Goal: Browse casually: Explore the website without a specific task or goal

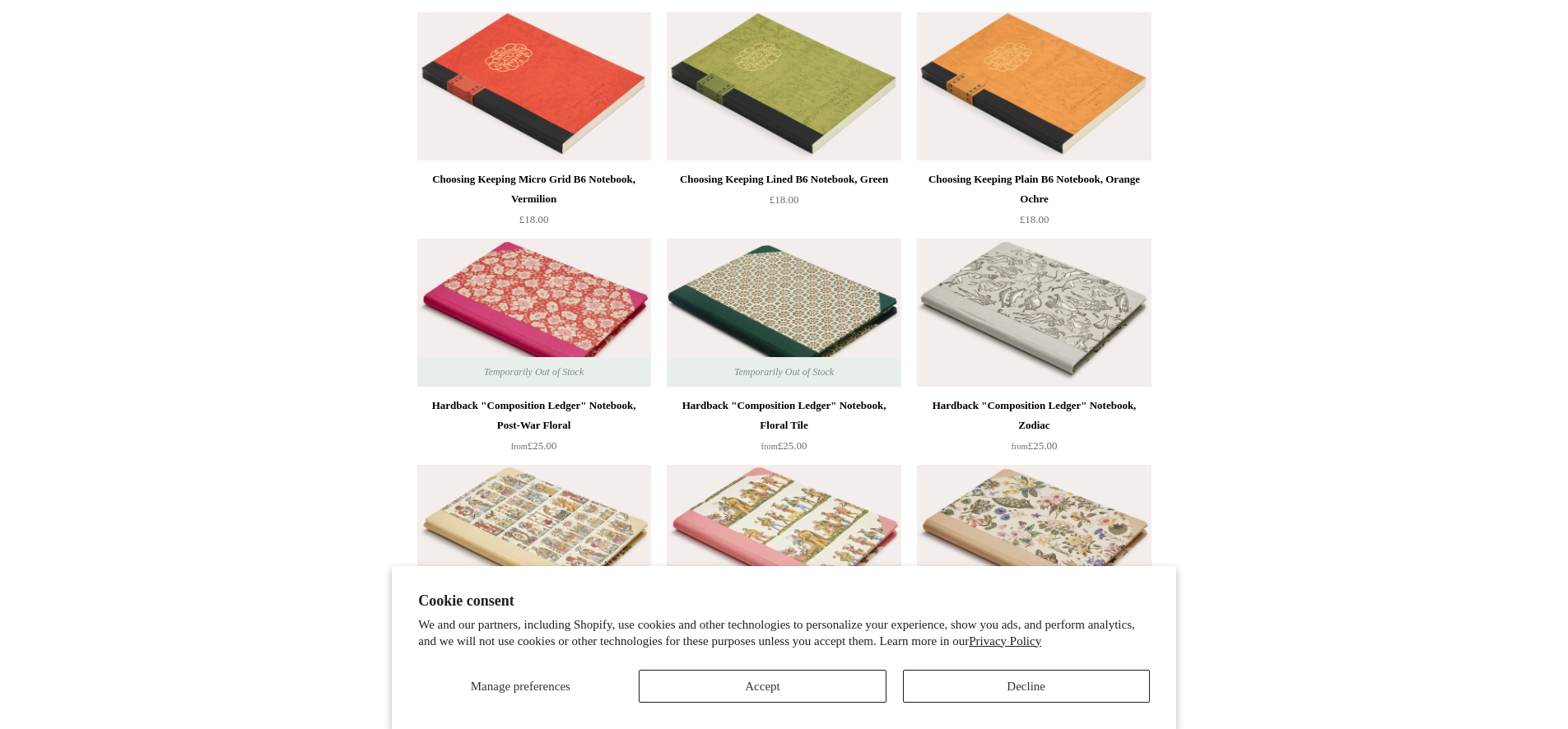
scroll to position [205, 0]
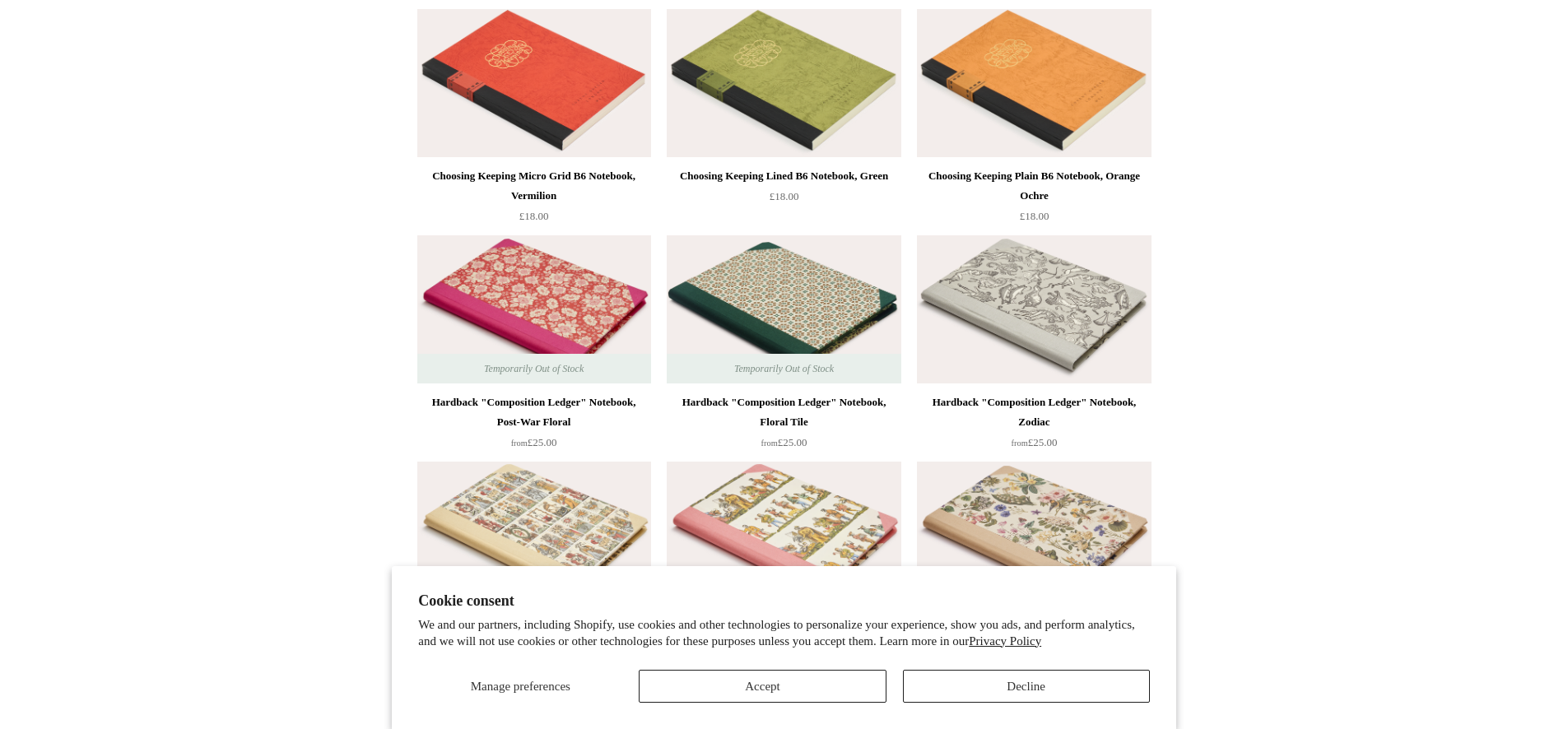
click at [798, 704] on section "Cookie consent We and our partners, including Shopify, use cookies and other te…" at bounding box center [783, 648] width 784 height 163
click at [758, 682] on button "Accept" at bounding box center [762, 686] width 247 height 33
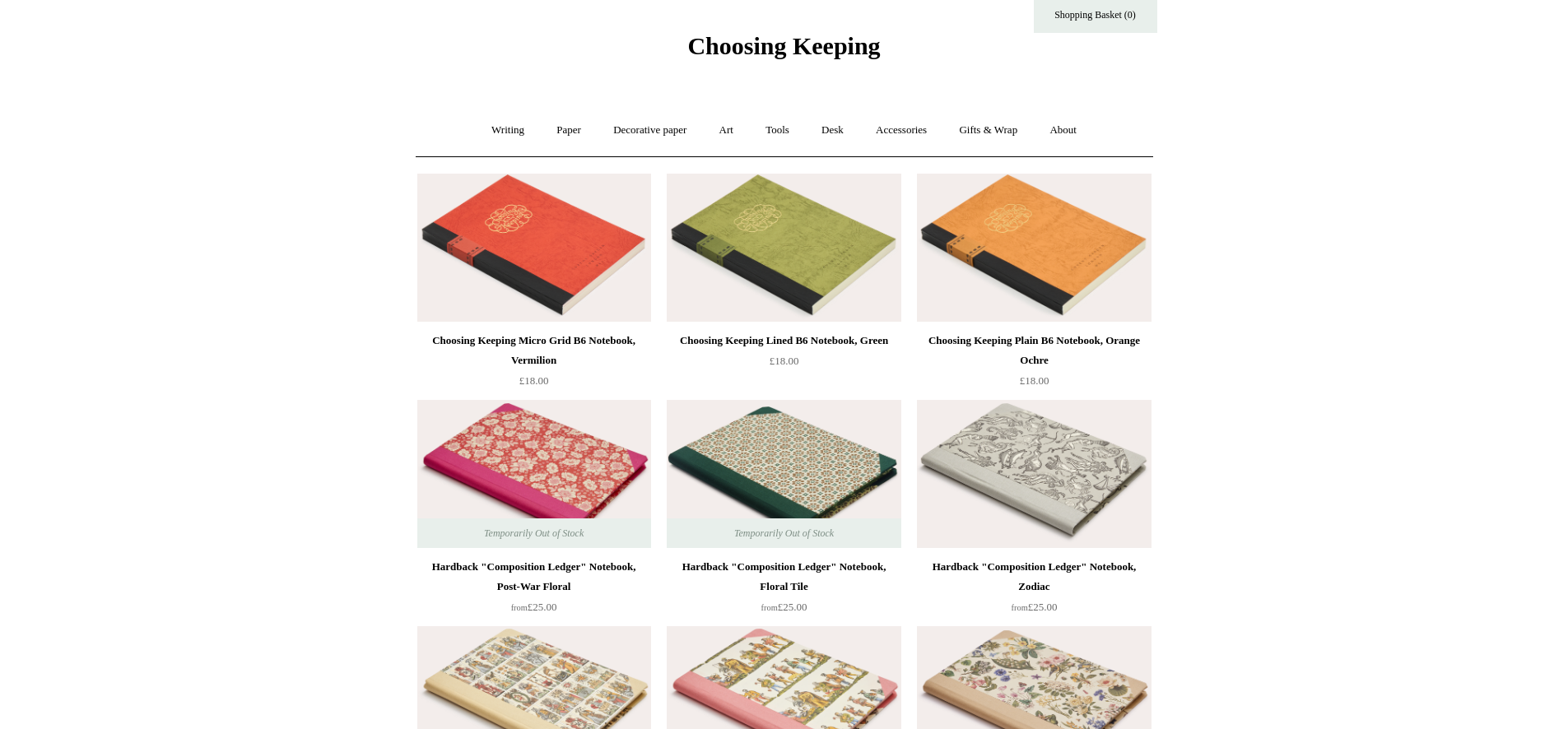
scroll to position [0, 0]
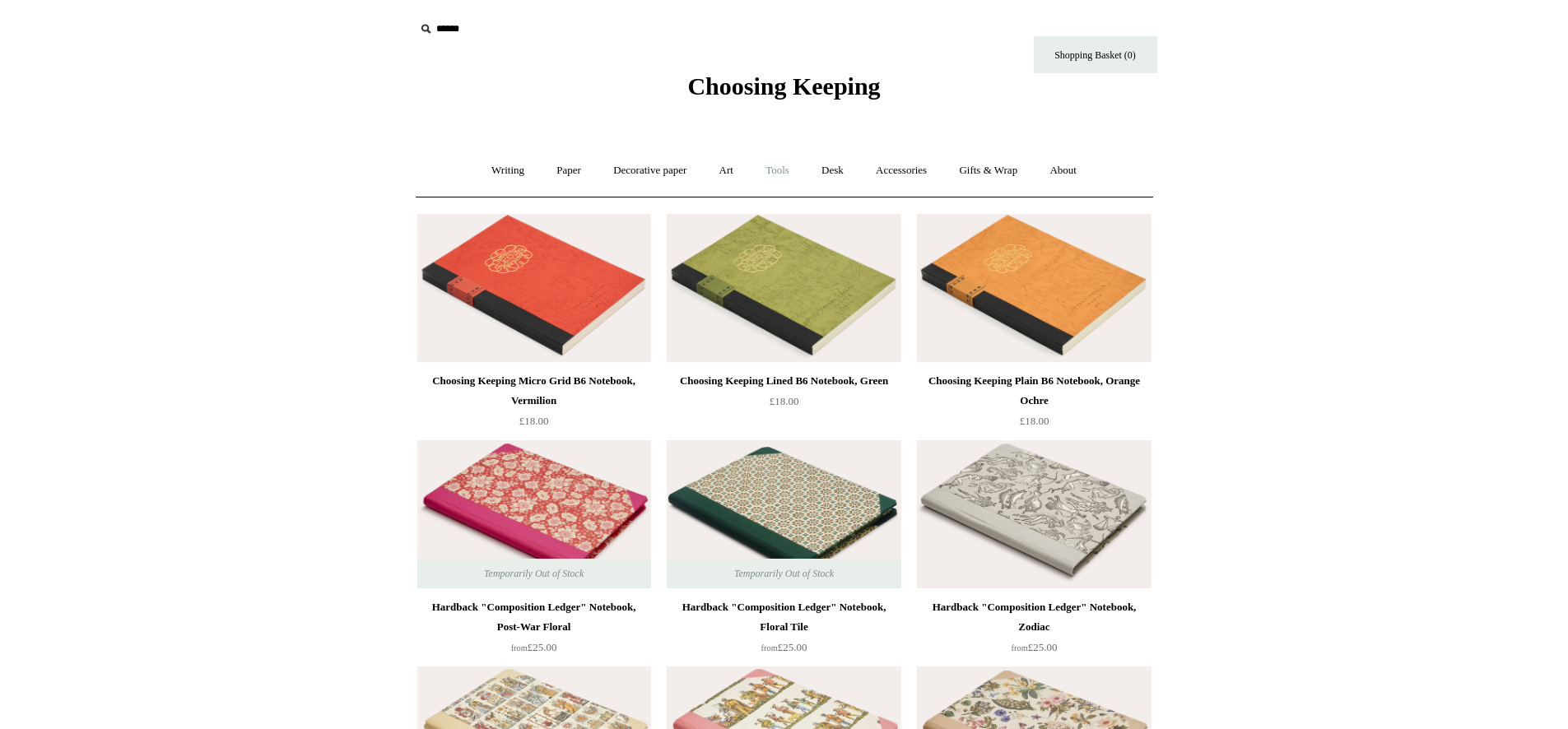
click at [783, 169] on link "Tools +" at bounding box center [777, 171] width 53 height 44
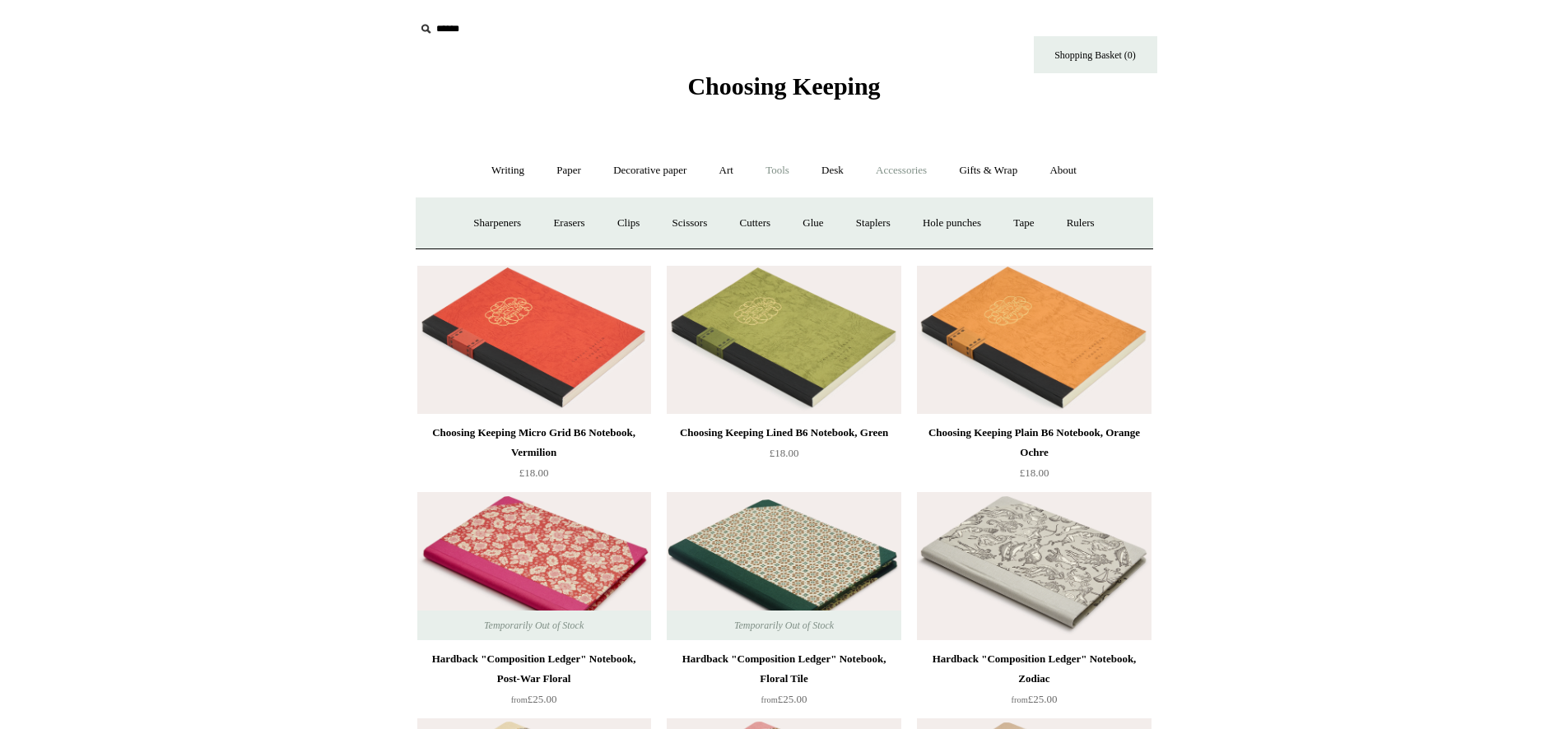
click at [911, 175] on link "Accessories +" at bounding box center [902, 171] width 81 height 44
click at [999, 172] on link "Gifts & Wrap +" at bounding box center [988, 171] width 88 height 44
click at [734, 175] on link "Art +" at bounding box center [726, 171] width 44 height 44
click at [773, 165] on link "Tools +" at bounding box center [777, 171] width 53 height 44
click at [835, 175] on link "Desk +" at bounding box center [832, 171] width 51 height 44
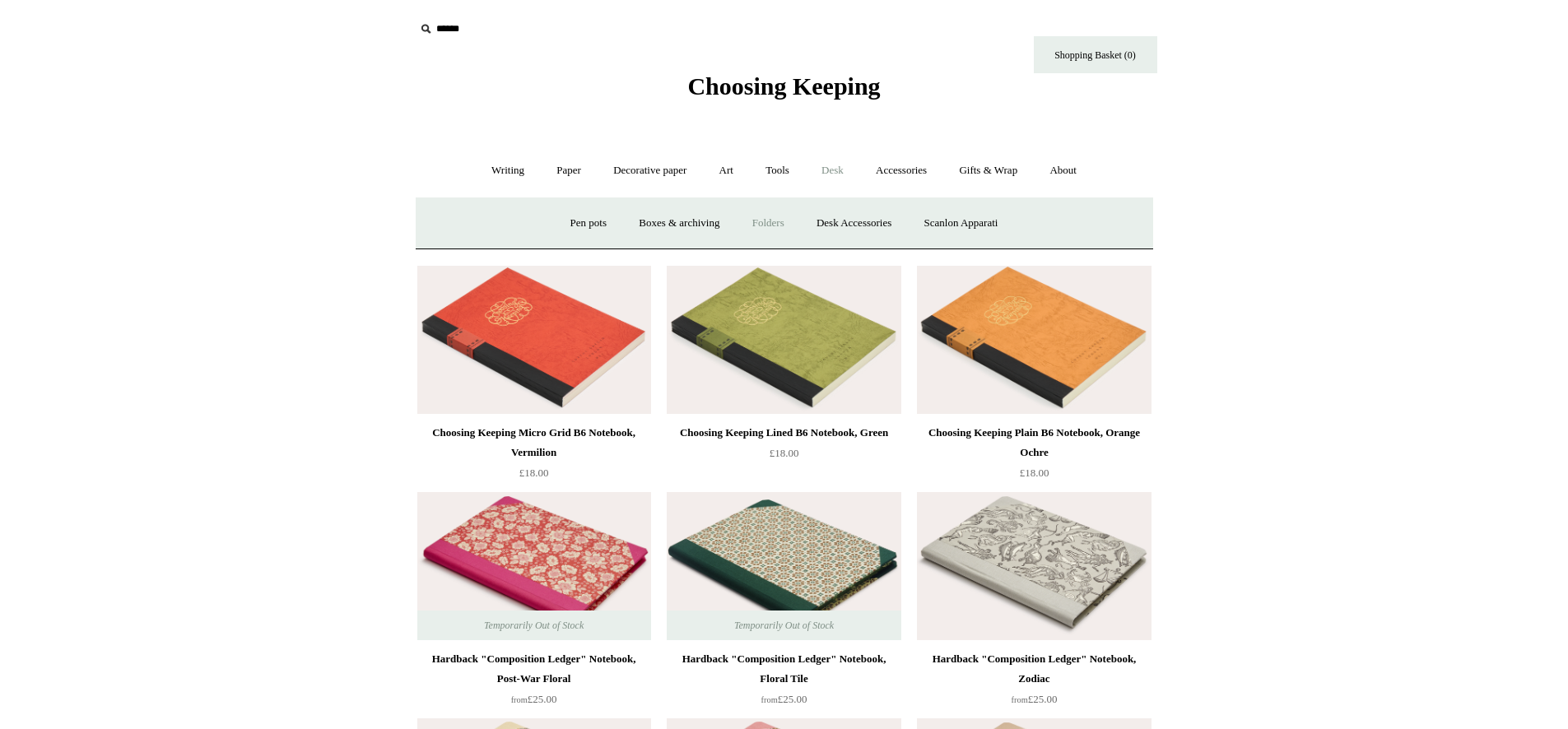
click at [782, 225] on link "Folders" at bounding box center [768, 224] width 61 height 44
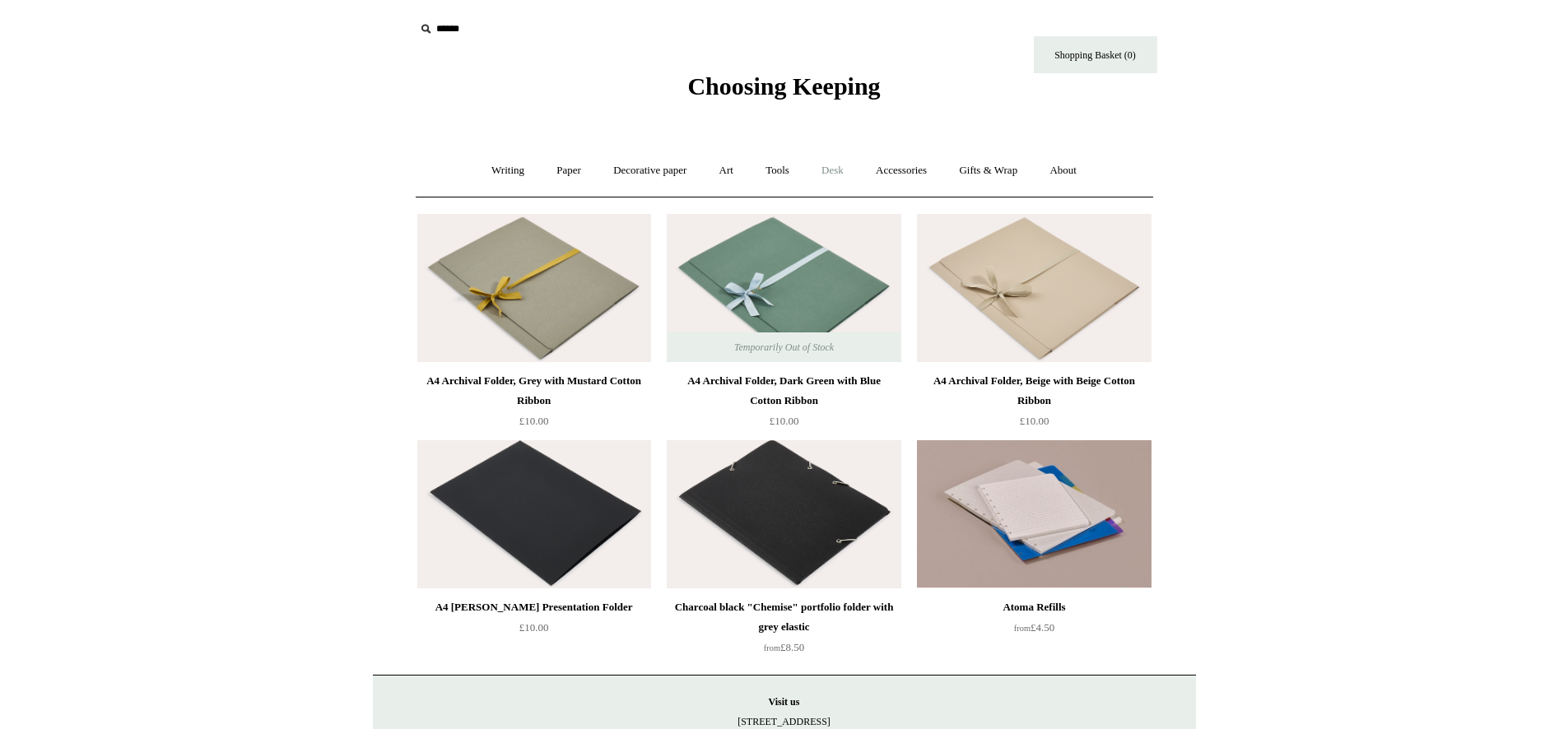
click at [819, 170] on link "Desk +" at bounding box center [832, 171] width 51 height 44
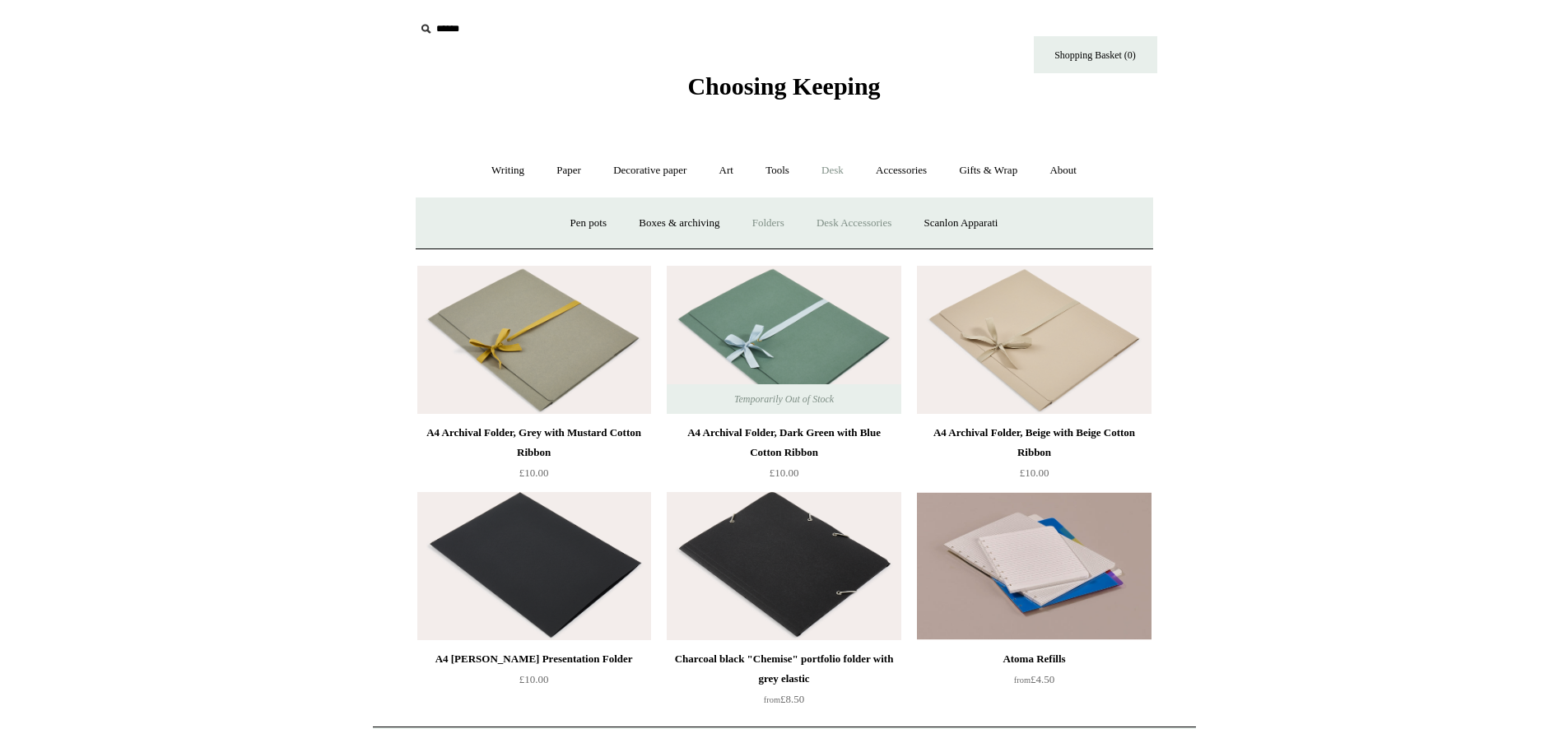
click at [839, 214] on link "Desk Accessories" at bounding box center [854, 224] width 105 height 44
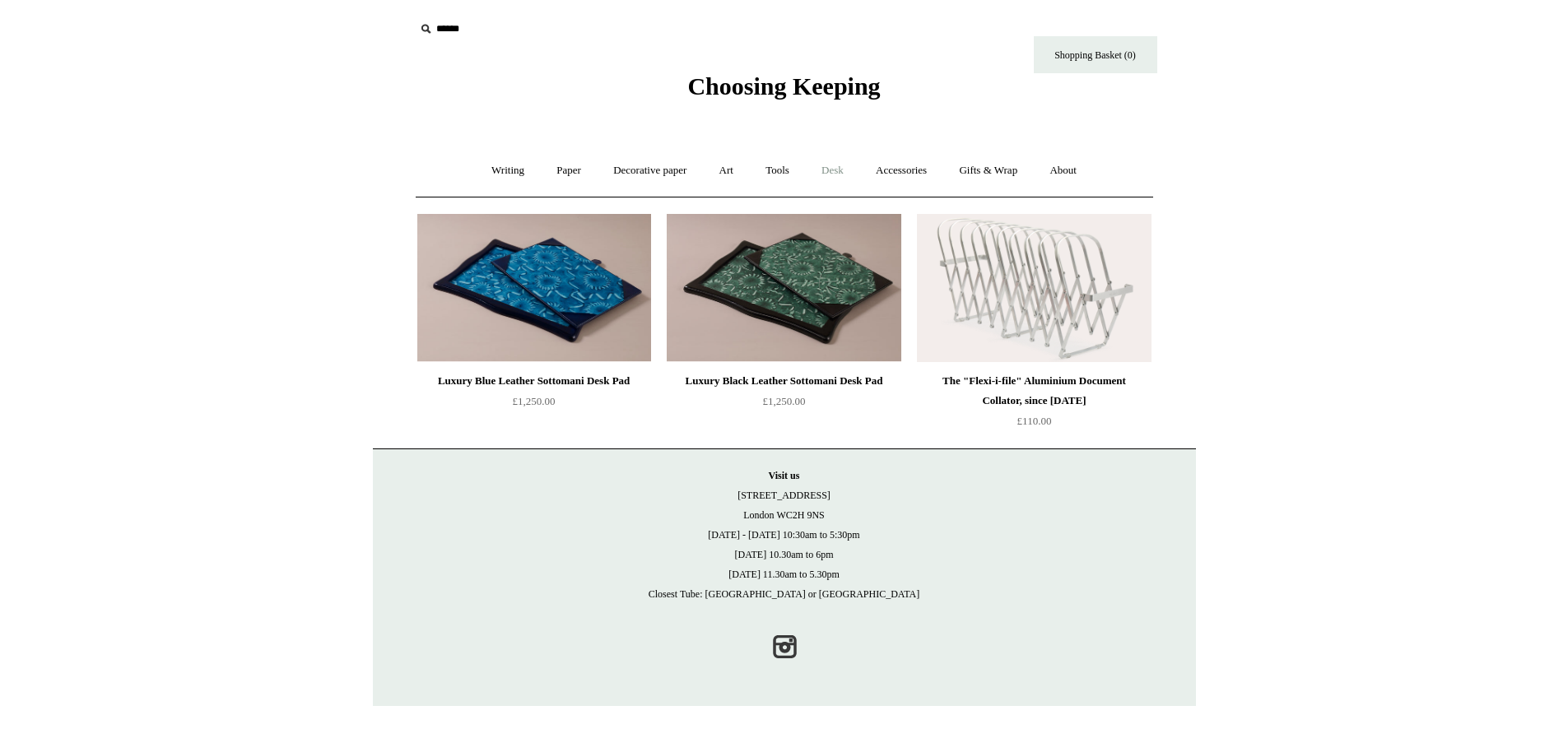
click at [837, 173] on link "Desk +" at bounding box center [832, 171] width 51 height 44
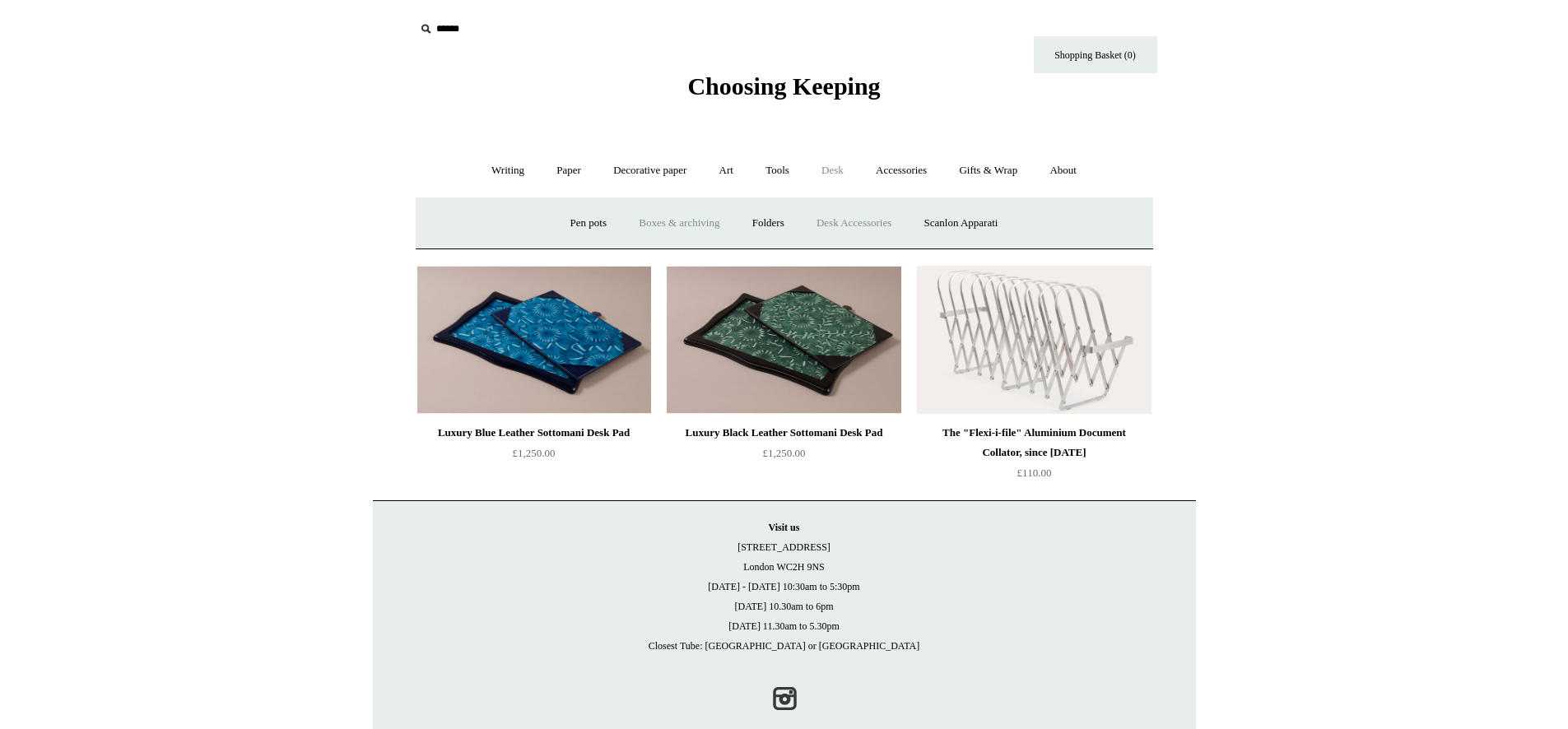
click at [662, 230] on link "Boxes & archiving" at bounding box center [679, 224] width 111 height 44
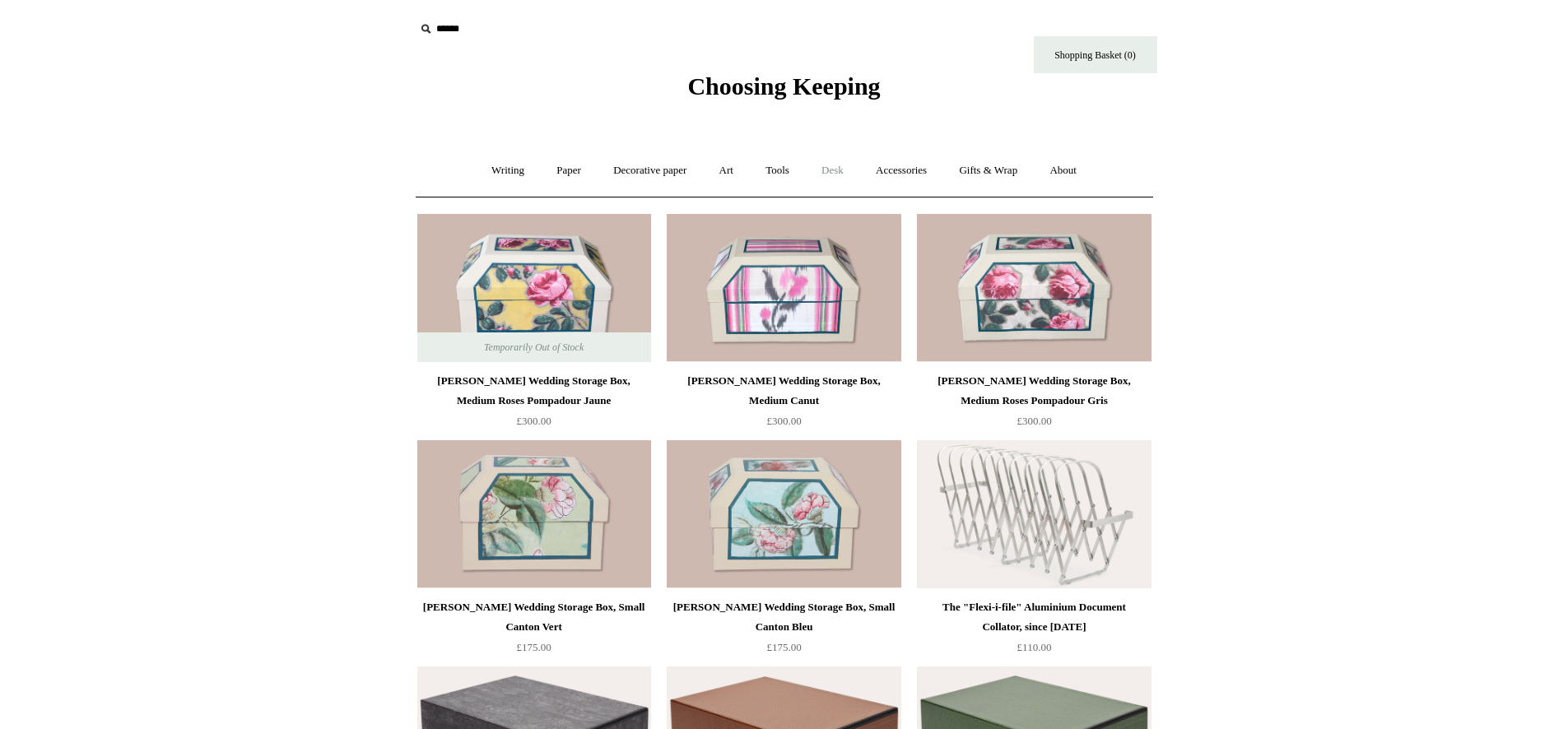
click at [829, 169] on link "Desk +" at bounding box center [832, 171] width 51 height 44
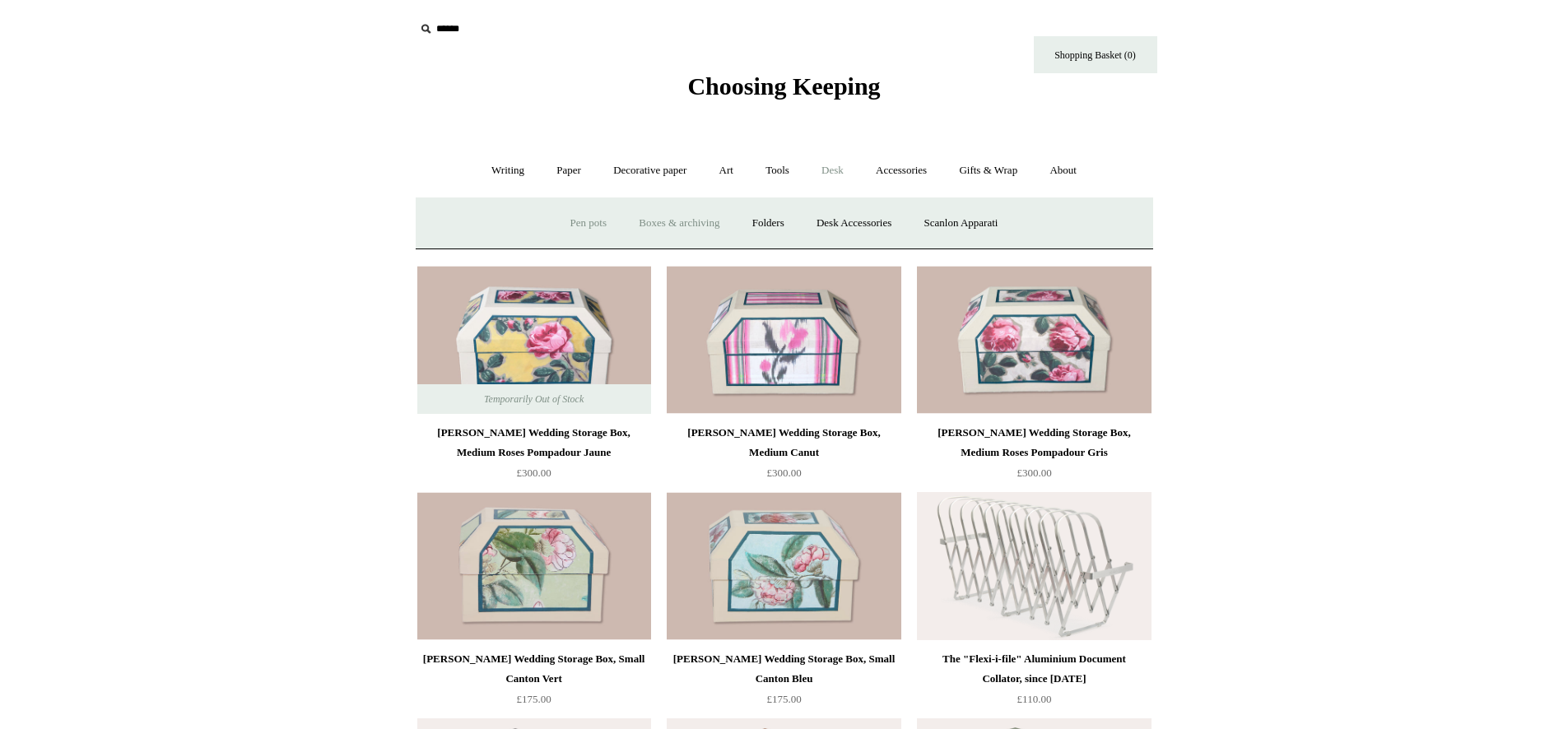
click at [576, 218] on link "Pen pots" at bounding box center [588, 224] width 66 height 44
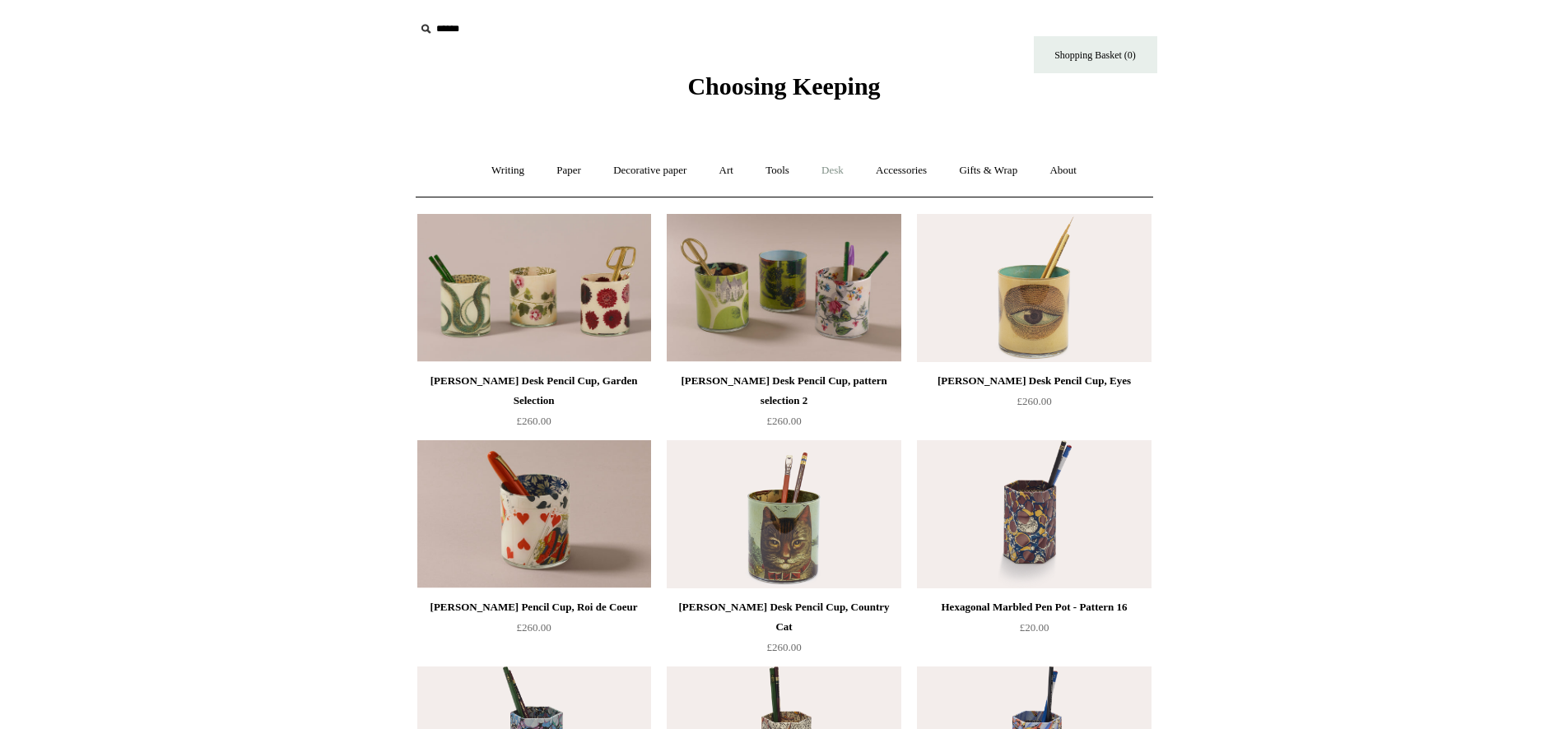
click at [835, 167] on link "Desk +" at bounding box center [832, 171] width 51 height 44
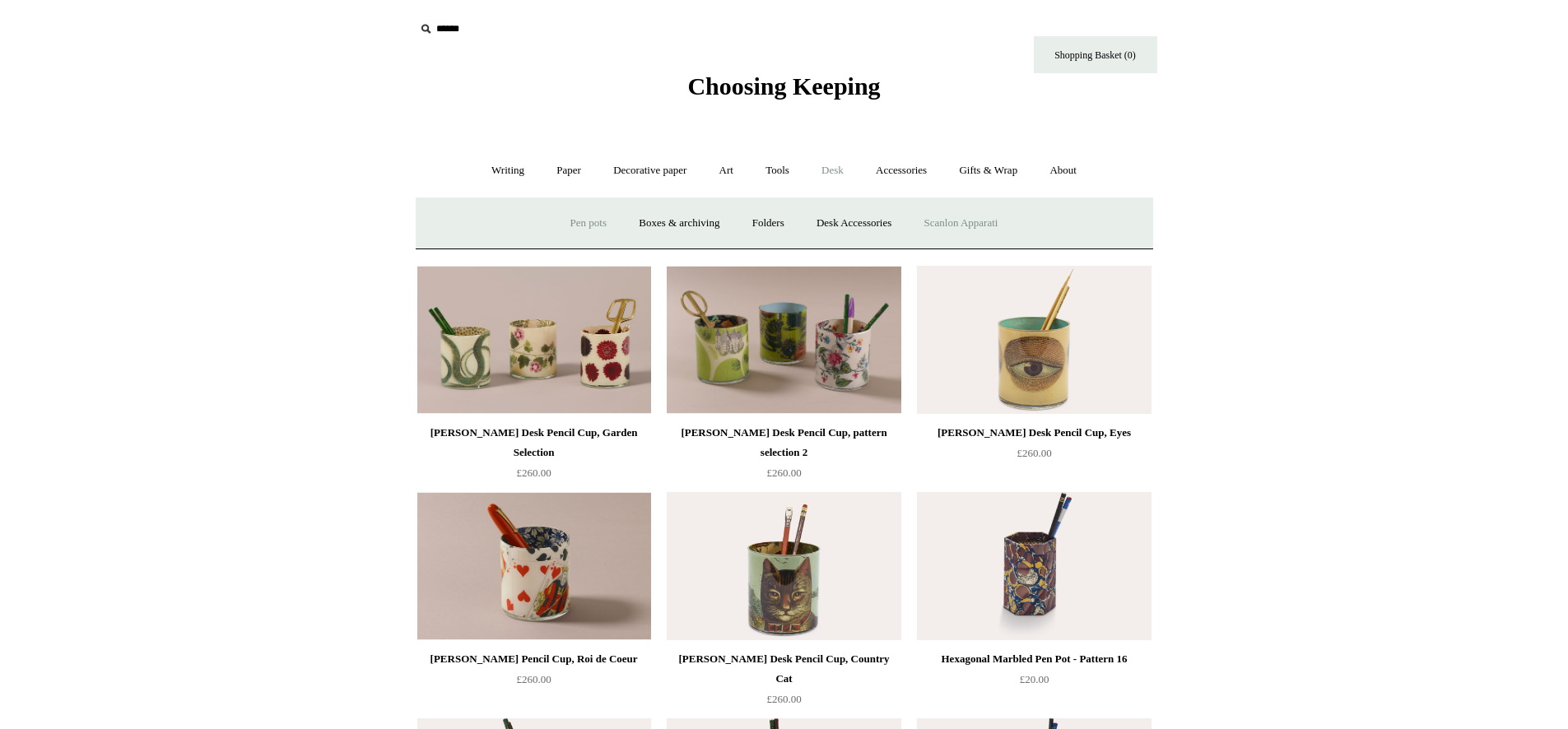
click at [989, 228] on link "Scanlon Apparati" at bounding box center [961, 224] width 104 height 44
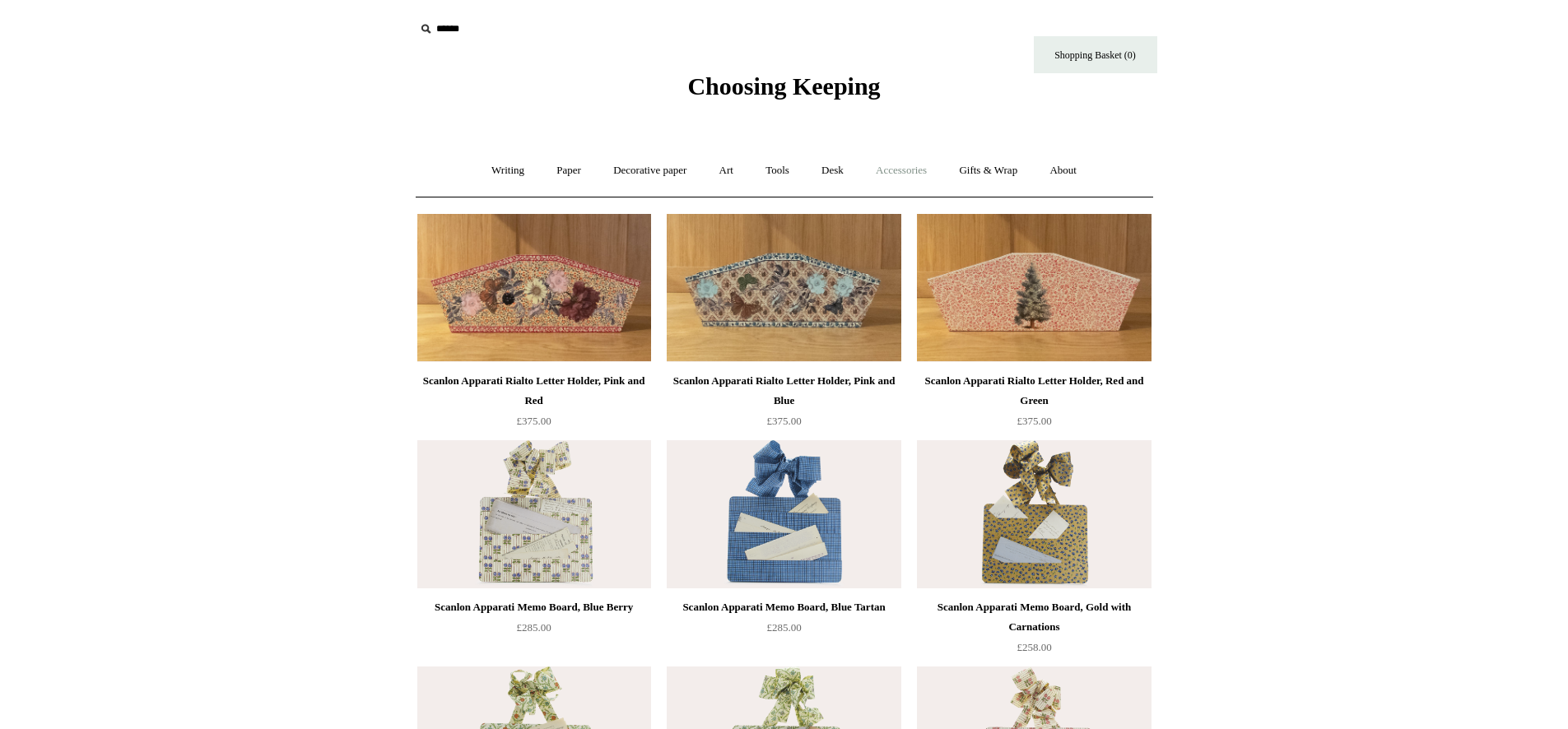
click at [914, 174] on link "Accessories +" at bounding box center [902, 171] width 81 height 44
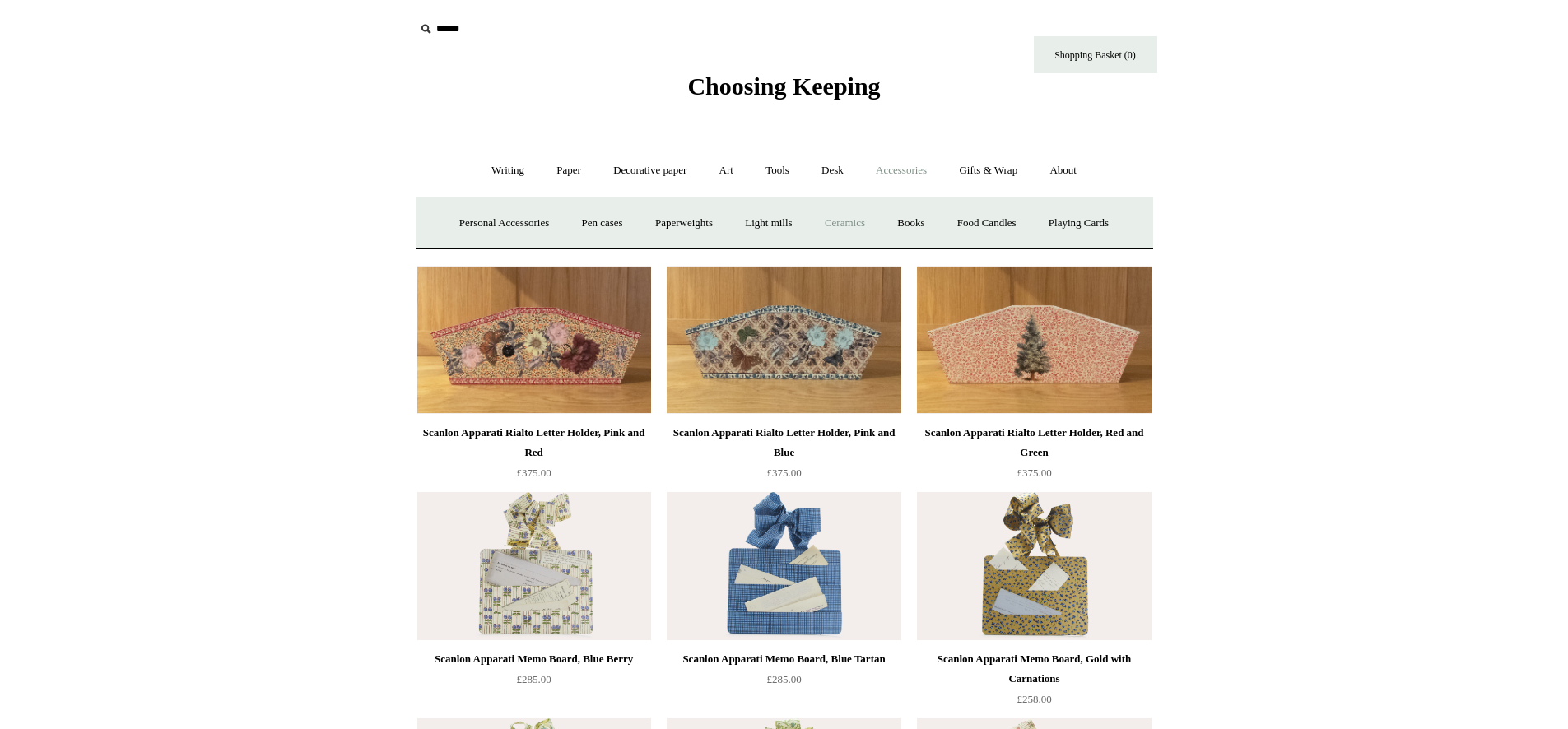
click at [876, 219] on link "Ceramics +" at bounding box center [844, 224] width 70 height 44
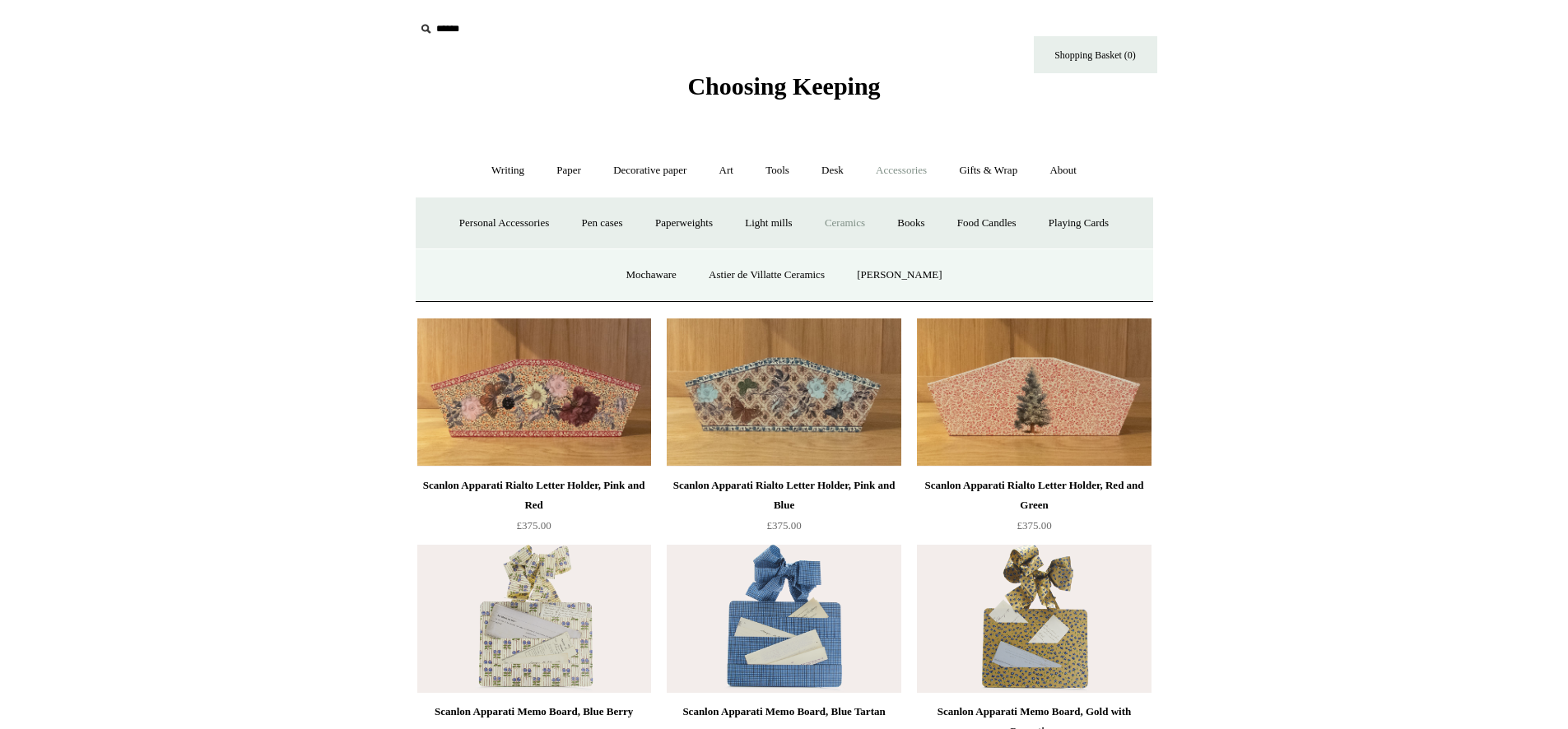
click at [823, 229] on link "Ceramics -" at bounding box center [844, 224] width 70 height 44
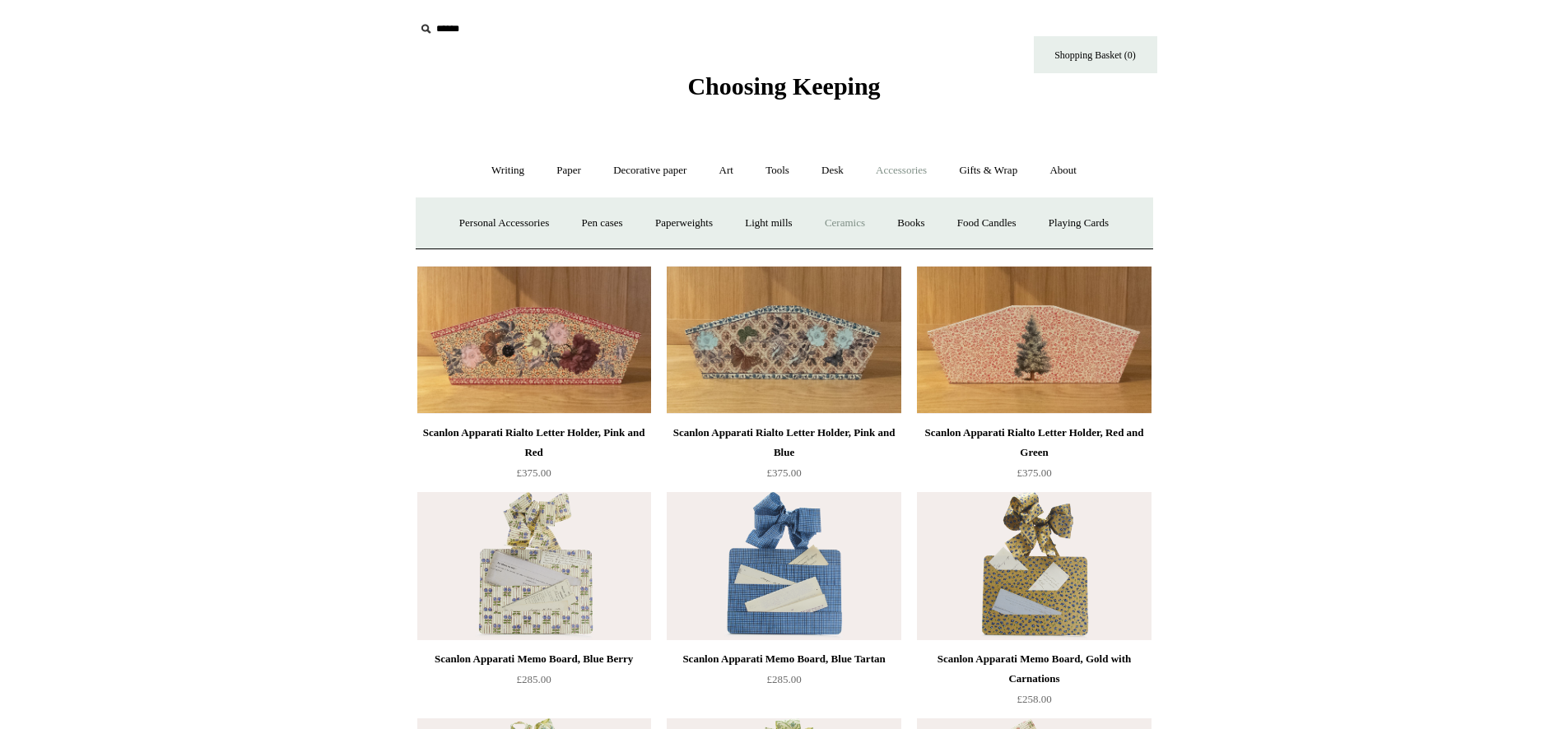
click at [835, 221] on link "Ceramics +" at bounding box center [844, 224] width 70 height 44
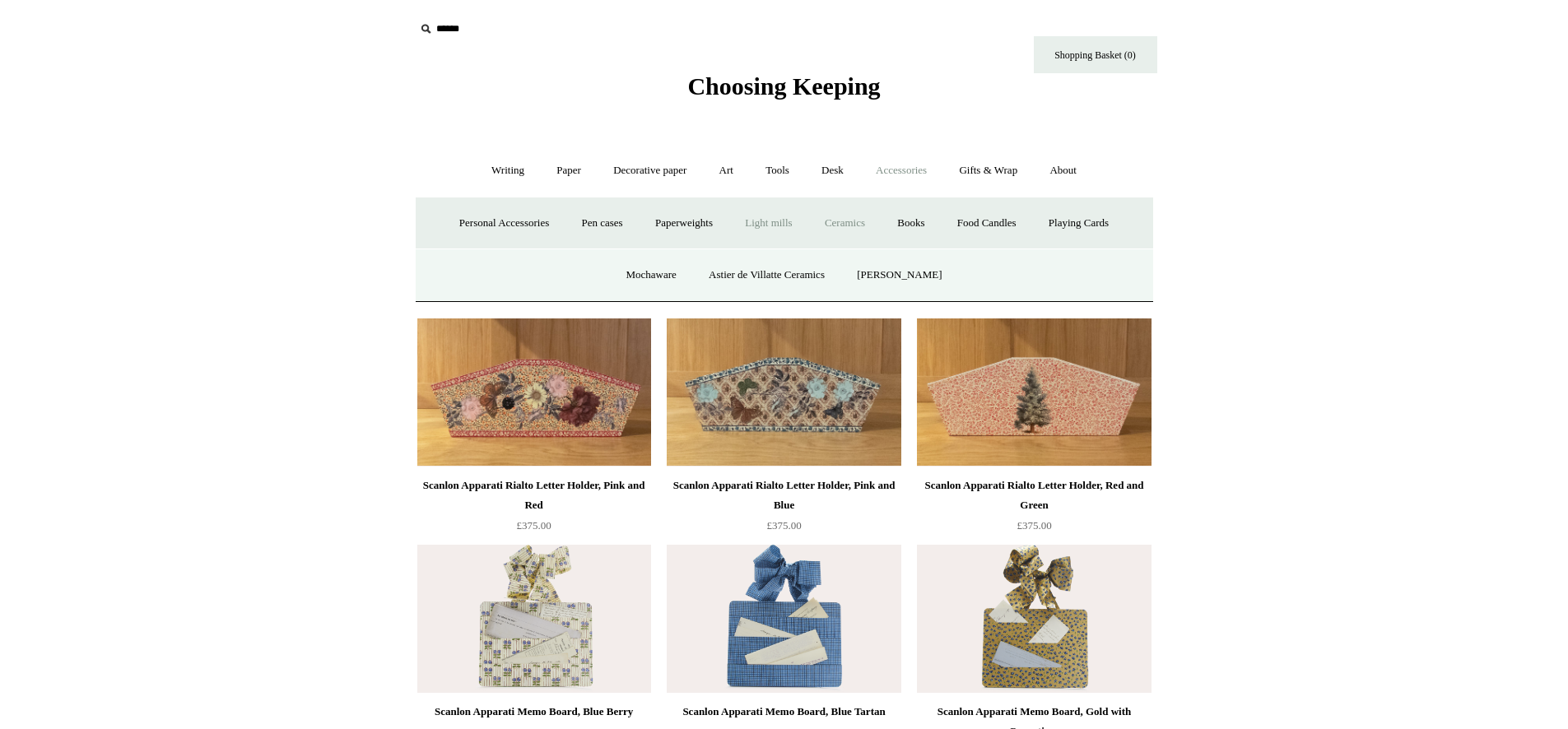
click at [758, 218] on link "Light mills" at bounding box center [767, 224] width 76 height 44
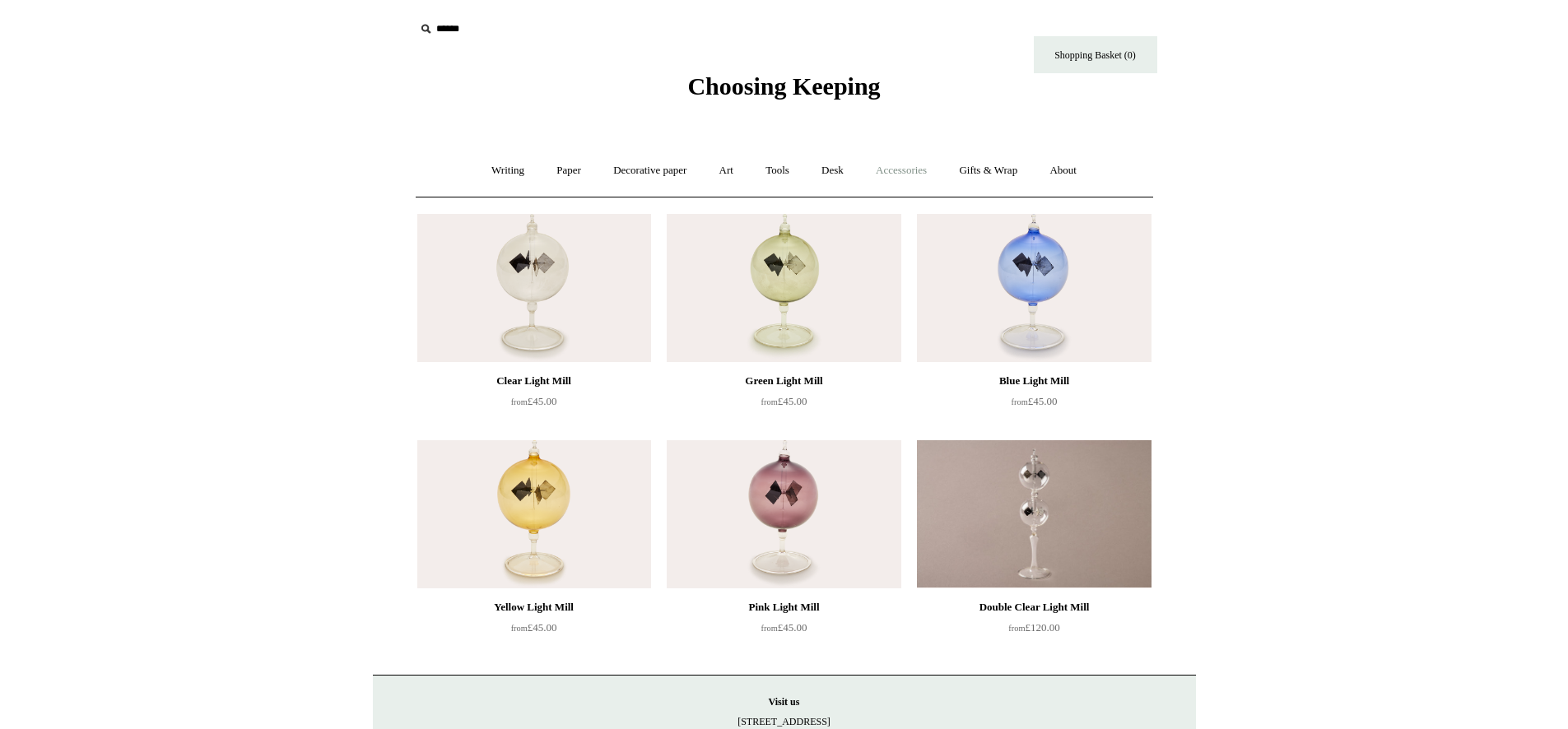
click at [895, 179] on link "Accessories +" at bounding box center [902, 171] width 81 height 44
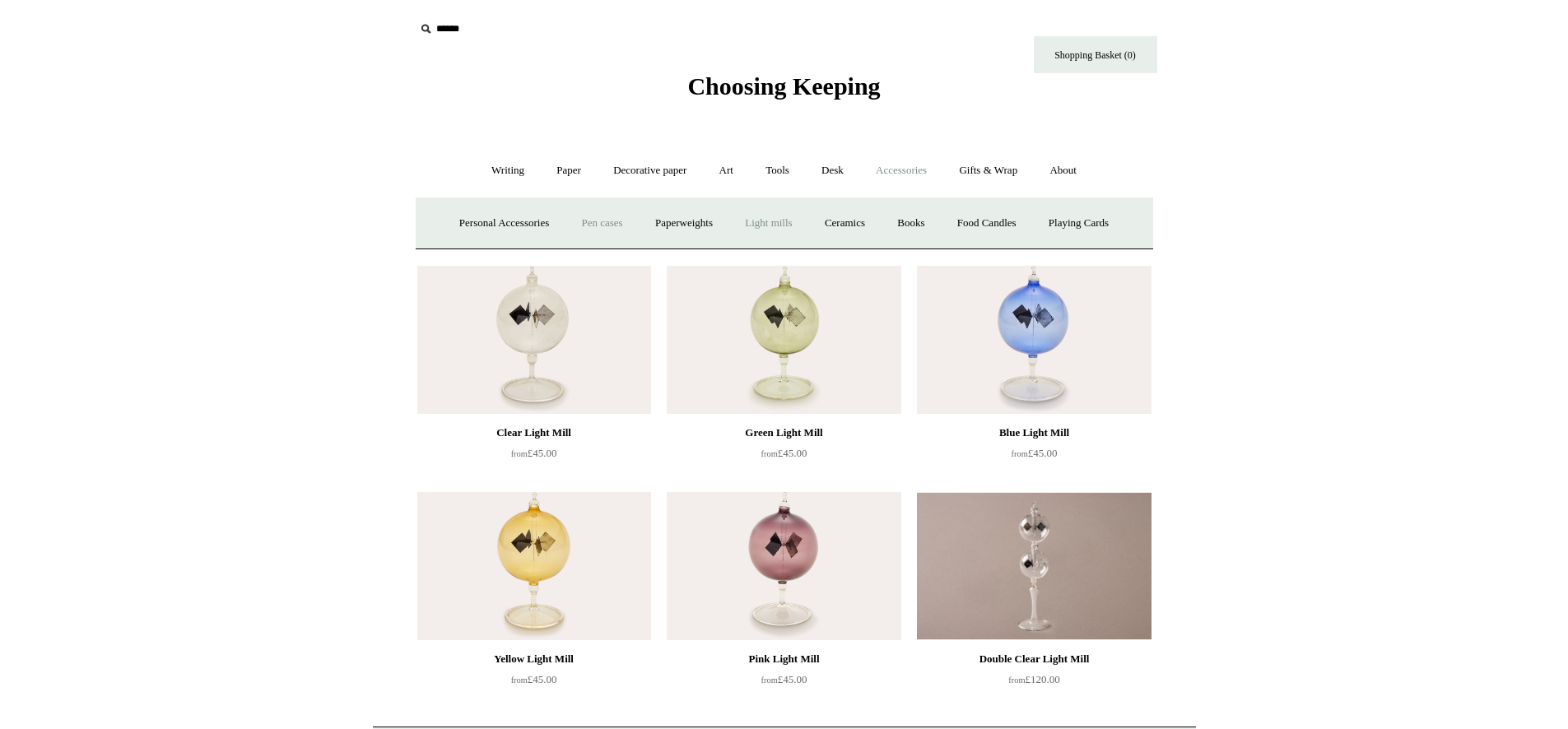
click at [601, 219] on link "Pen cases" at bounding box center [602, 224] width 71 height 44
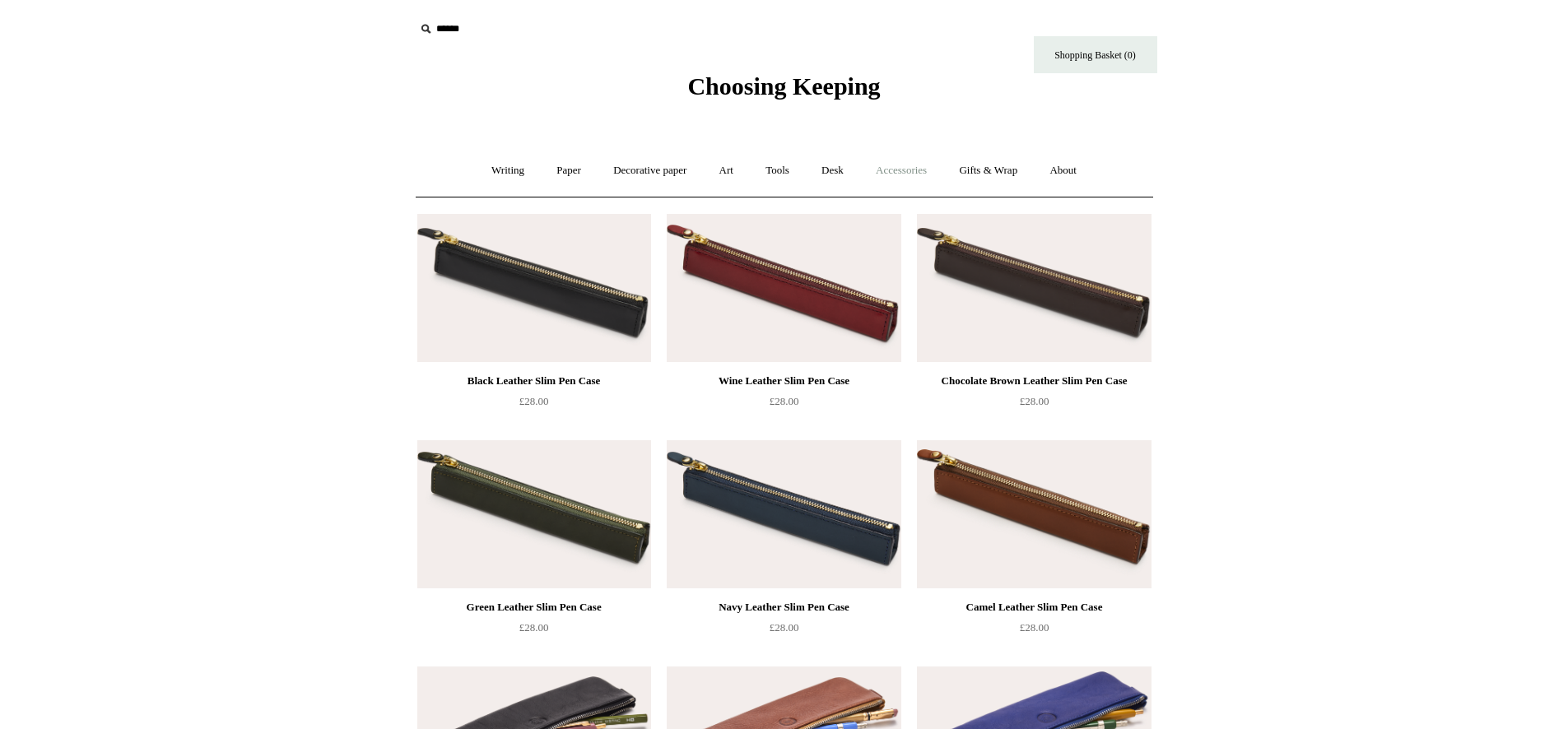
click at [890, 170] on link "Accessories +" at bounding box center [902, 171] width 81 height 44
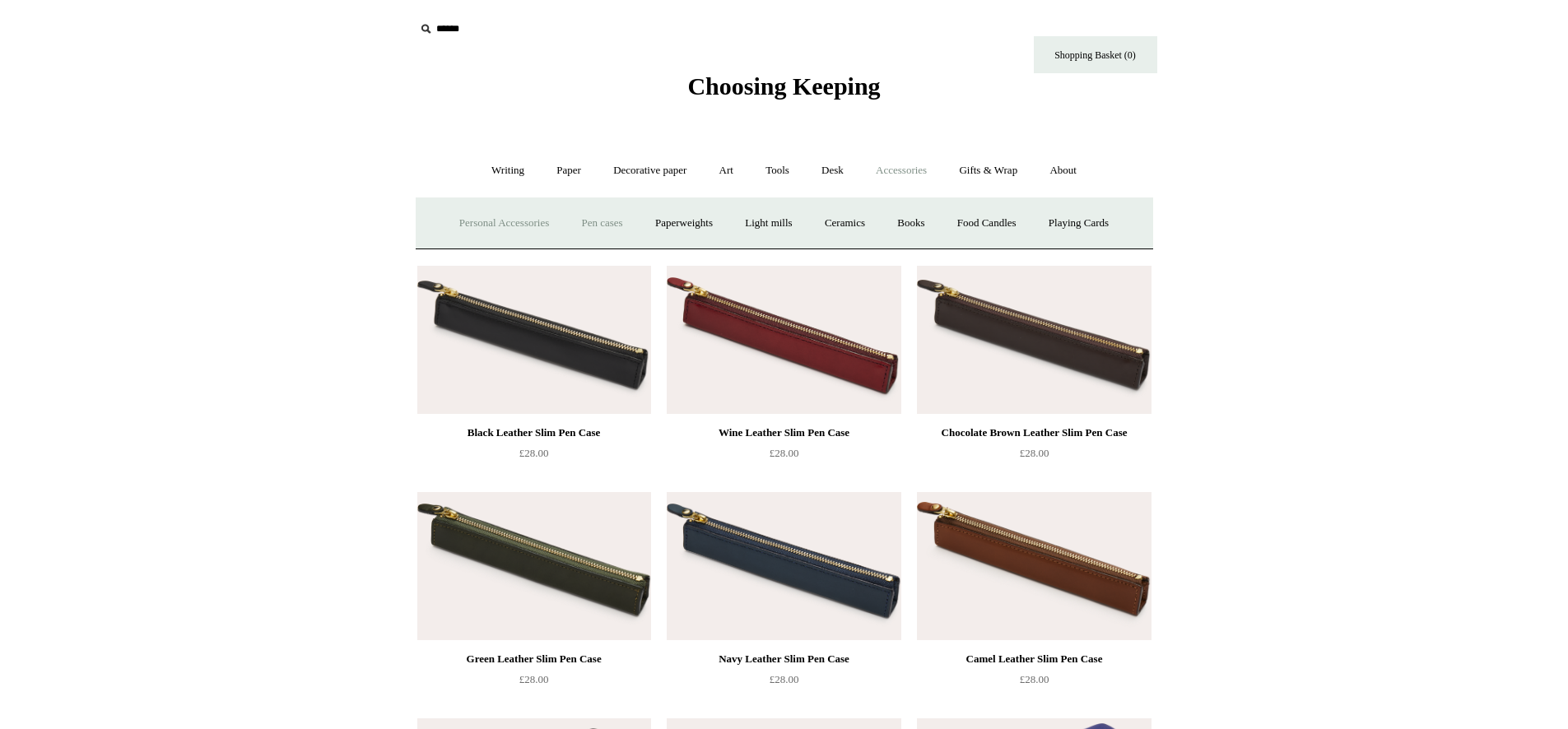
click at [493, 228] on link "Personal Accessories +" at bounding box center [503, 224] width 120 height 44
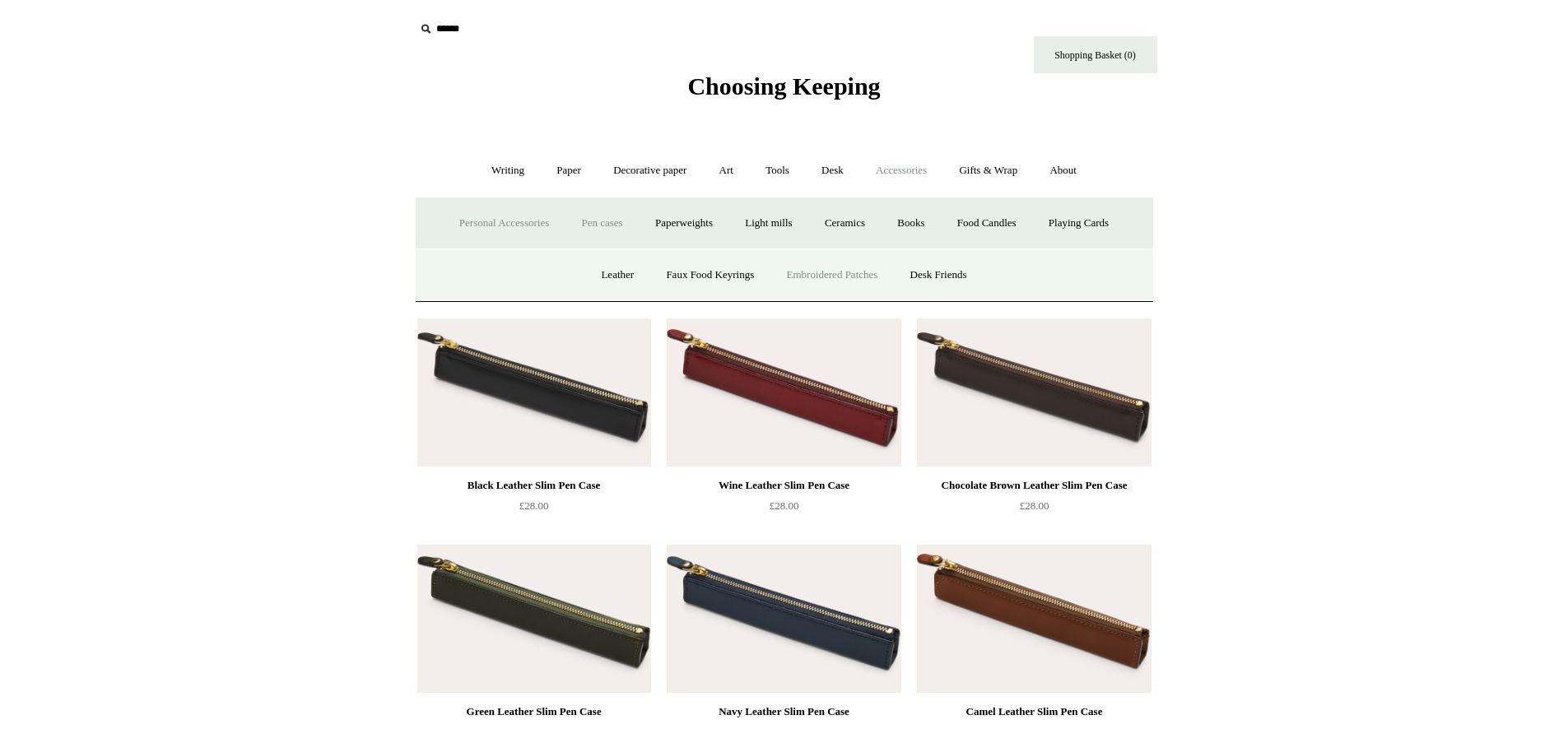
click at [831, 274] on link "Embroidered Patches" at bounding box center [832, 275] width 121 height 44
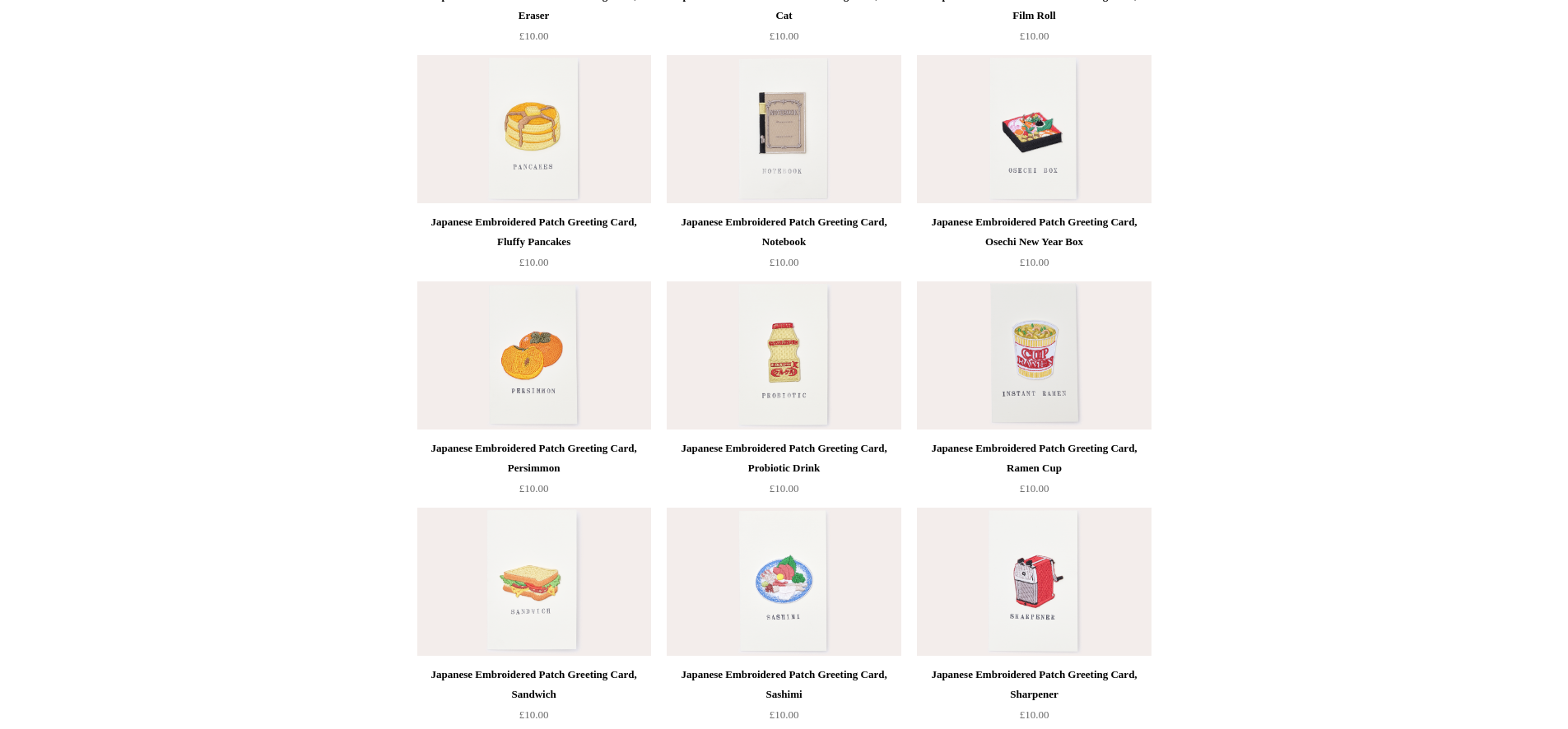
scroll to position [351, 0]
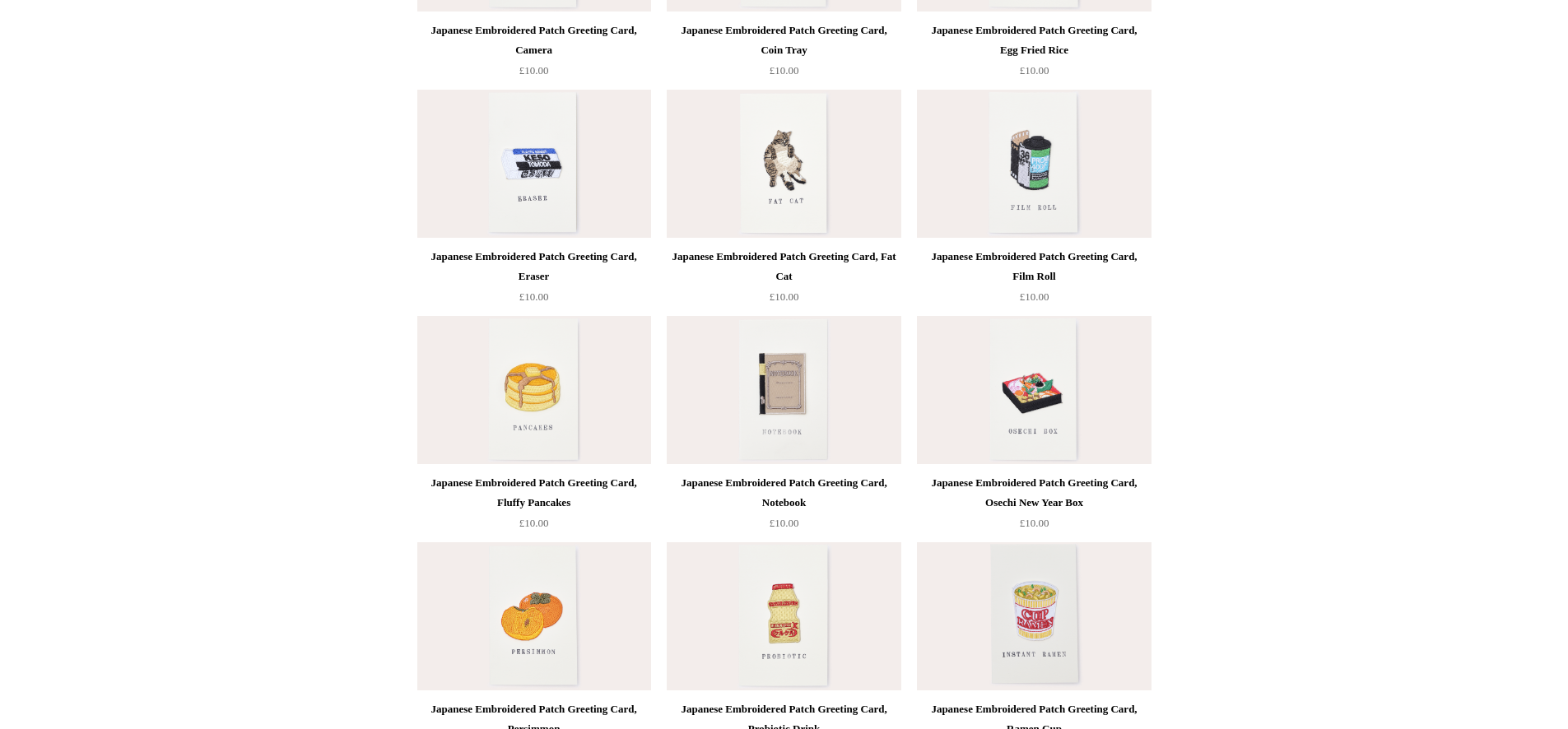
click at [1058, 254] on div "Japanese Embroidered Patch Greeting Card, Film Roll" at bounding box center [1033, 267] width 225 height 40
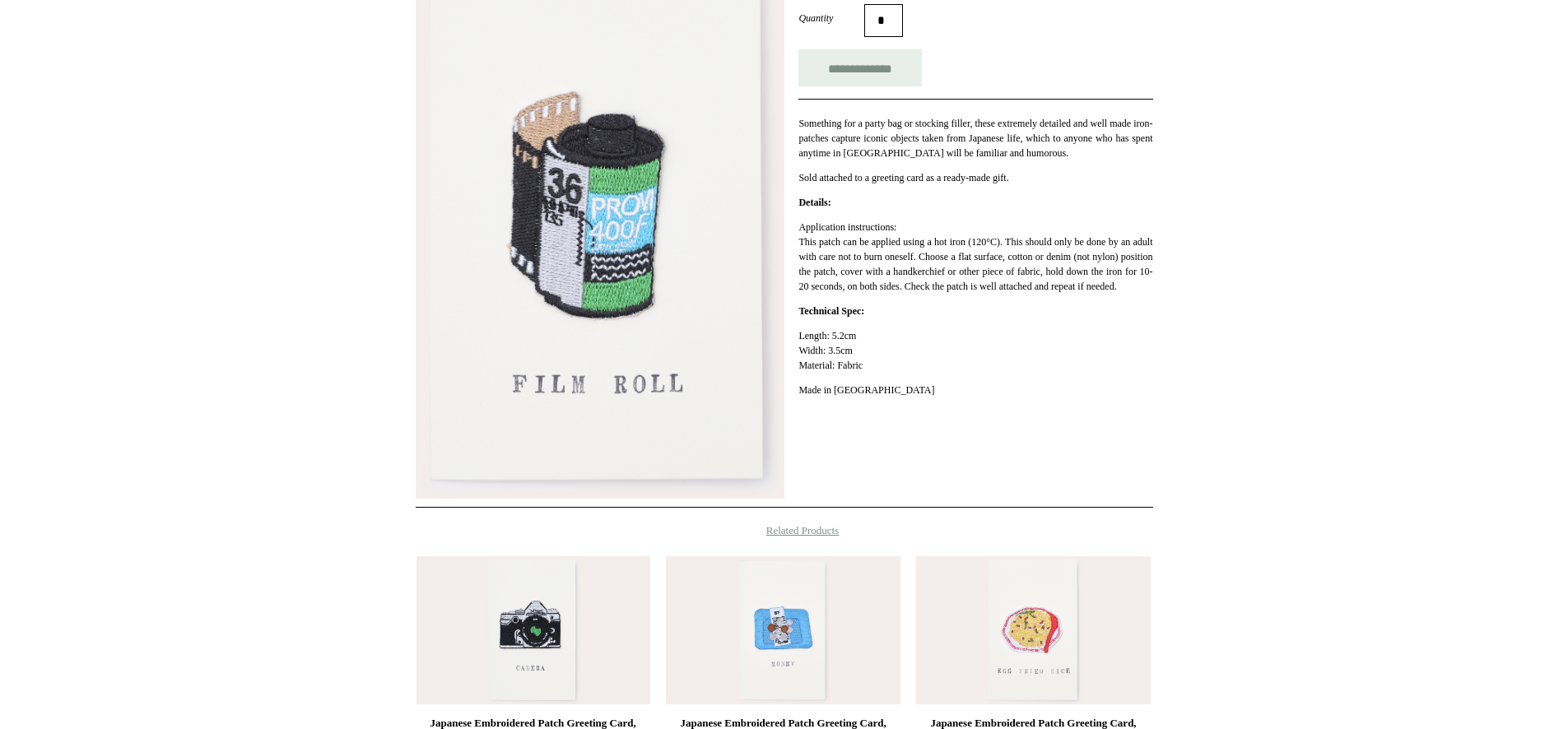
scroll to position [616, 0]
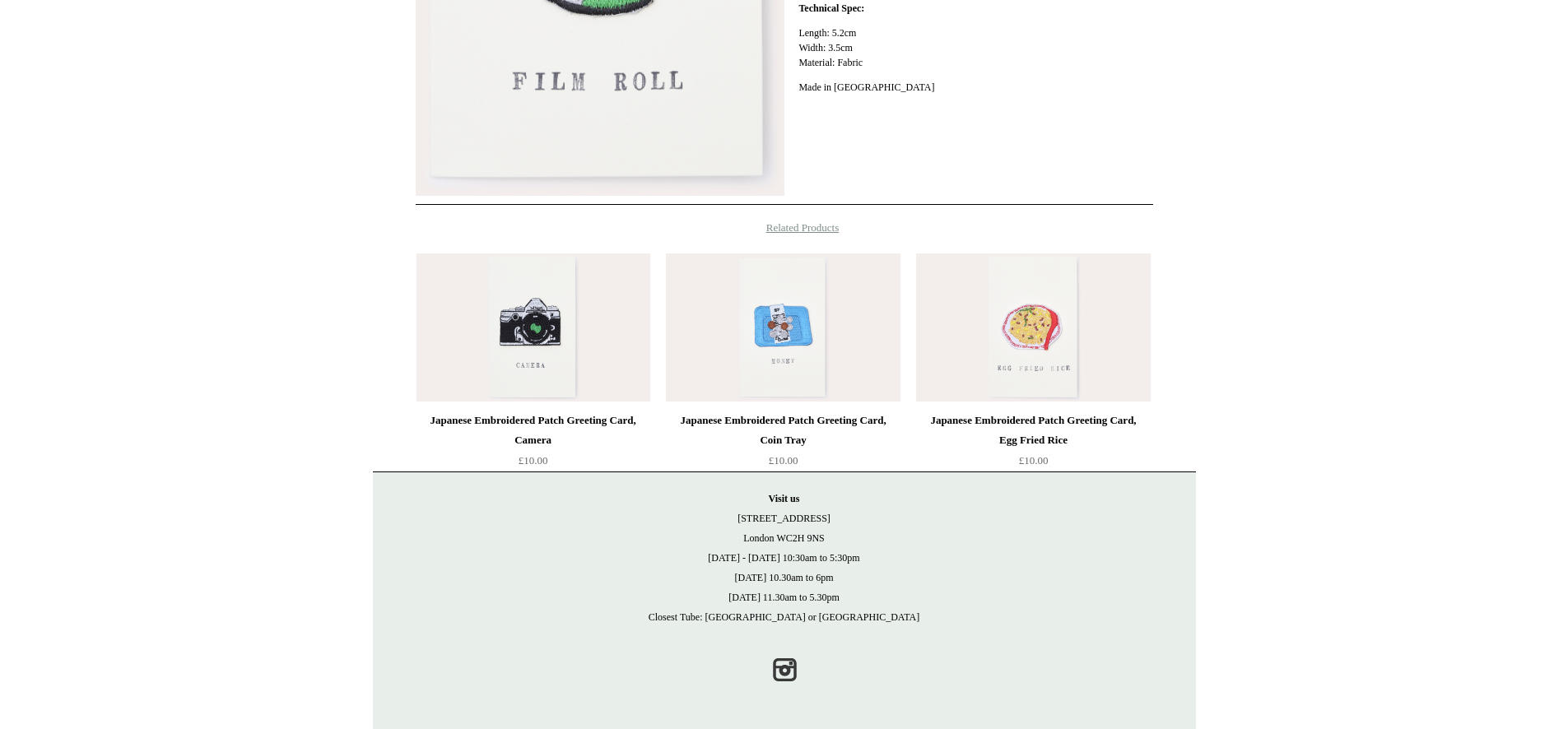
click at [518, 342] on img at bounding box center [533, 327] width 233 height 148
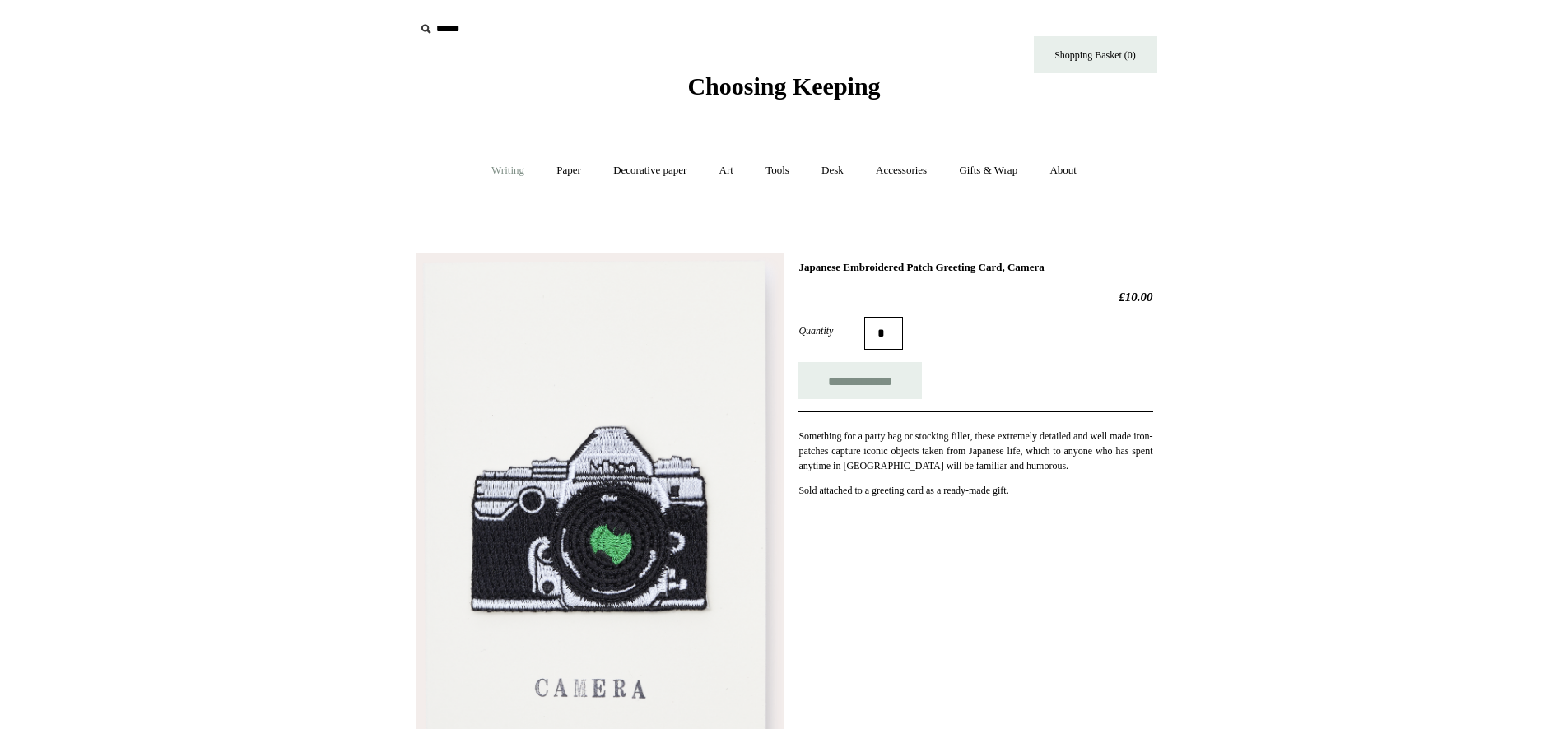
click at [493, 174] on link "Writing +" at bounding box center [507, 171] width 62 height 44
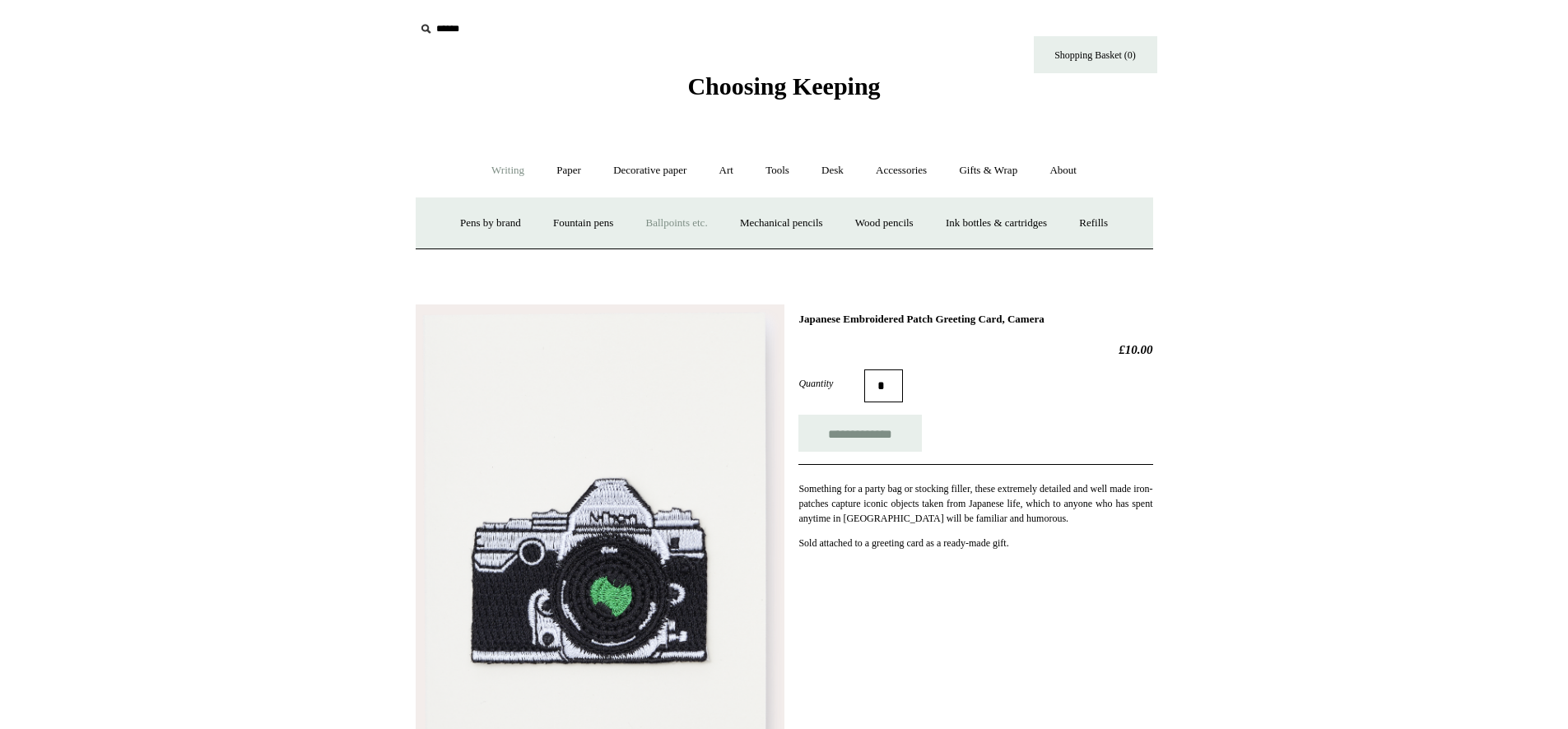
click at [670, 220] on link "Ballpoints etc. +" at bounding box center [676, 224] width 91 height 44
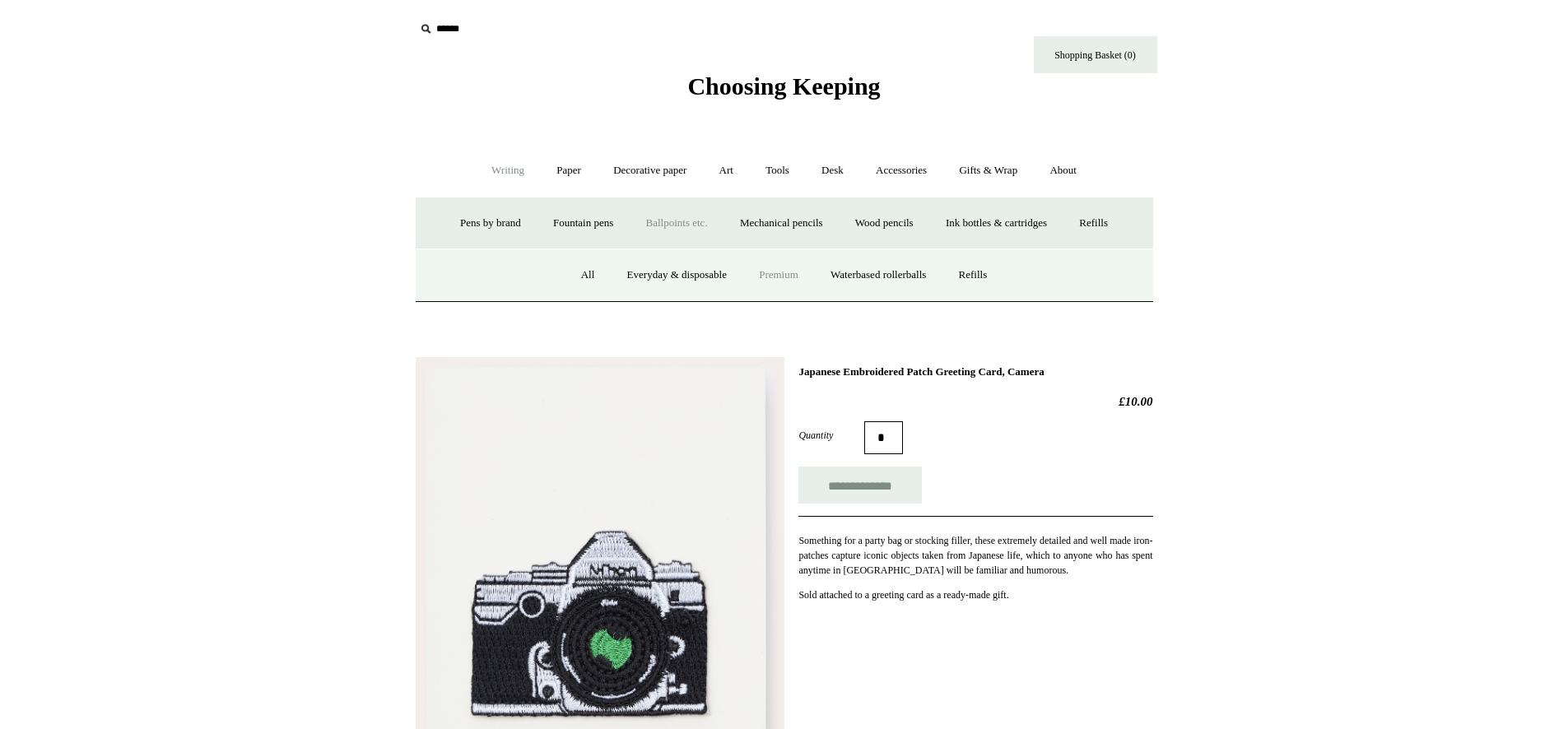
click at [761, 278] on link "Premium" at bounding box center [778, 275] width 69 height 44
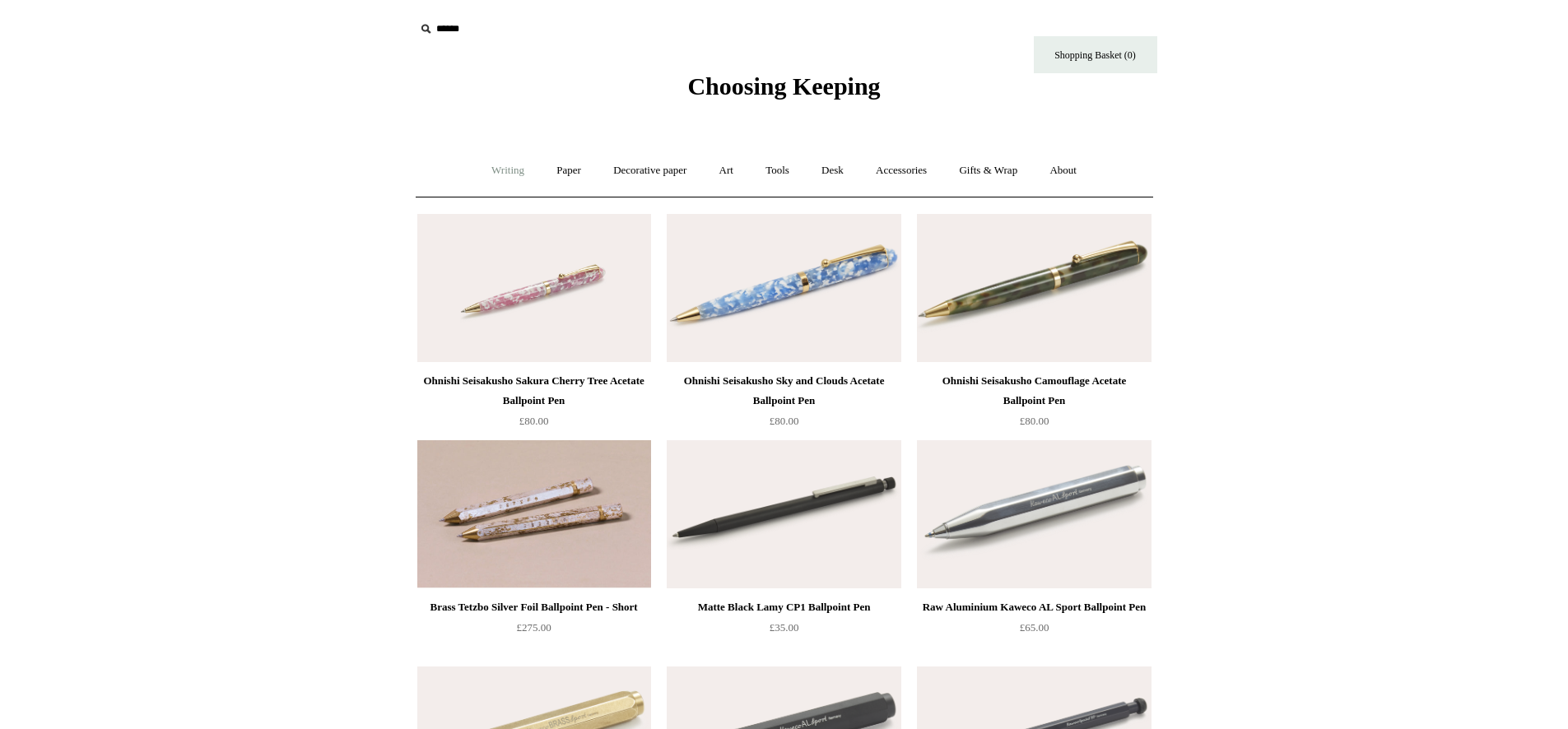
click at [488, 171] on link "Writing +" at bounding box center [507, 171] width 62 height 44
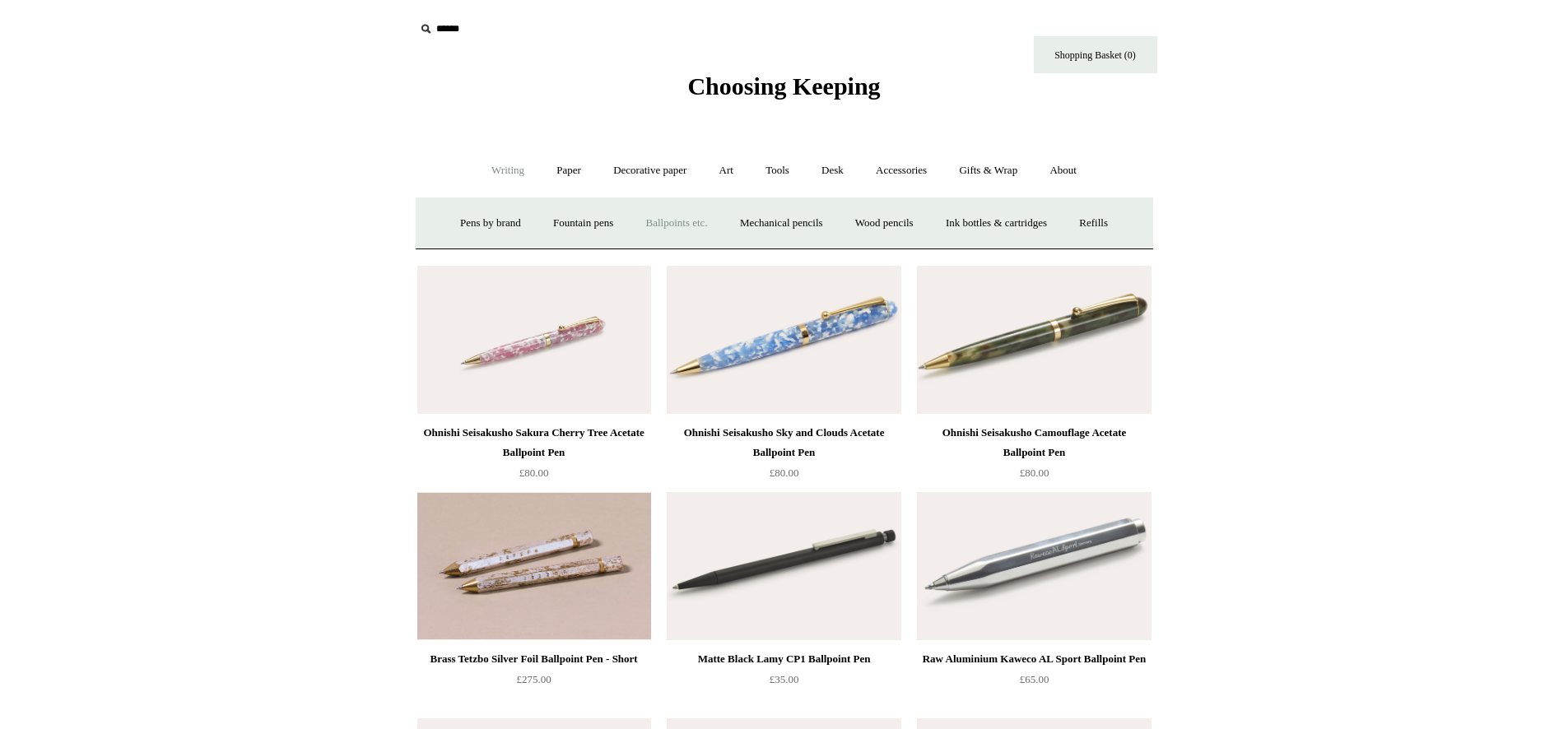
click at [675, 217] on link "Ballpoints etc. +" at bounding box center [676, 224] width 91 height 44
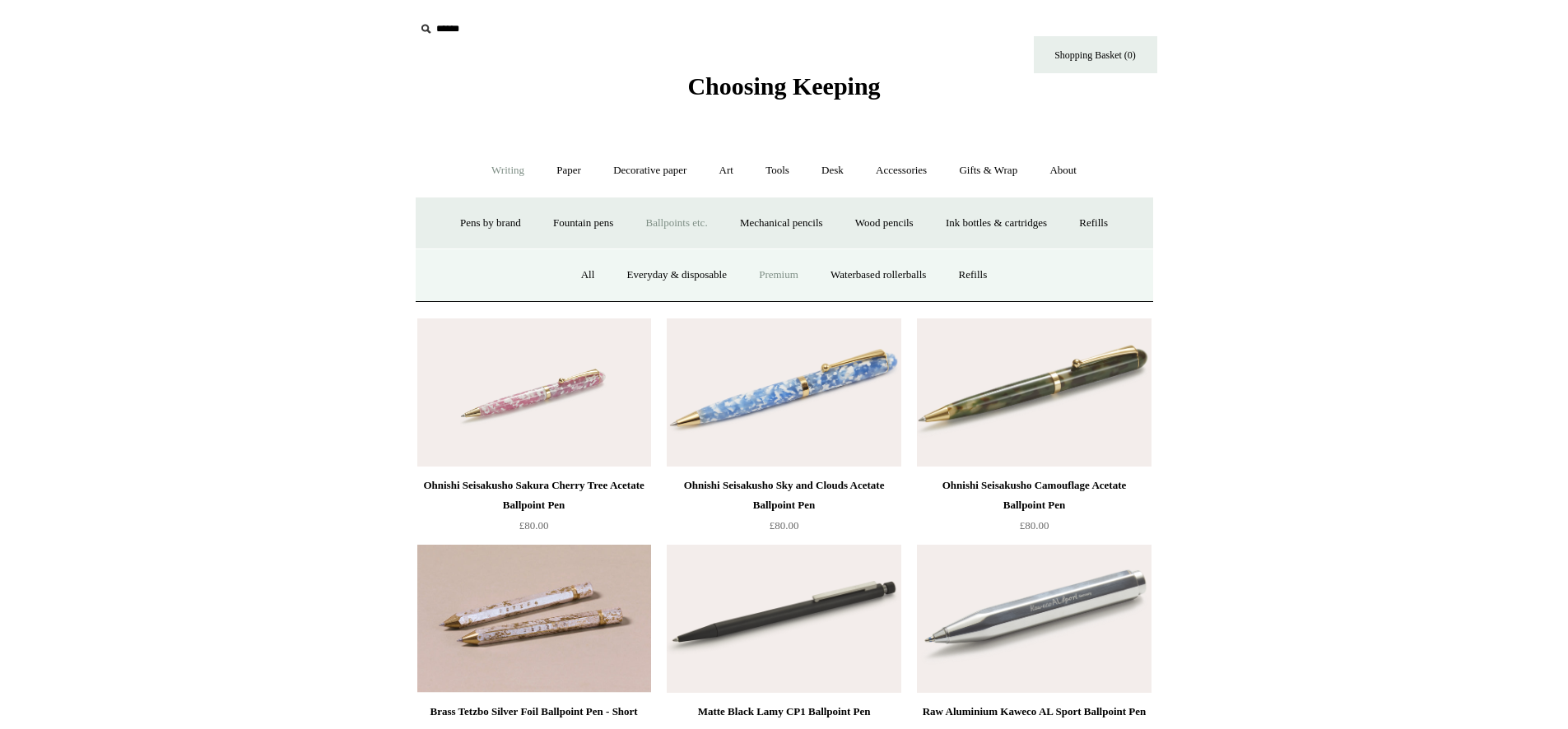
click at [550, 270] on div "All Everyday & disposable Premium Waterbased rollerballs Refills" at bounding box center [784, 274] width 738 height 52
click at [571, 270] on link "All" at bounding box center [588, 275] width 44 height 44
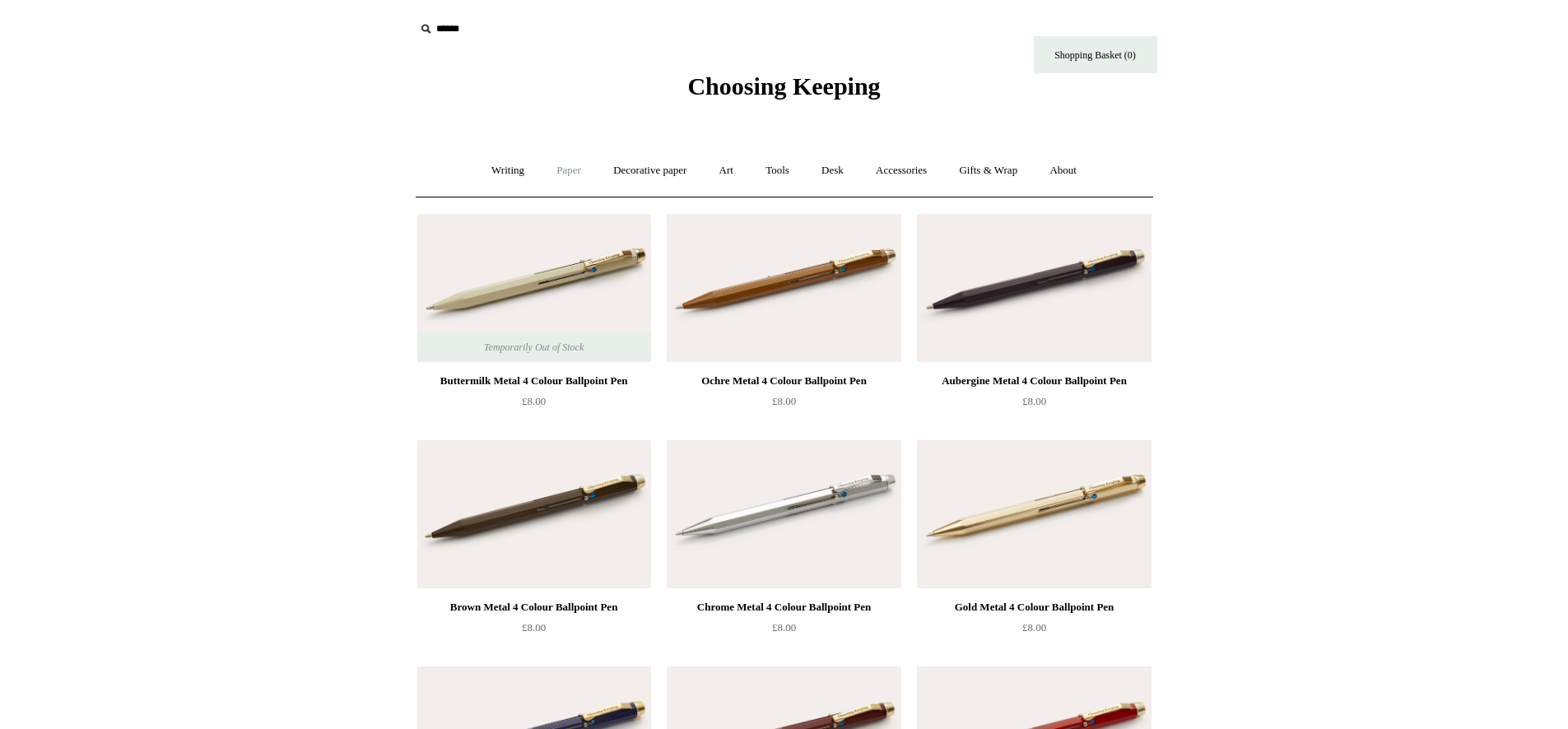
click at [554, 170] on link "Paper +" at bounding box center [568, 171] width 54 height 44
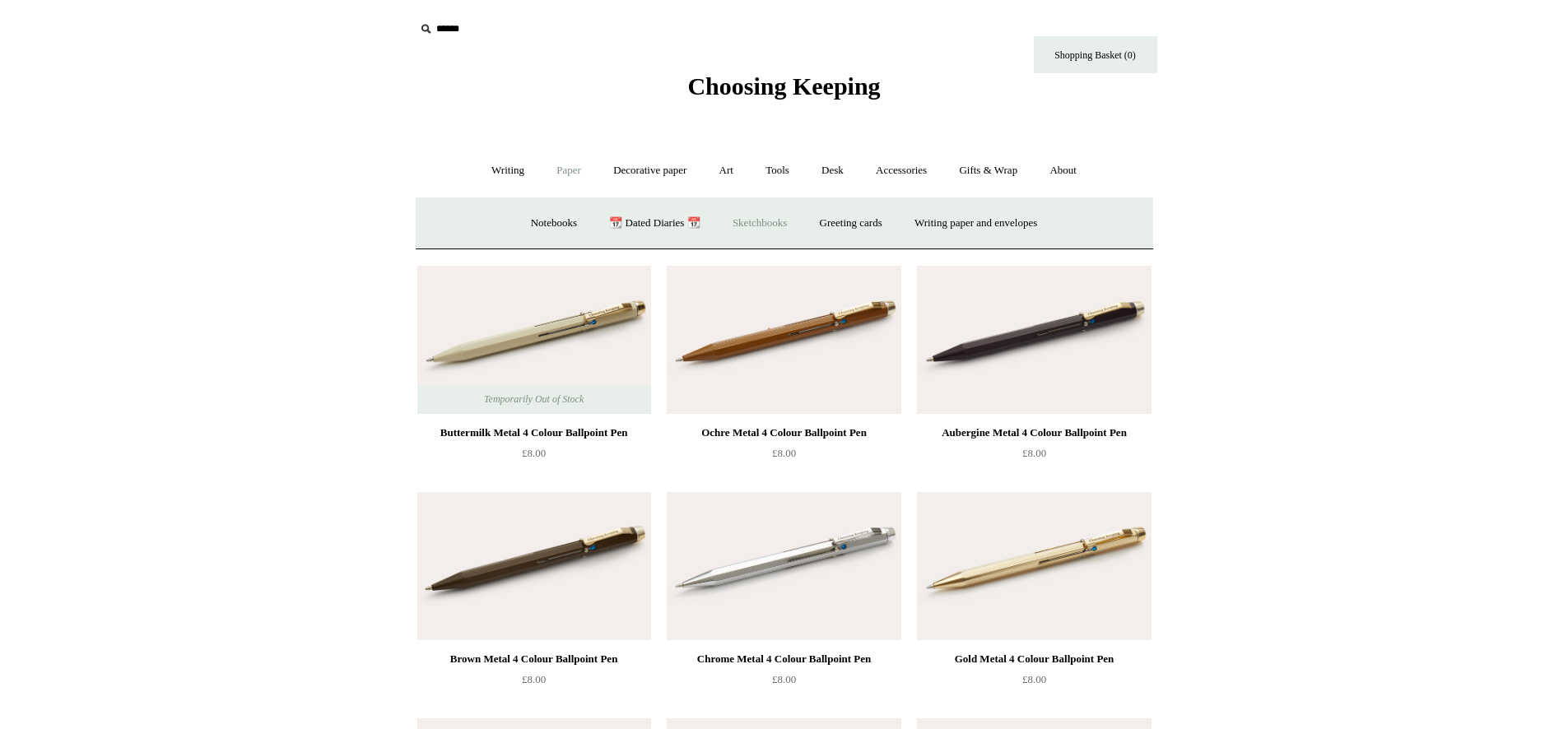
click at [779, 221] on link "Sketchbooks +" at bounding box center [759, 224] width 84 height 44
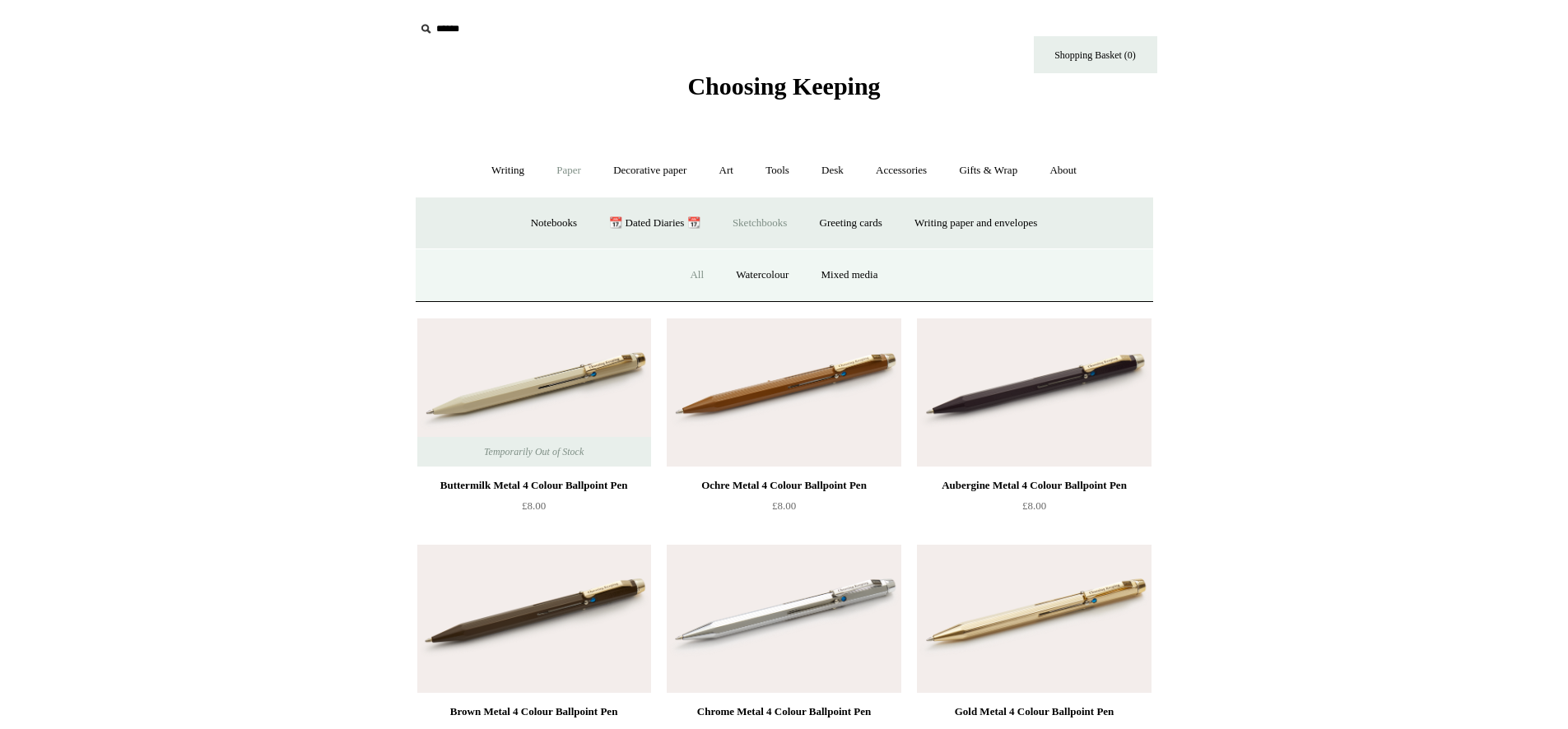
click at [695, 269] on link "All" at bounding box center [697, 275] width 44 height 44
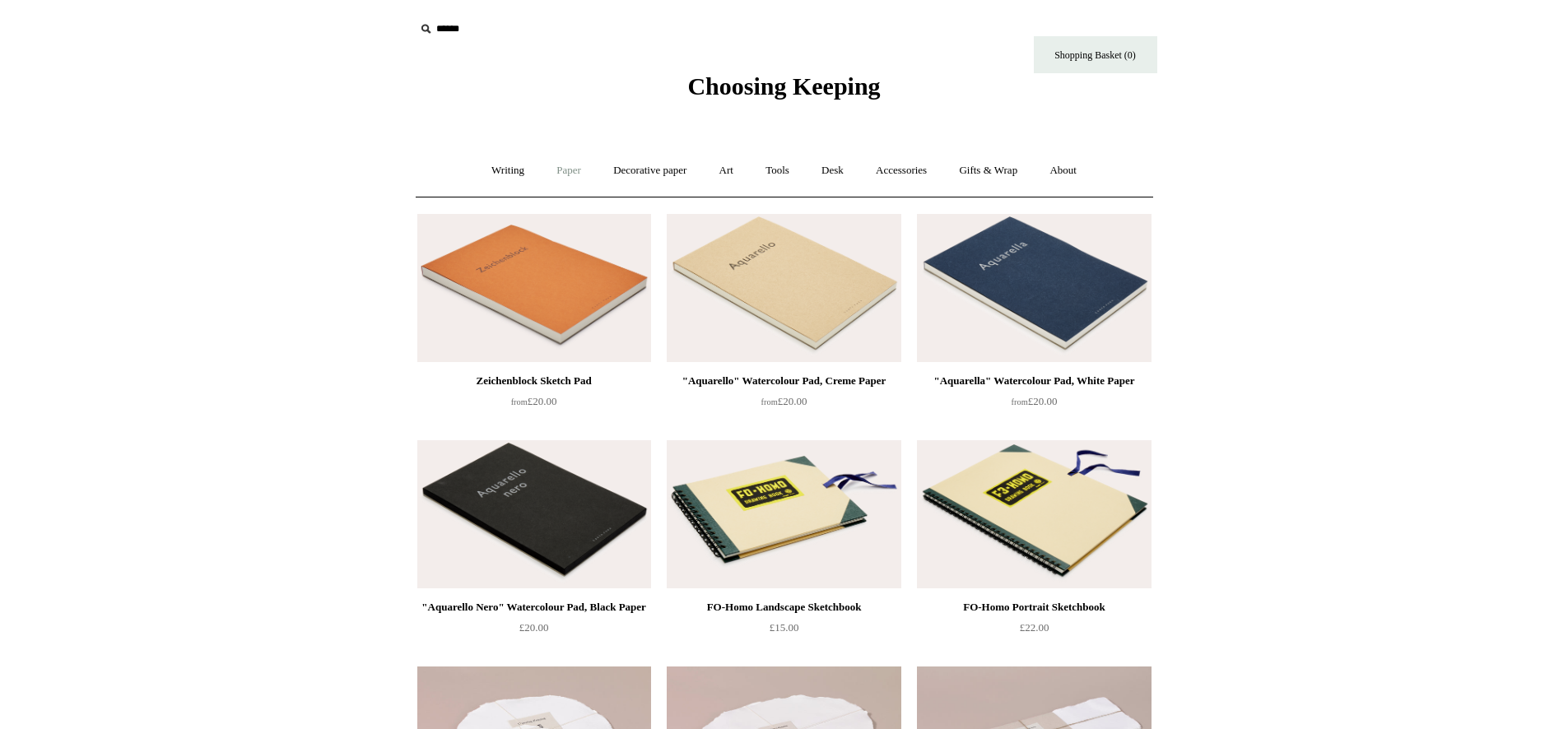
click at [562, 172] on link "Paper +" at bounding box center [568, 171] width 54 height 44
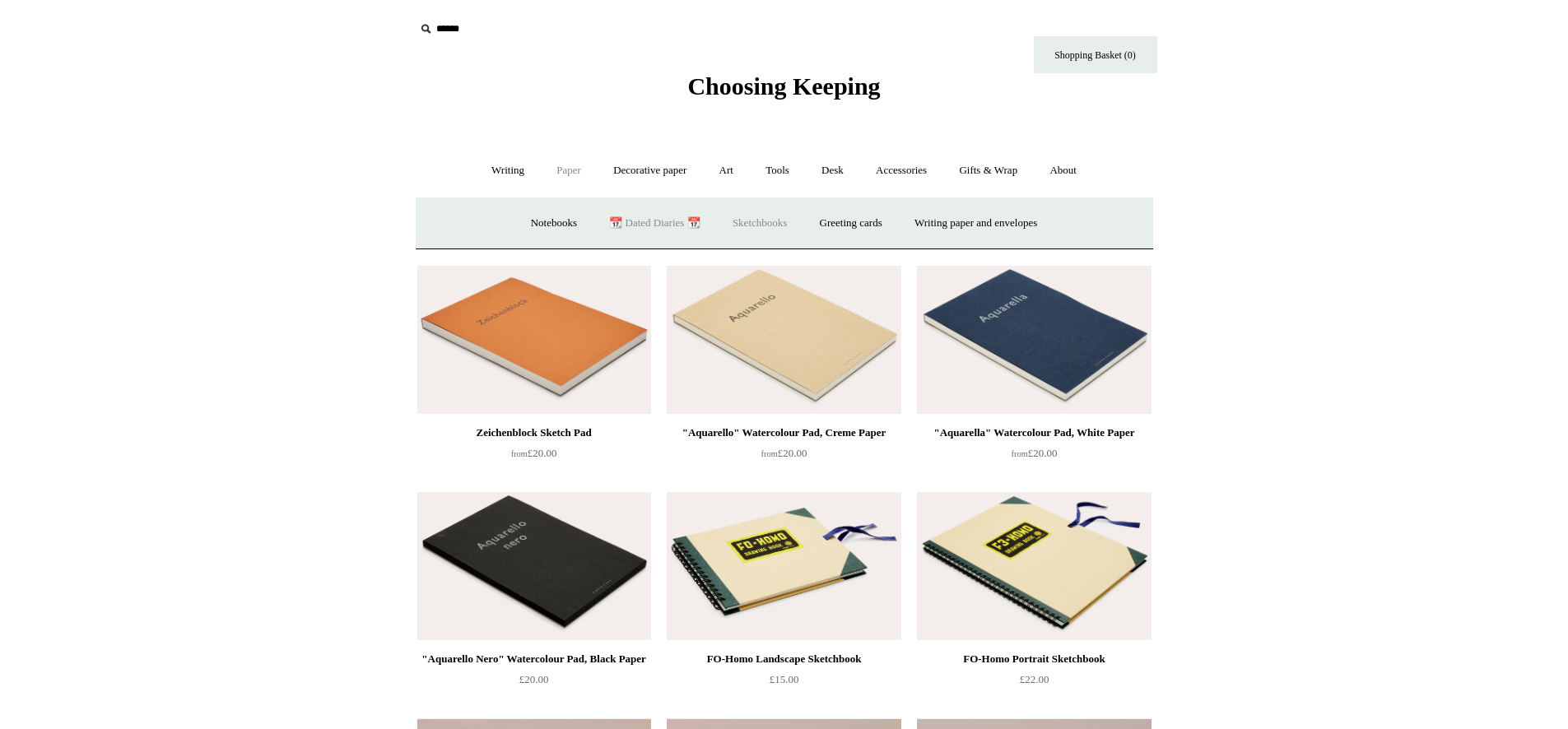
click at [605, 214] on link "📆 Dated Diaries 📆" at bounding box center [654, 224] width 121 height 44
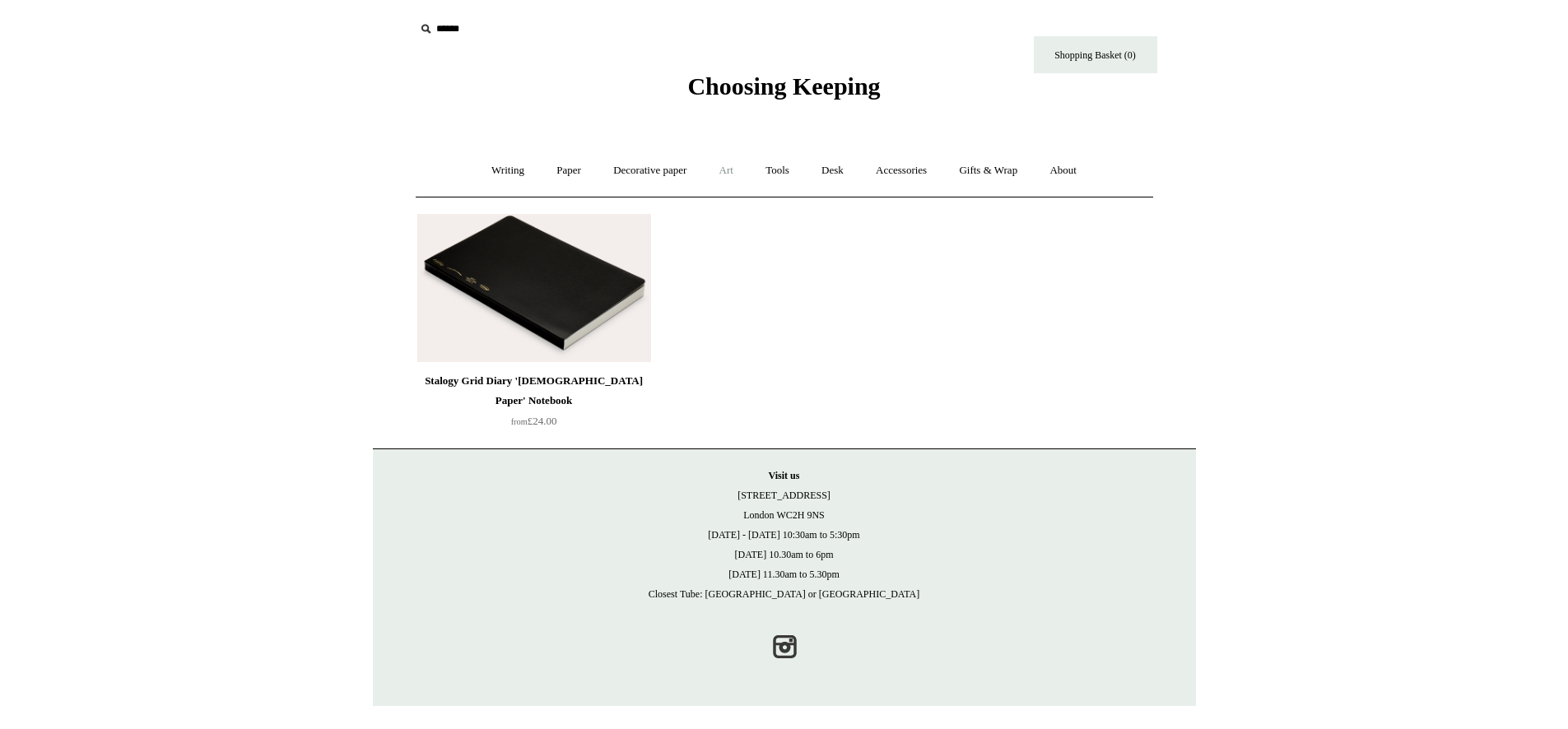
click at [714, 165] on link "Art +" at bounding box center [726, 171] width 44 height 44
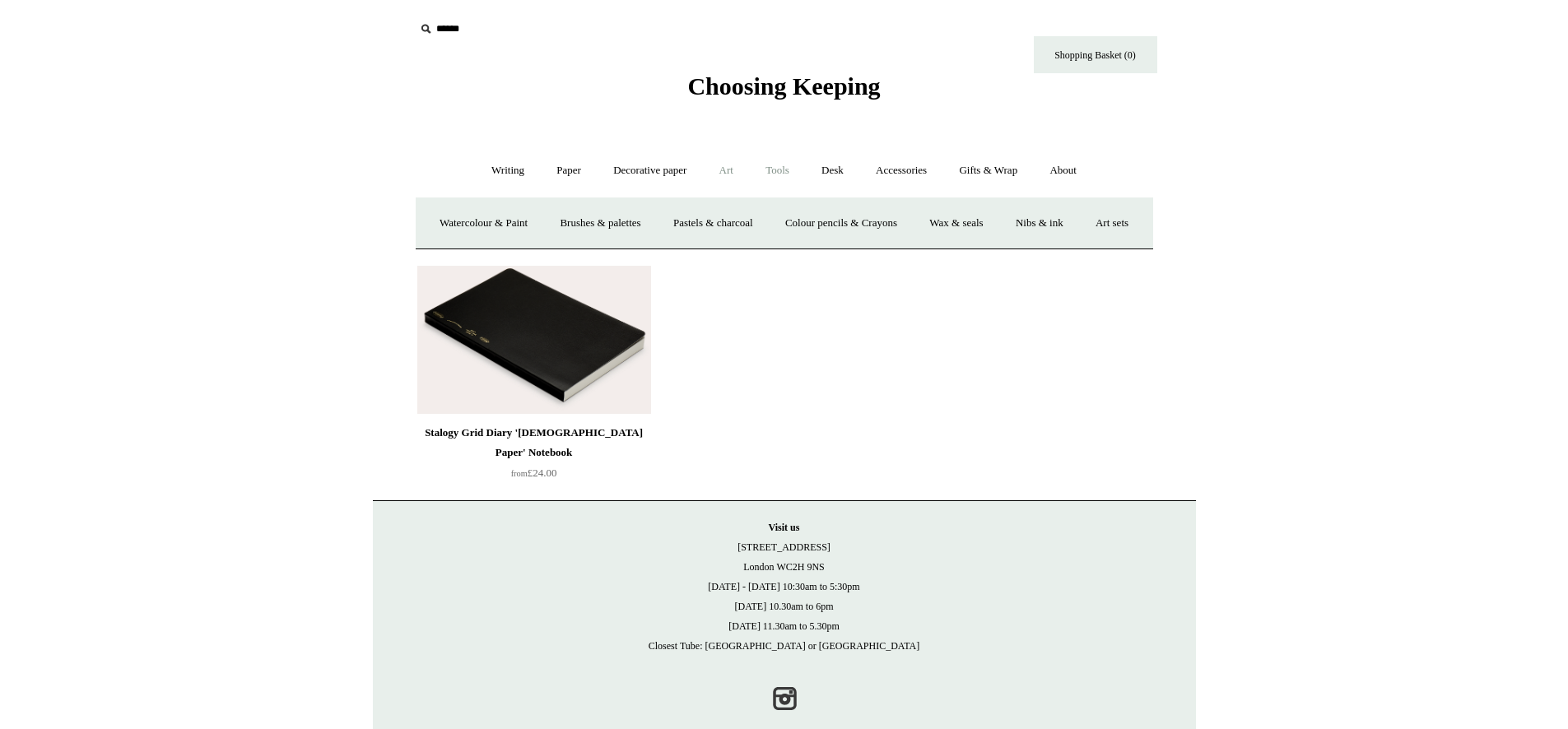
click at [773, 169] on link "Tools +" at bounding box center [777, 171] width 53 height 44
click at [671, 224] on link "Scissors" at bounding box center [690, 224] width 65 height 44
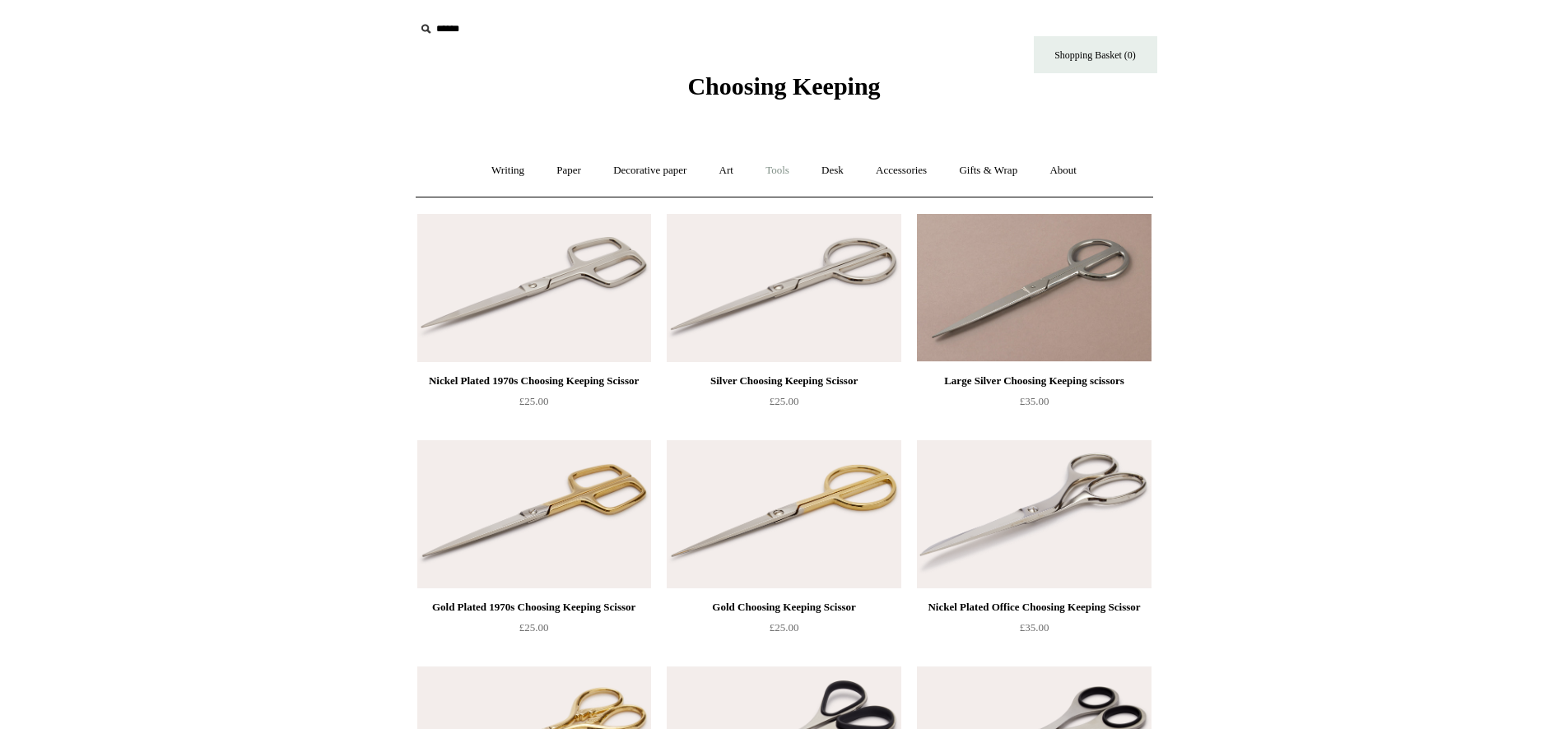
click at [778, 178] on link "Tools +" at bounding box center [777, 171] width 53 height 44
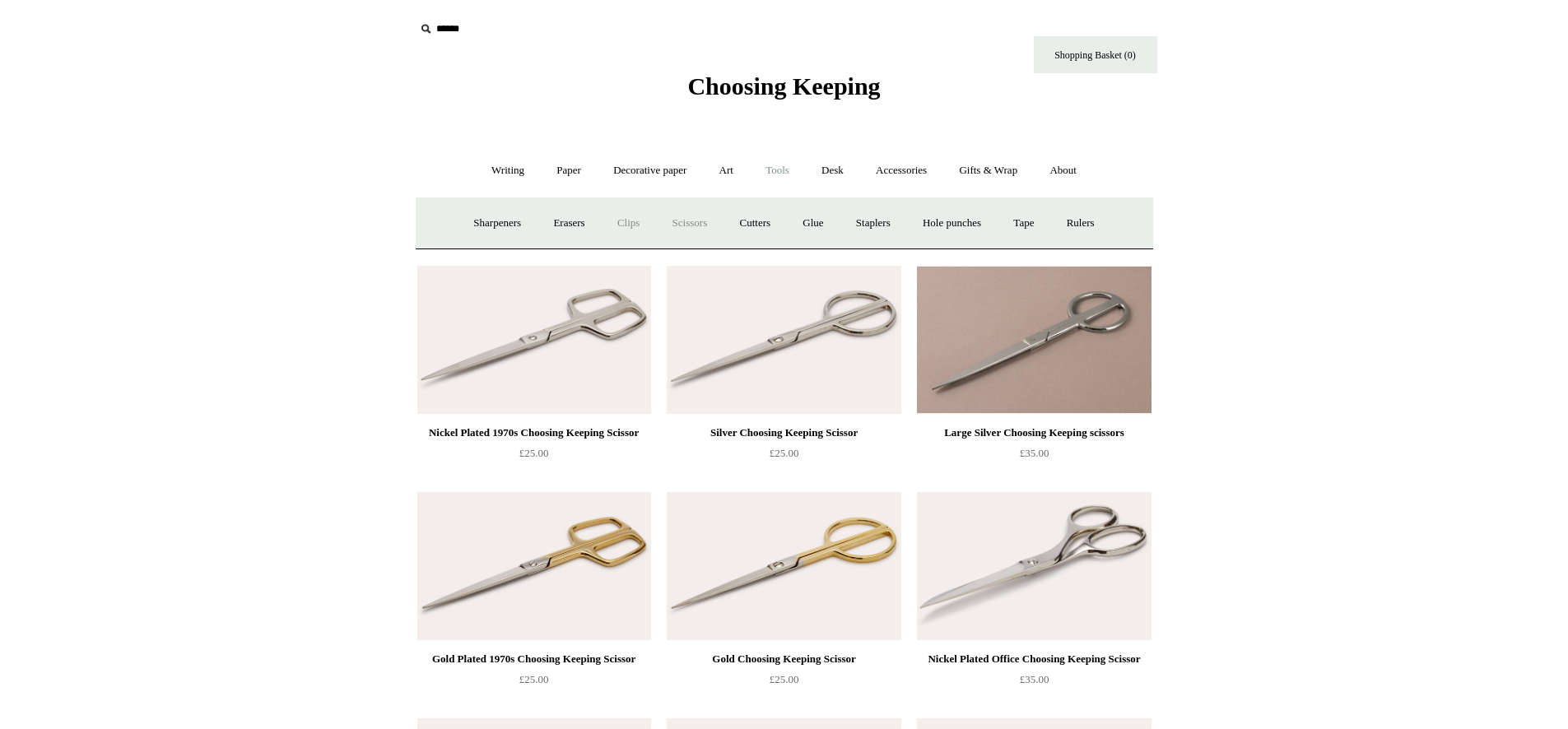
click at [622, 222] on link "Clips +" at bounding box center [628, 224] width 51 height 44
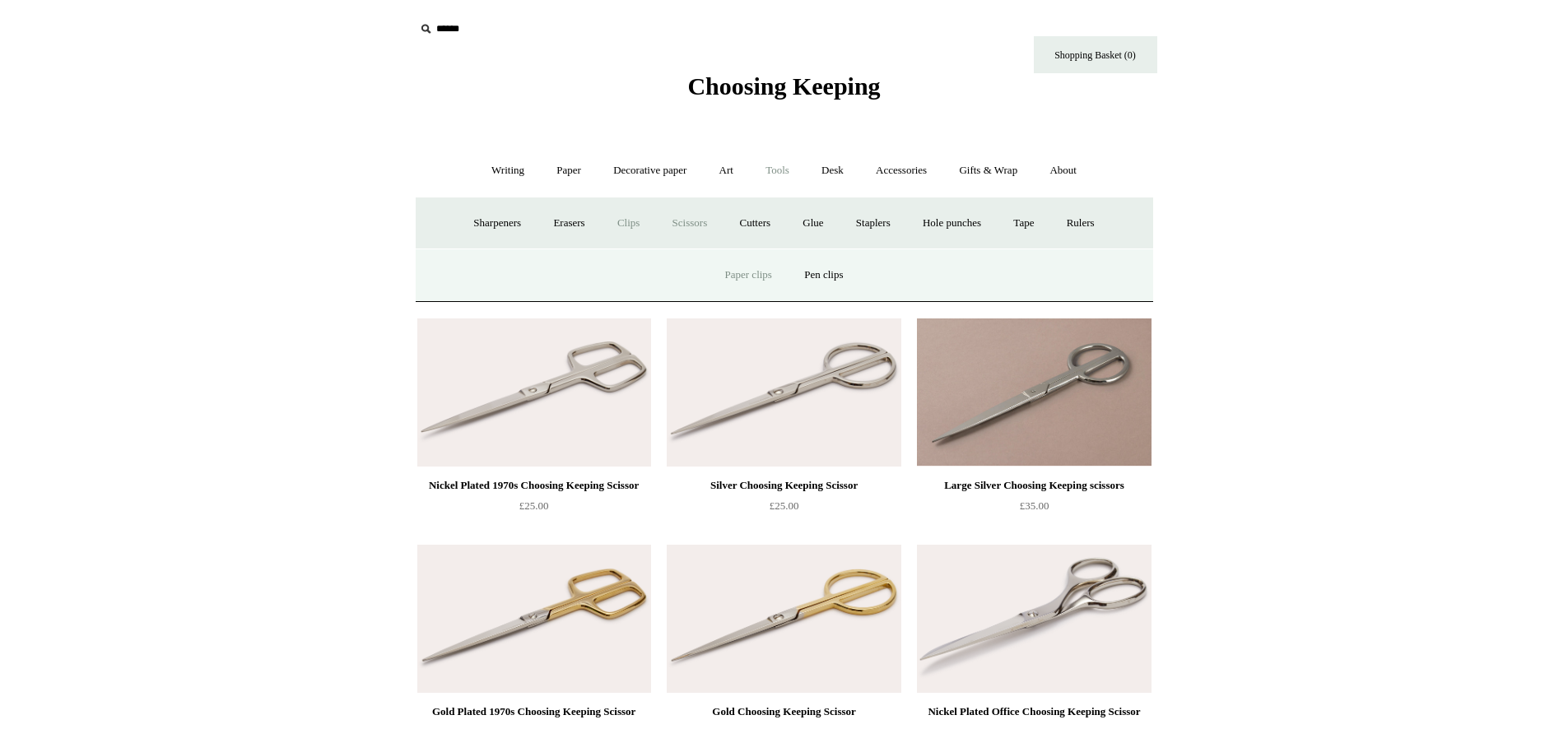
click at [769, 268] on link "Paper clips" at bounding box center [747, 275] width 76 height 44
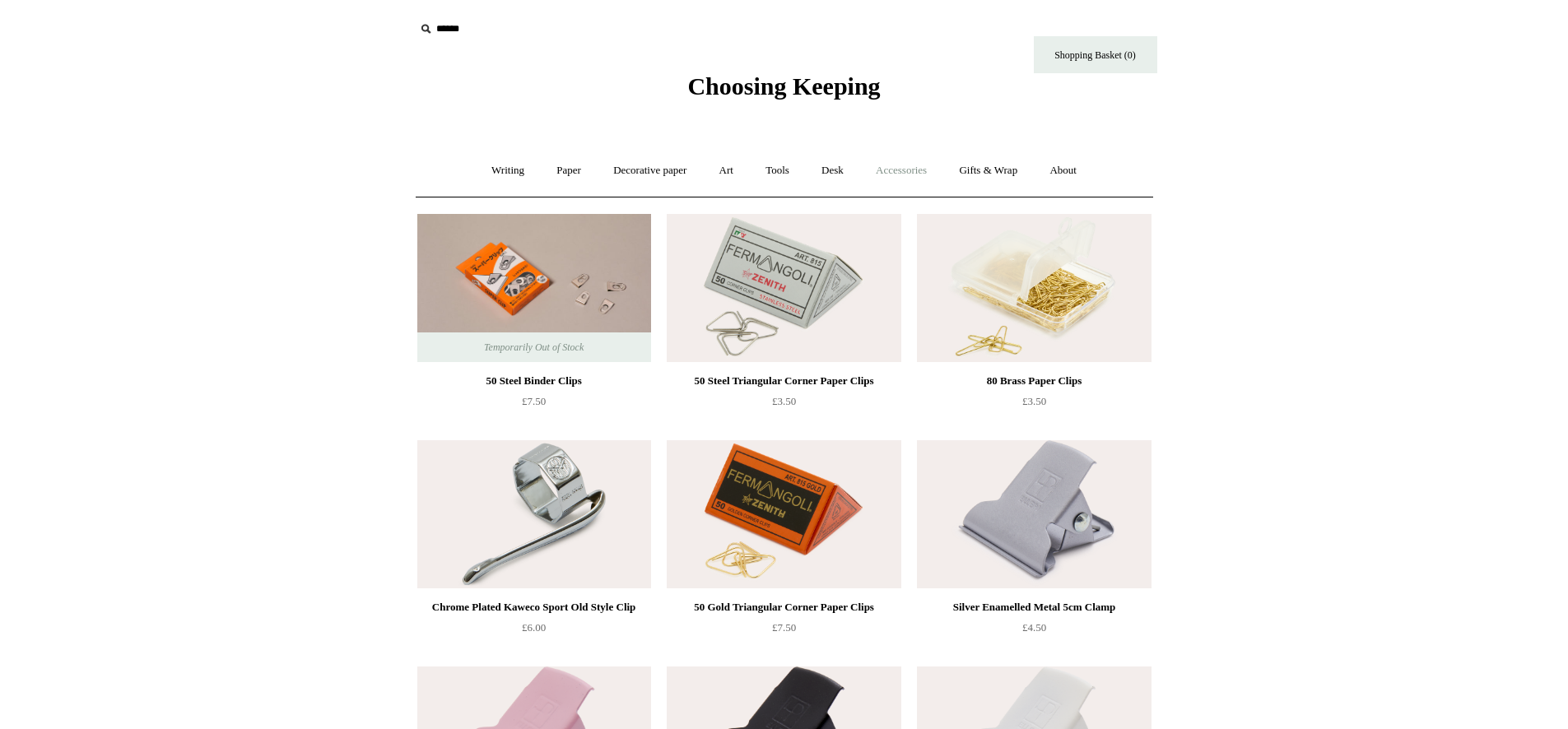
click at [950, 179] on ul "Writing + Pens by brand + [GEOGRAPHIC_DATA] Lamy Ohnishi Seisakusho [GEOGRAPHIC…" at bounding box center [784, 171] width 615 height 44
click at [991, 180] on link "Gifts & Wrap +" at bounding box center [988, 171] width 88 height 44
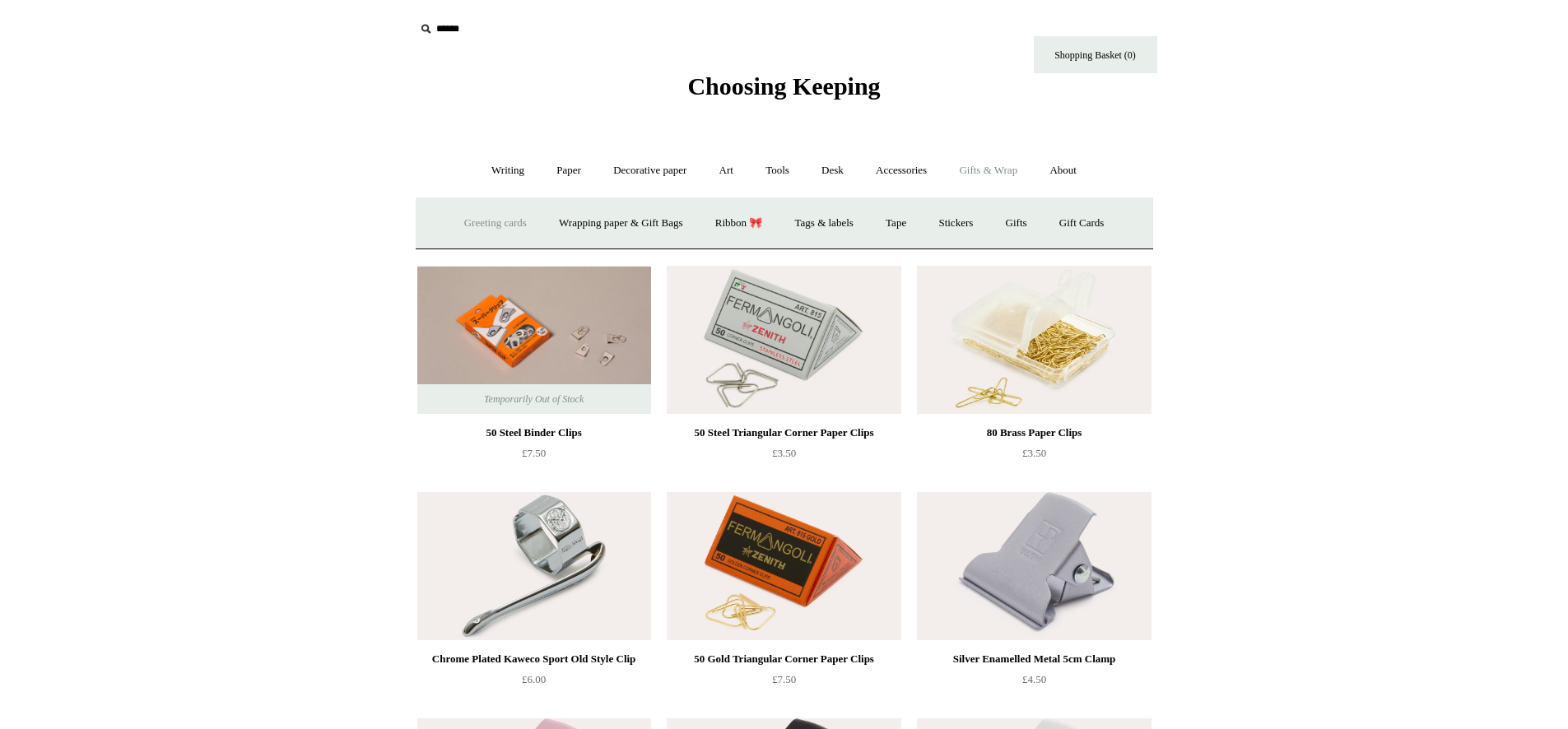
click at [503, 217] on link "Greeting cards +" at bounding box center [494, 224] width 92 height 44
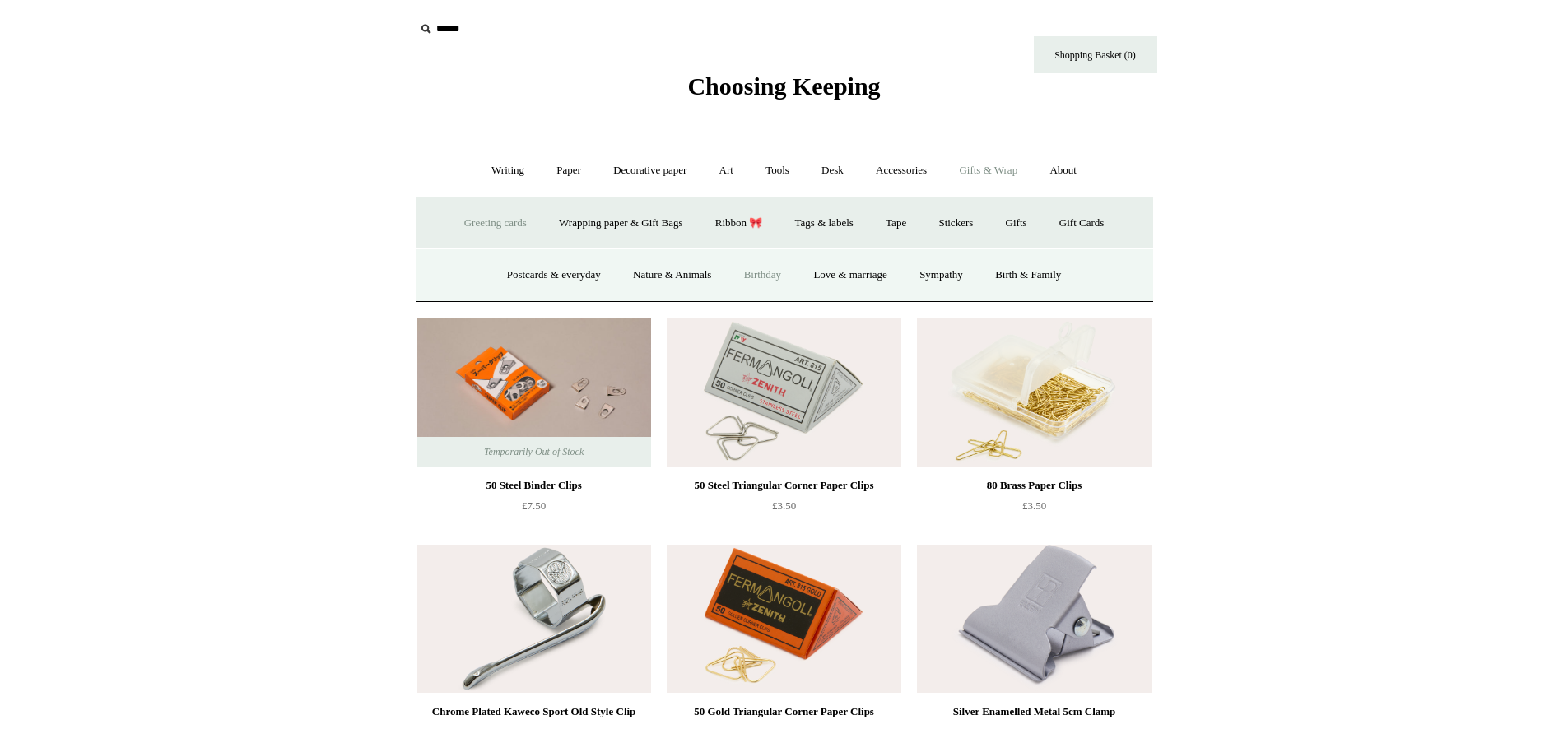
click at [765, 270] on link "Birthday" at bounding box center [762, 275] width 67 height 44
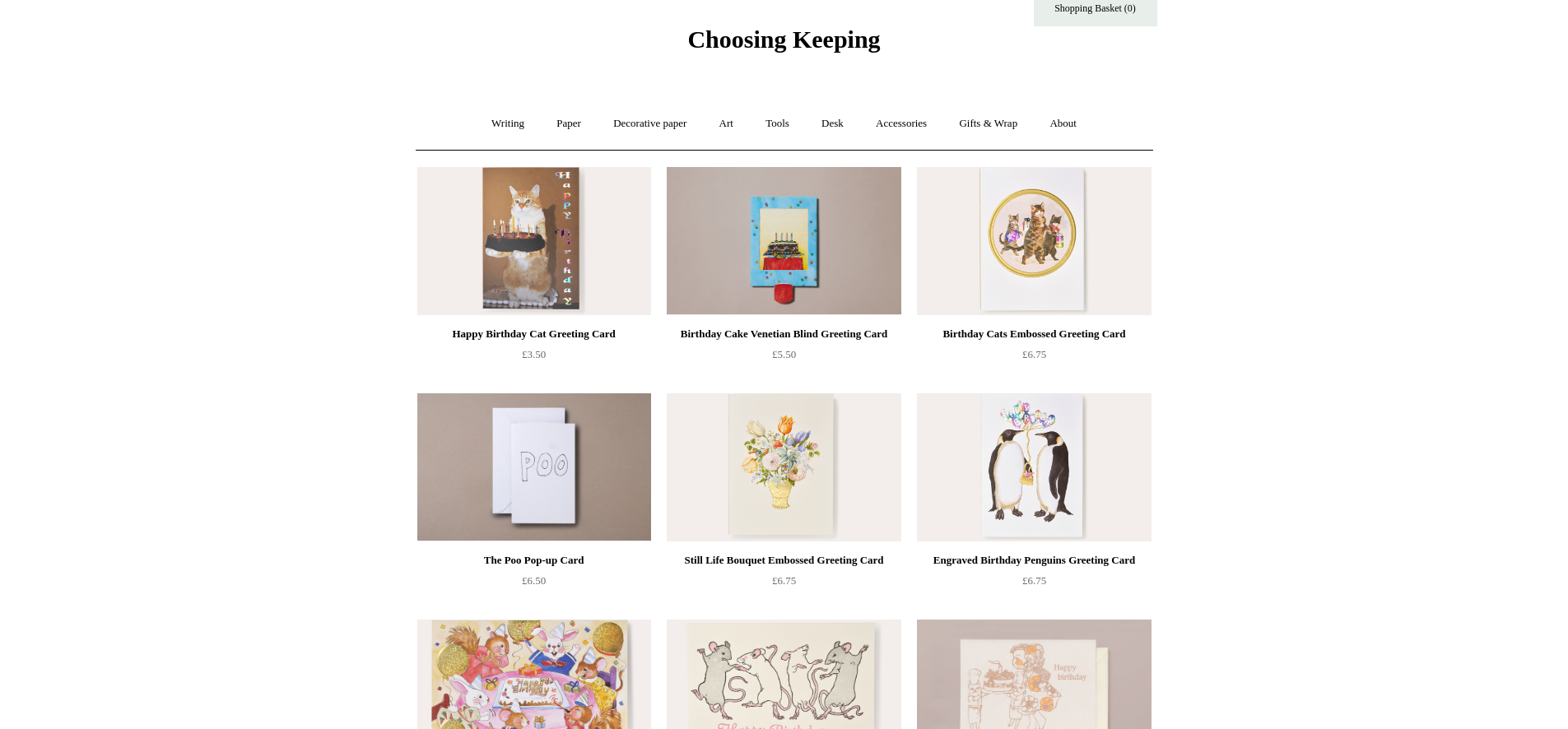
scroll to position [24, 0]
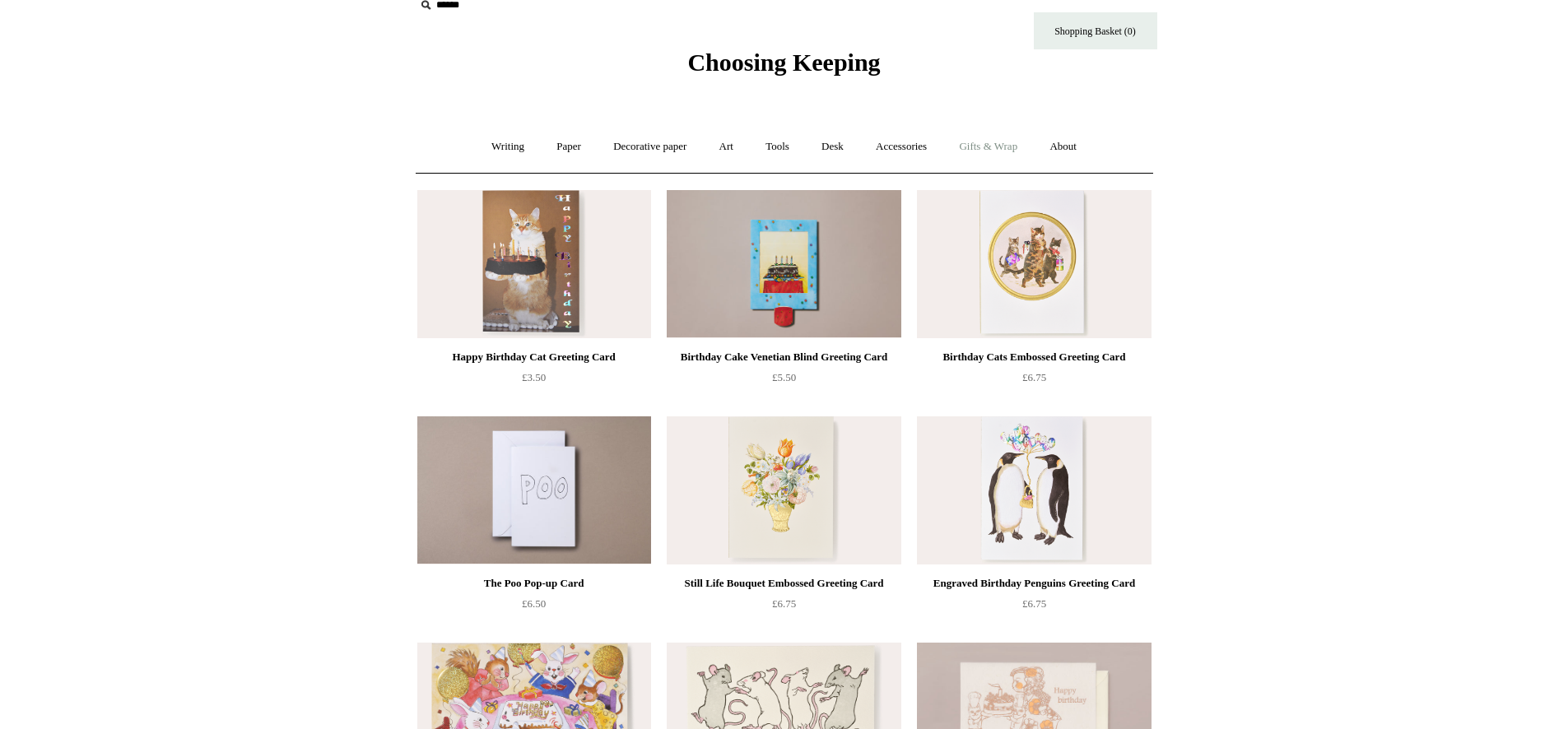
click at [987, 145] on link "Gifts & Wrap +" at bounding box center [988, 147] width 88 height 44
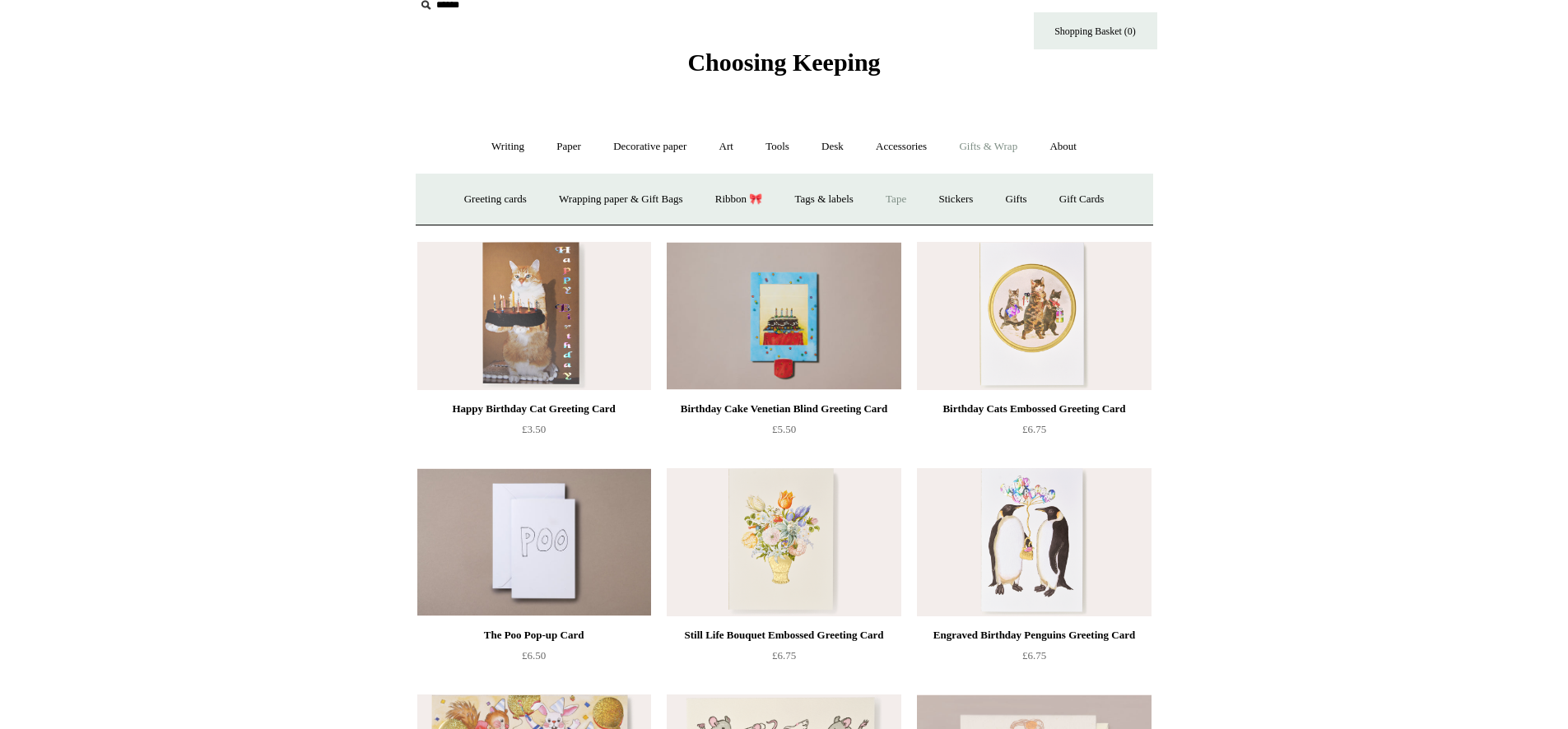
click at [889, 194] on link "Tape" at bounding box center [896, 200] width 50 height 44
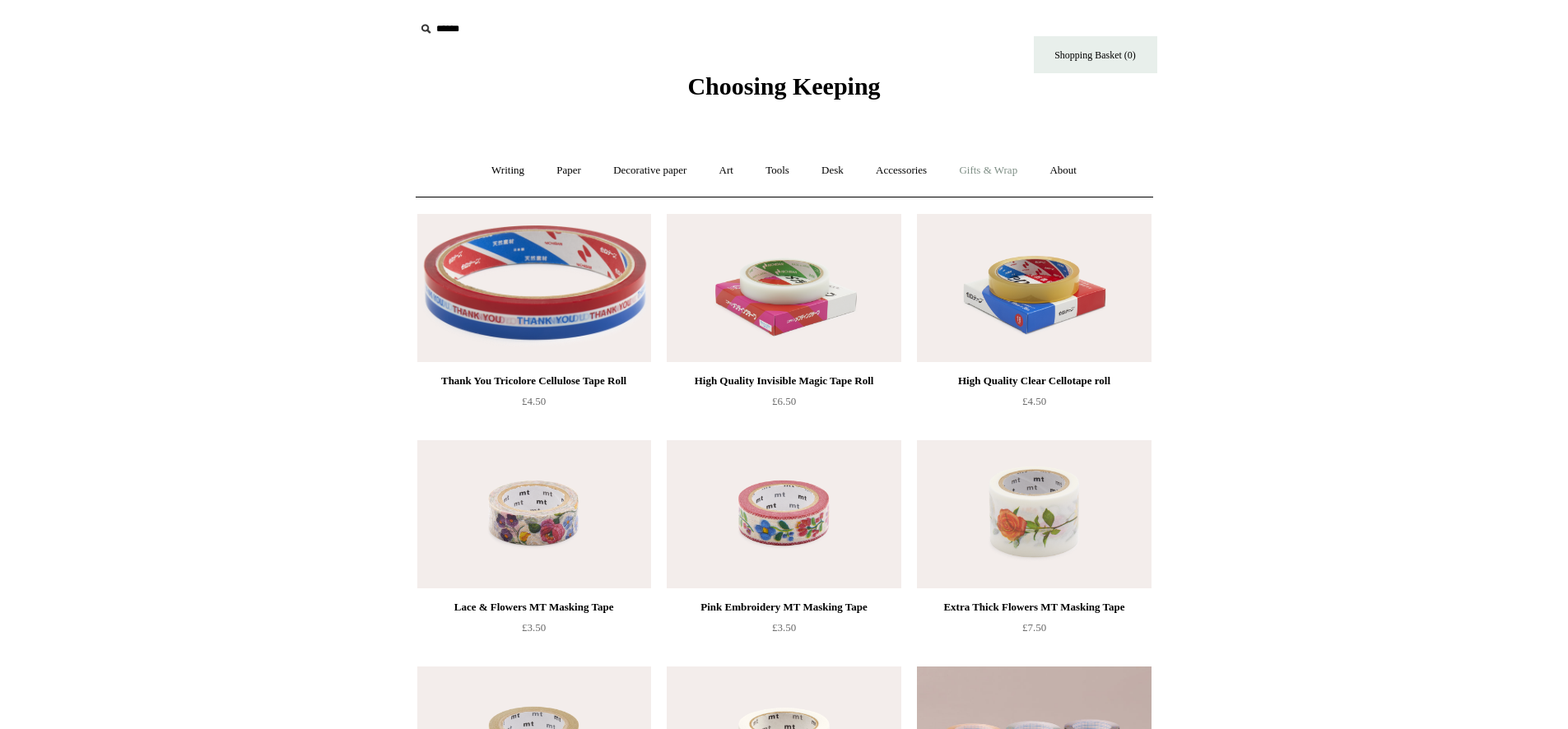
click at [977, 177] on link "Gifts & Wrap +" at bounding box center [988, 171] width 88 height 44
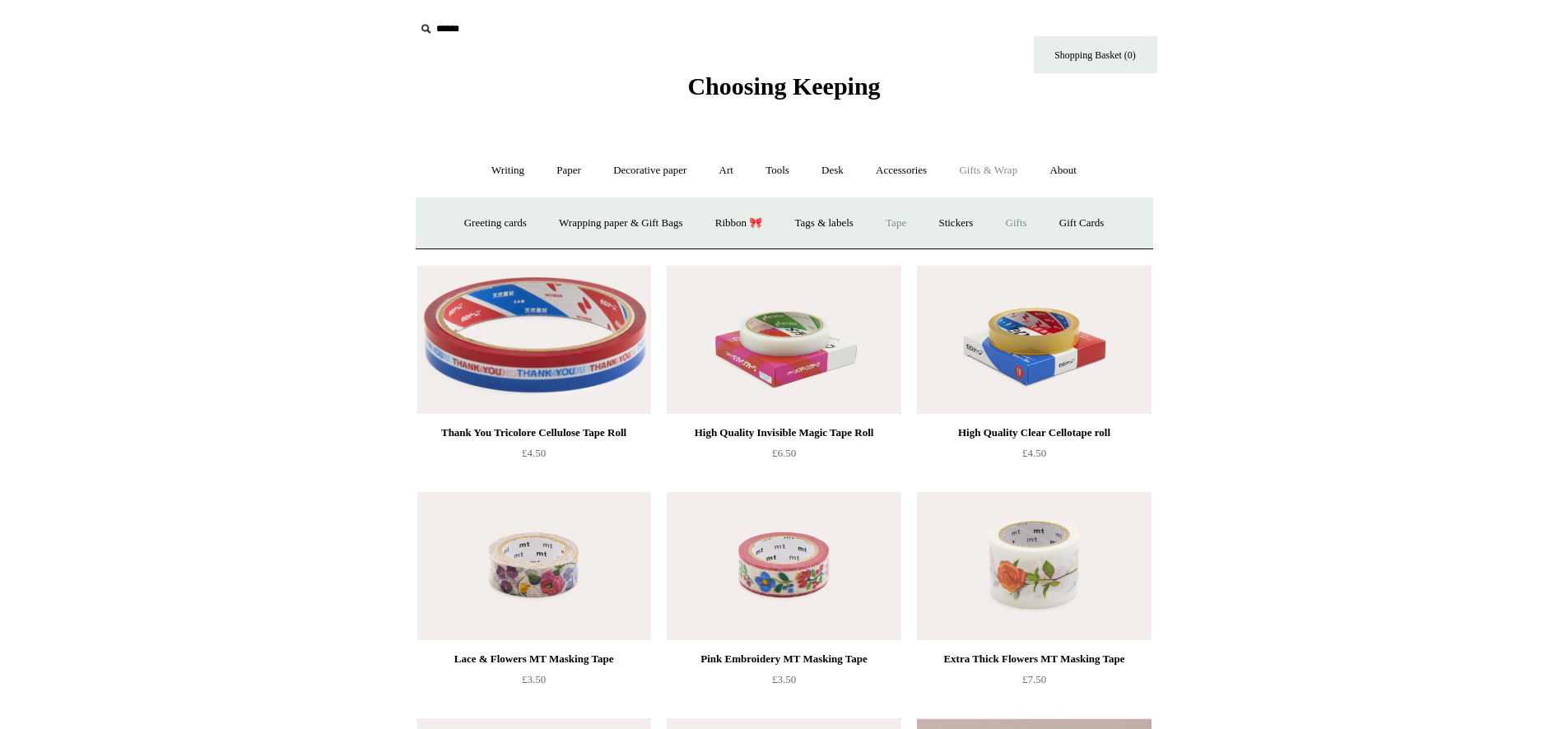
click at [1032, 222] on link "Gifts +" at bounding box center [1016, 224] width 51 height 44
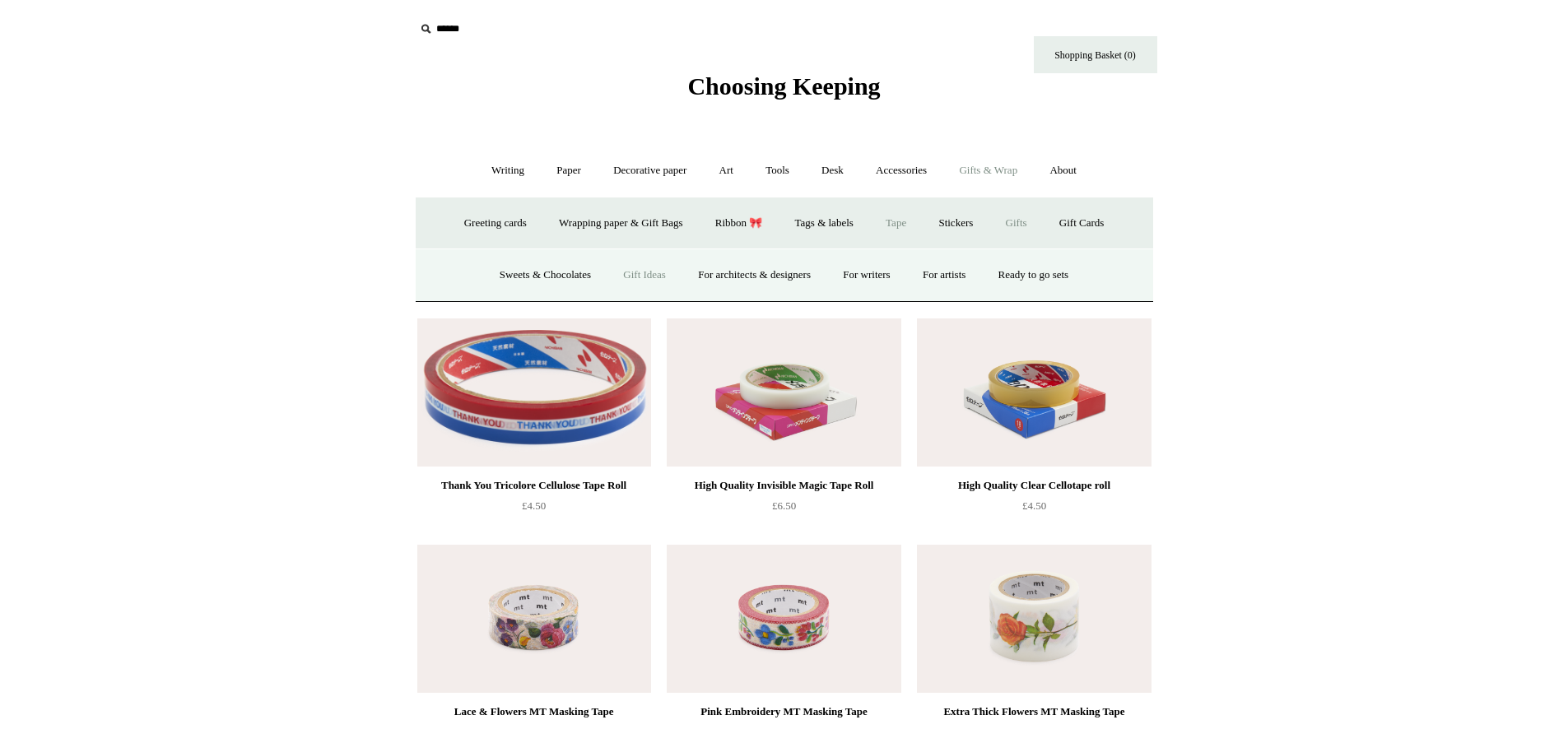
click at [620, 271] on link "Gift Ideas" at bounding box center [644, 275] width 72 height 44
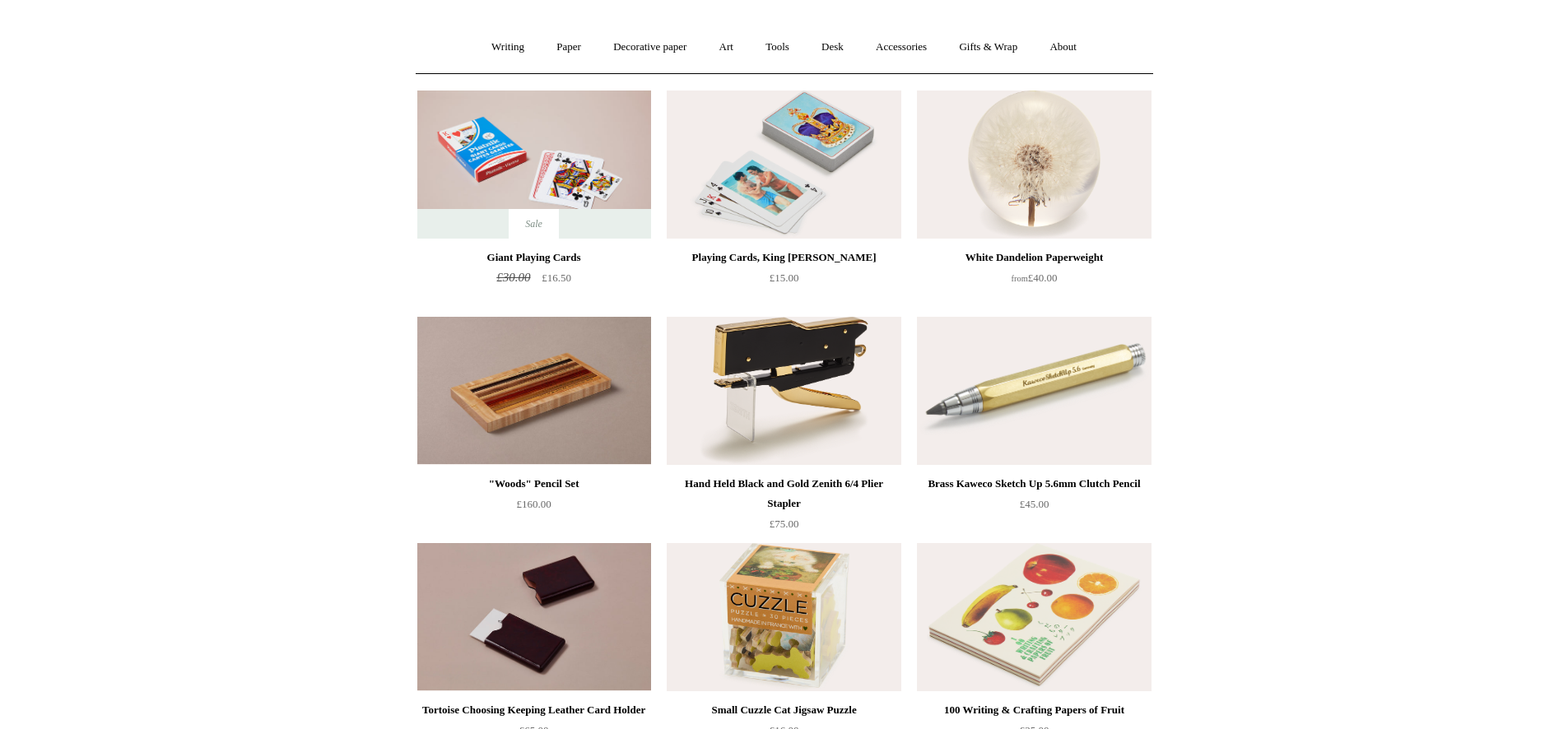
scroll to position [109, 0]
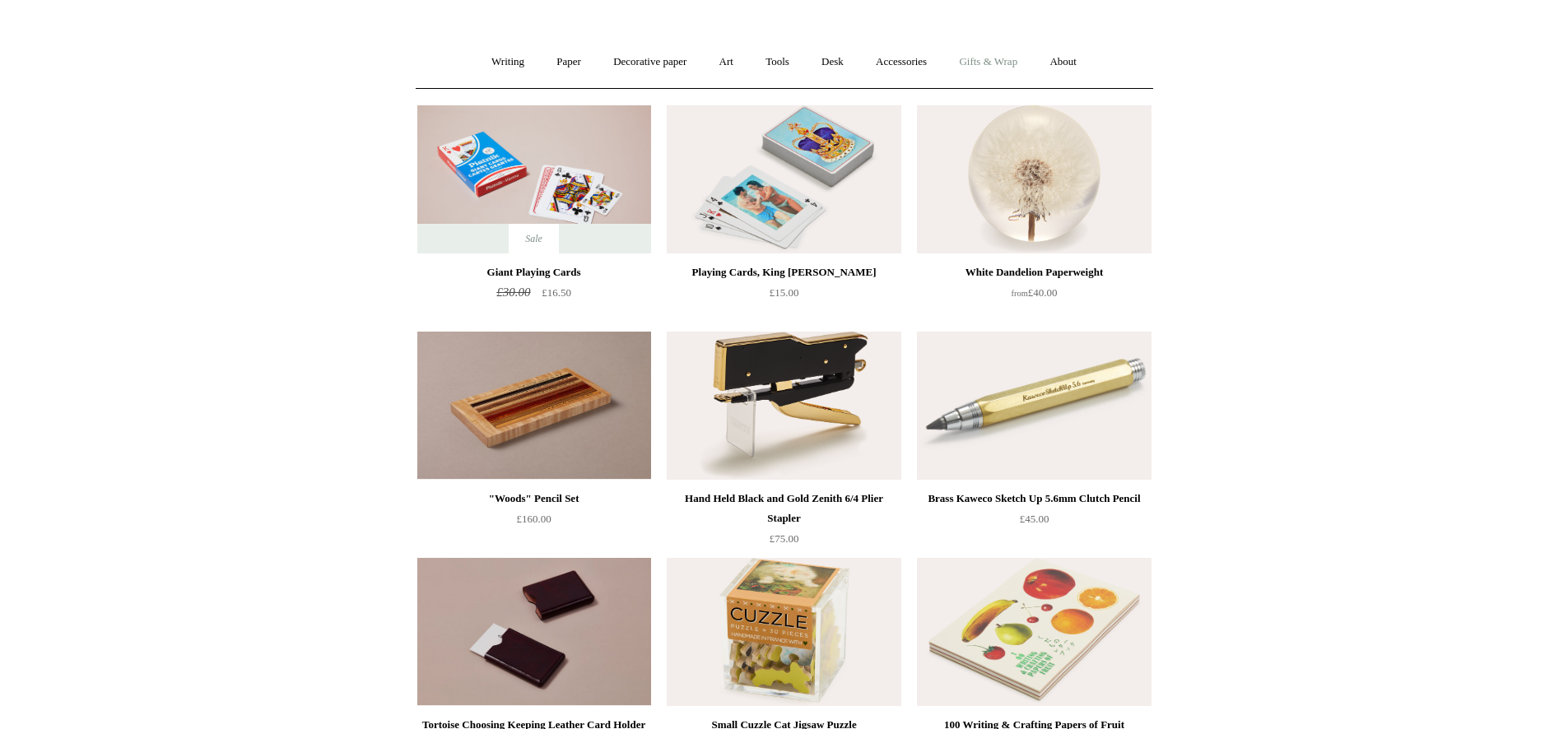
click at [1021, 71] on link "Gifts & Wrap +" at bounding box center [988, 62] width 88 height 44
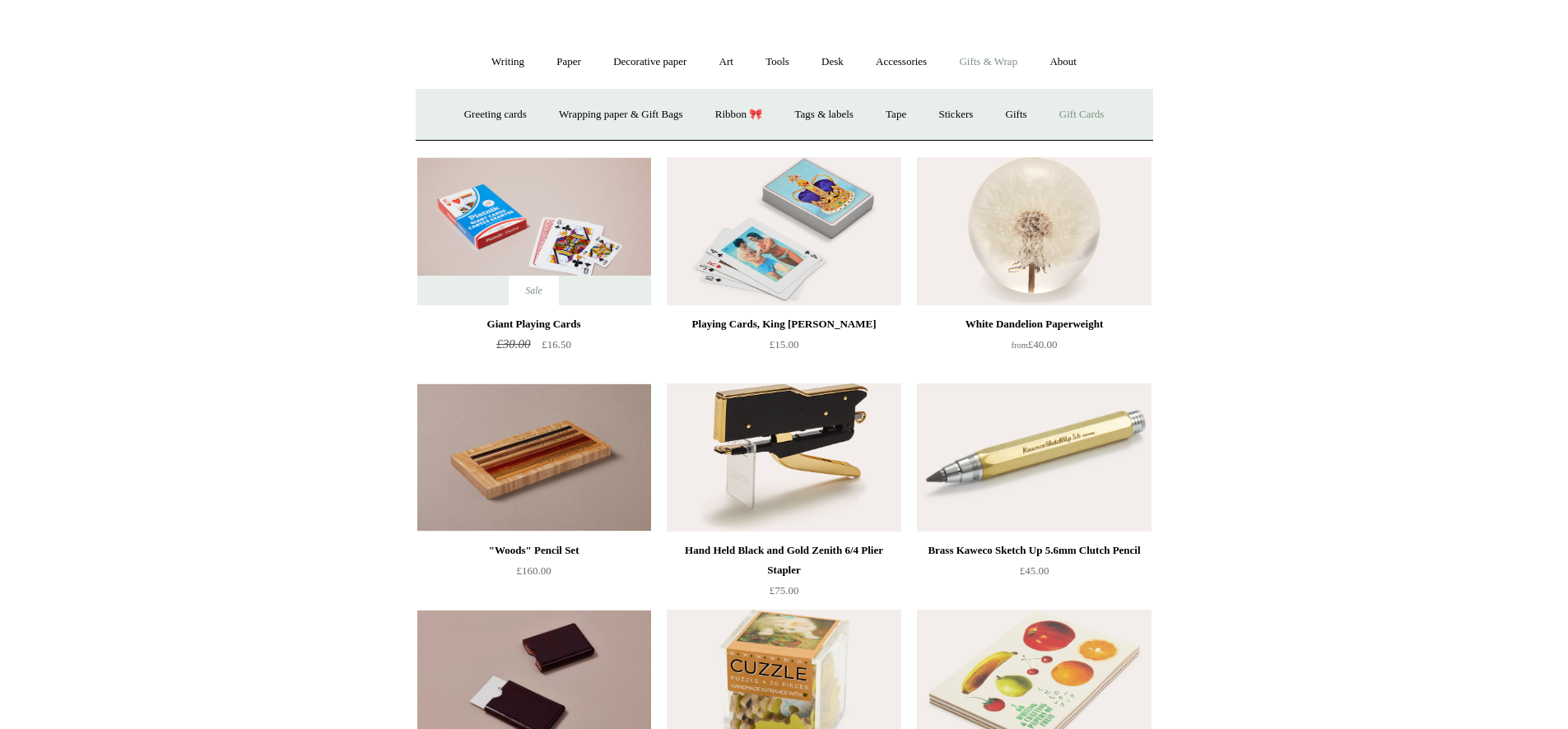
click at [1092, 113] on link "Gift Cards" at bounding box center [1082, 115] width 75 height 44
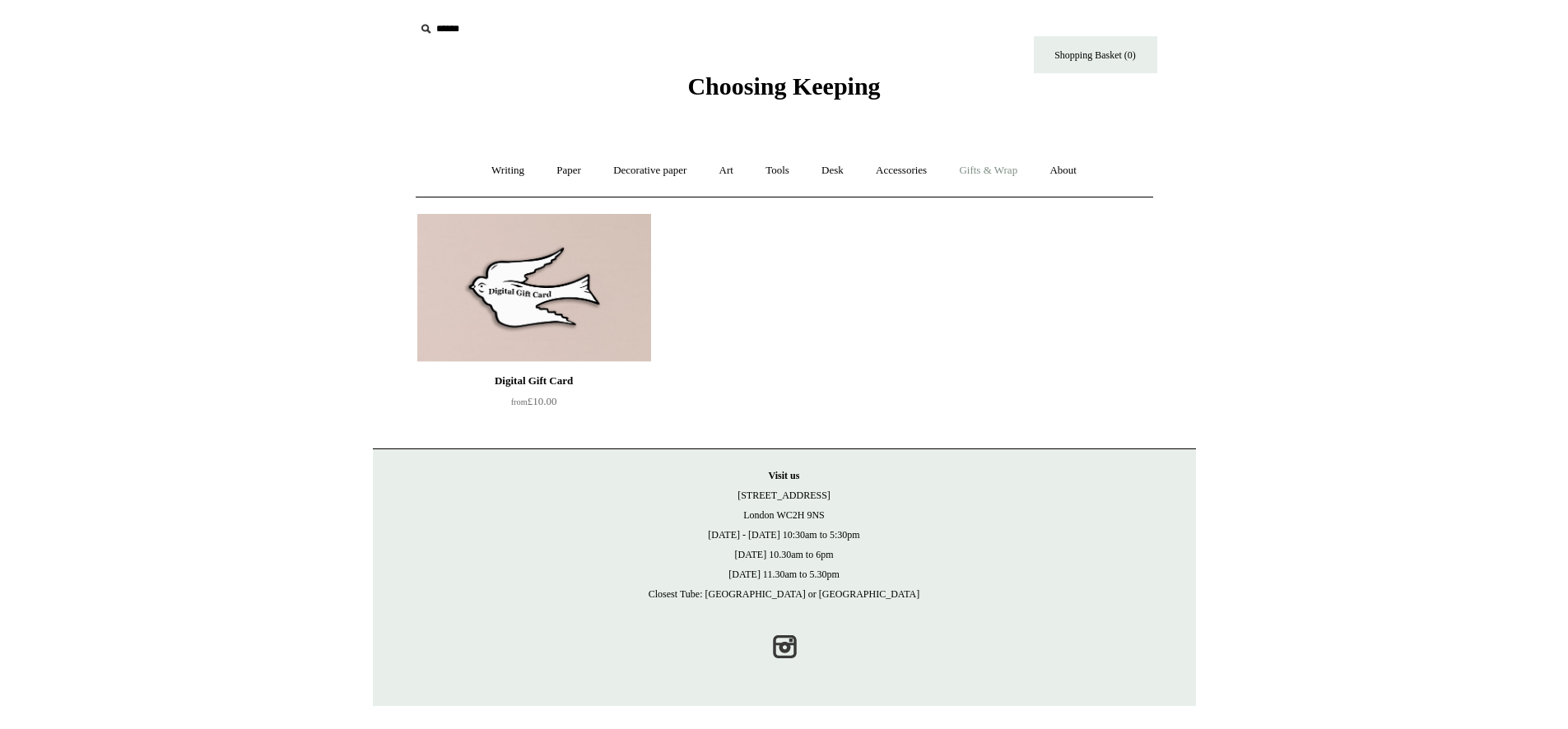
click at [1009, 166] on link "Gifts & Wrap +" at bounding box center [988, 171] width 88 height 44
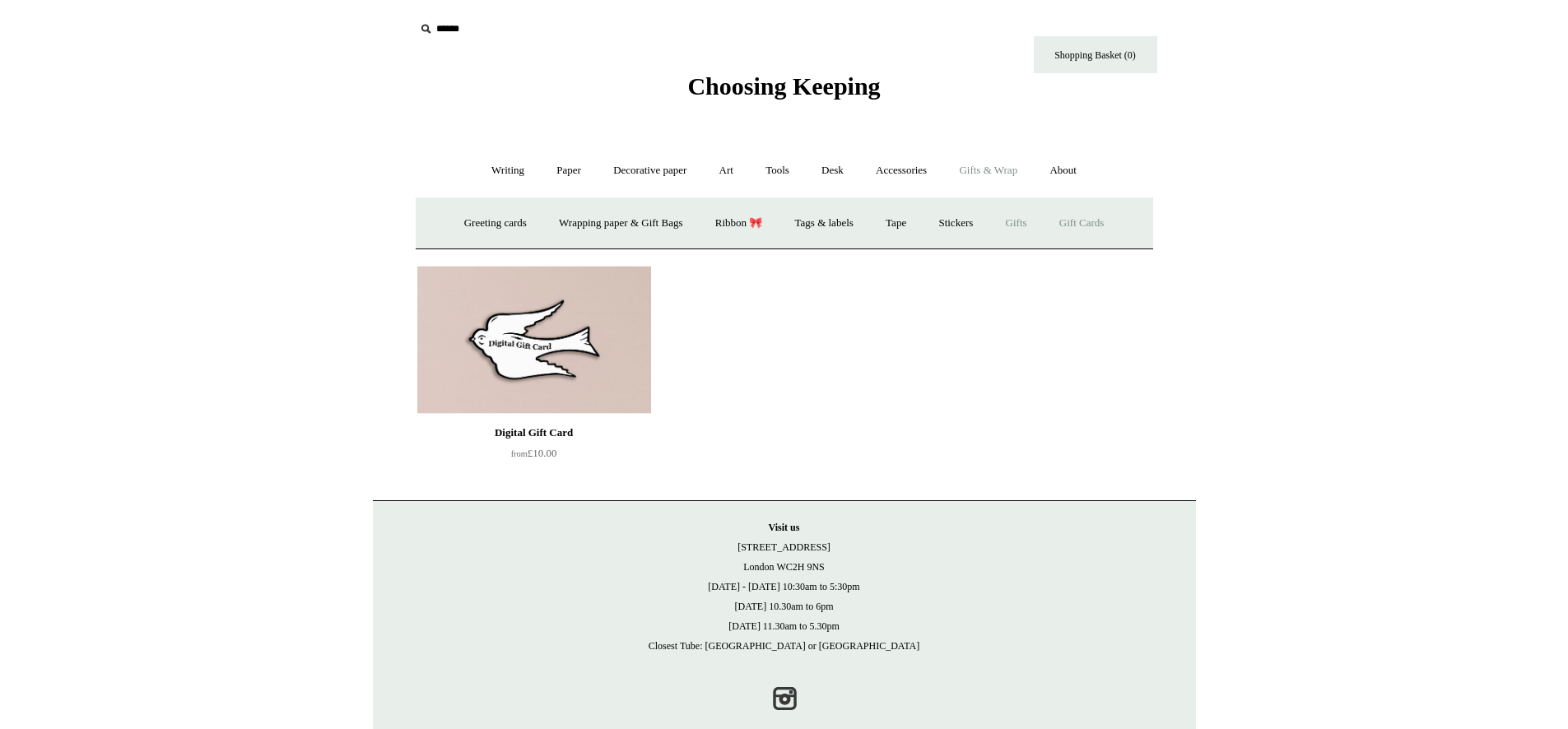
click at [1024, 225] on link "Gifts +" at bounding box center [1016, 224] width 51 height 44
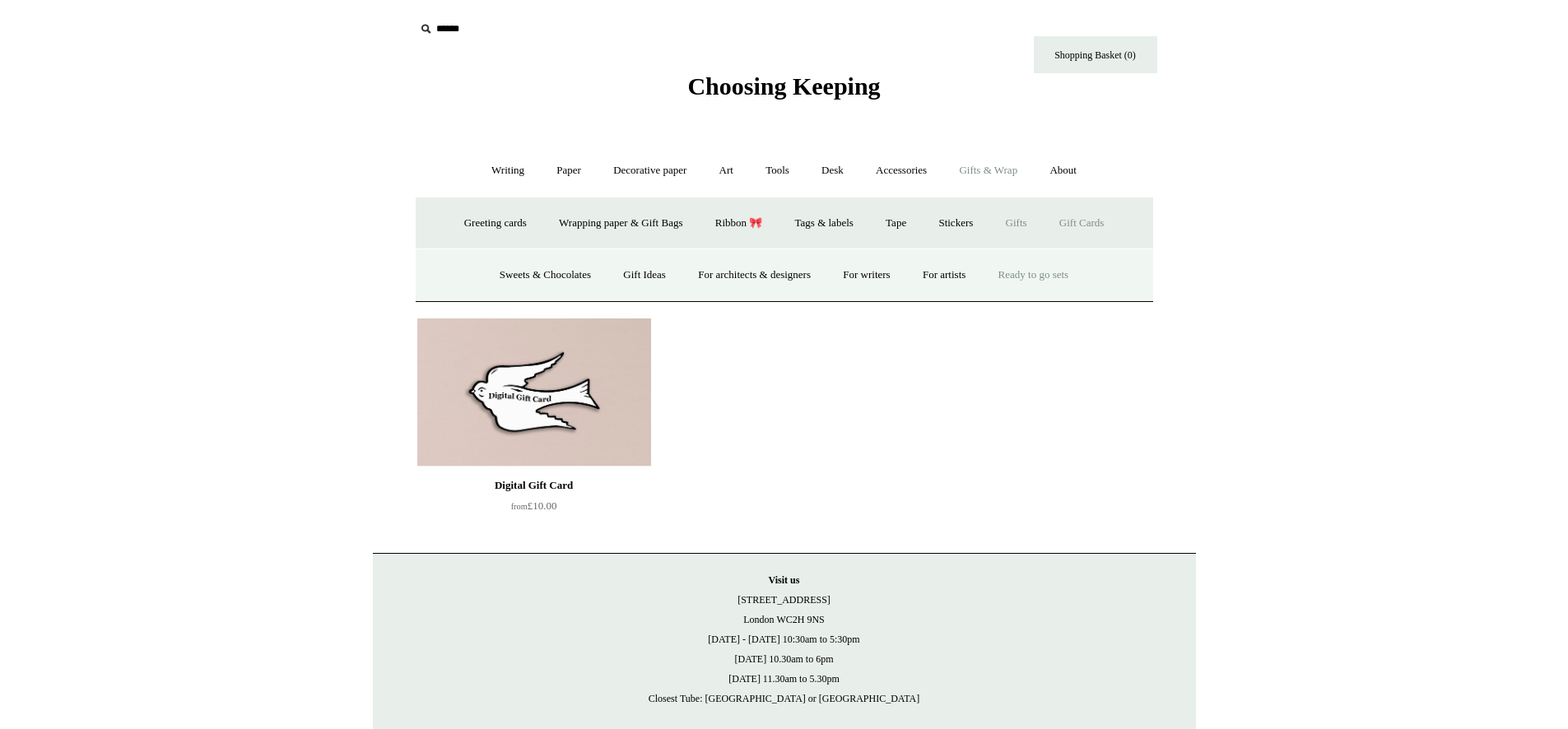
click at [1021, 279] on link "Ready to go sets" at bounding box center [1034, 275] width 101 height 44
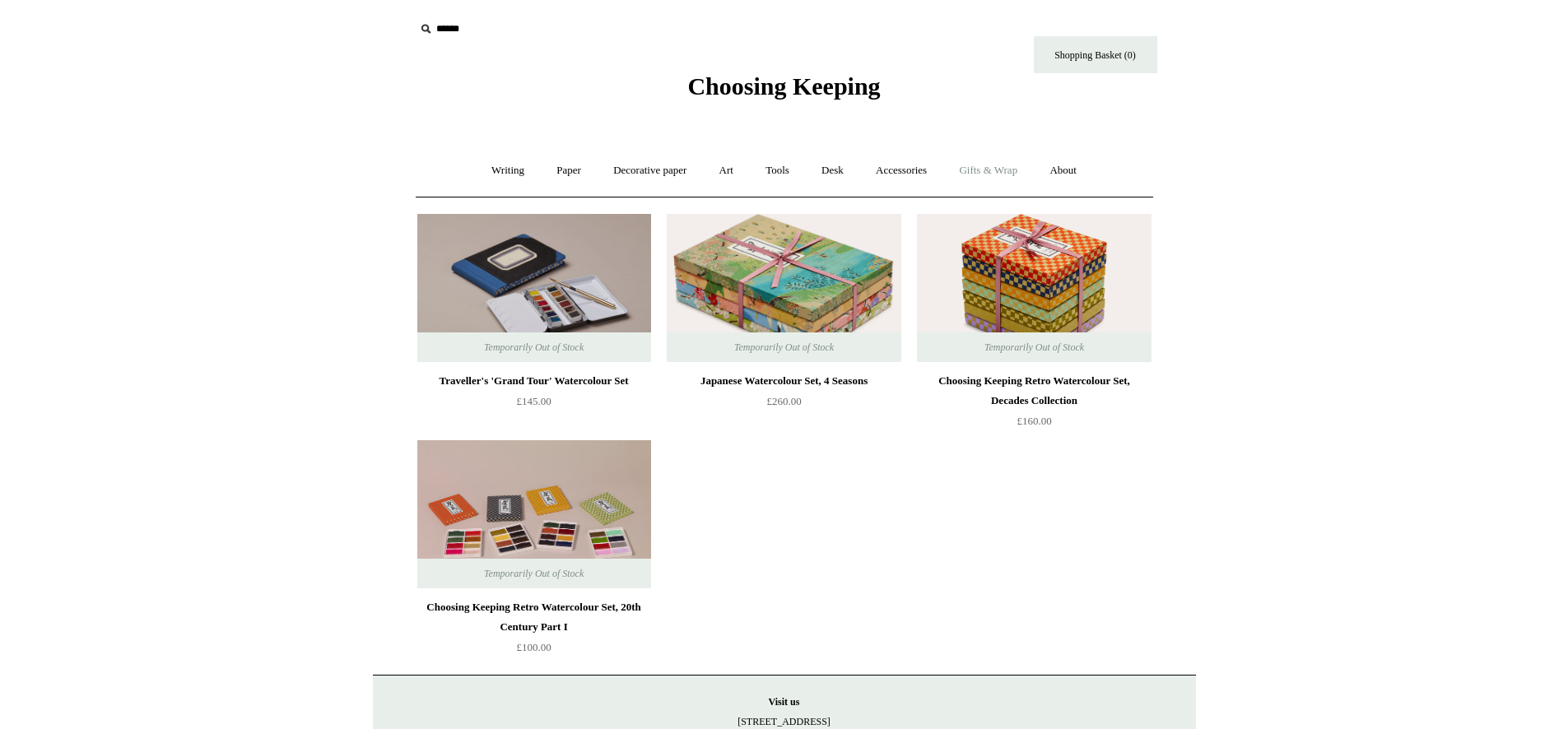
click at [1000, 168] on link "Gifts & Wrap +" at bounding box center [988, 171] width 88 height 44
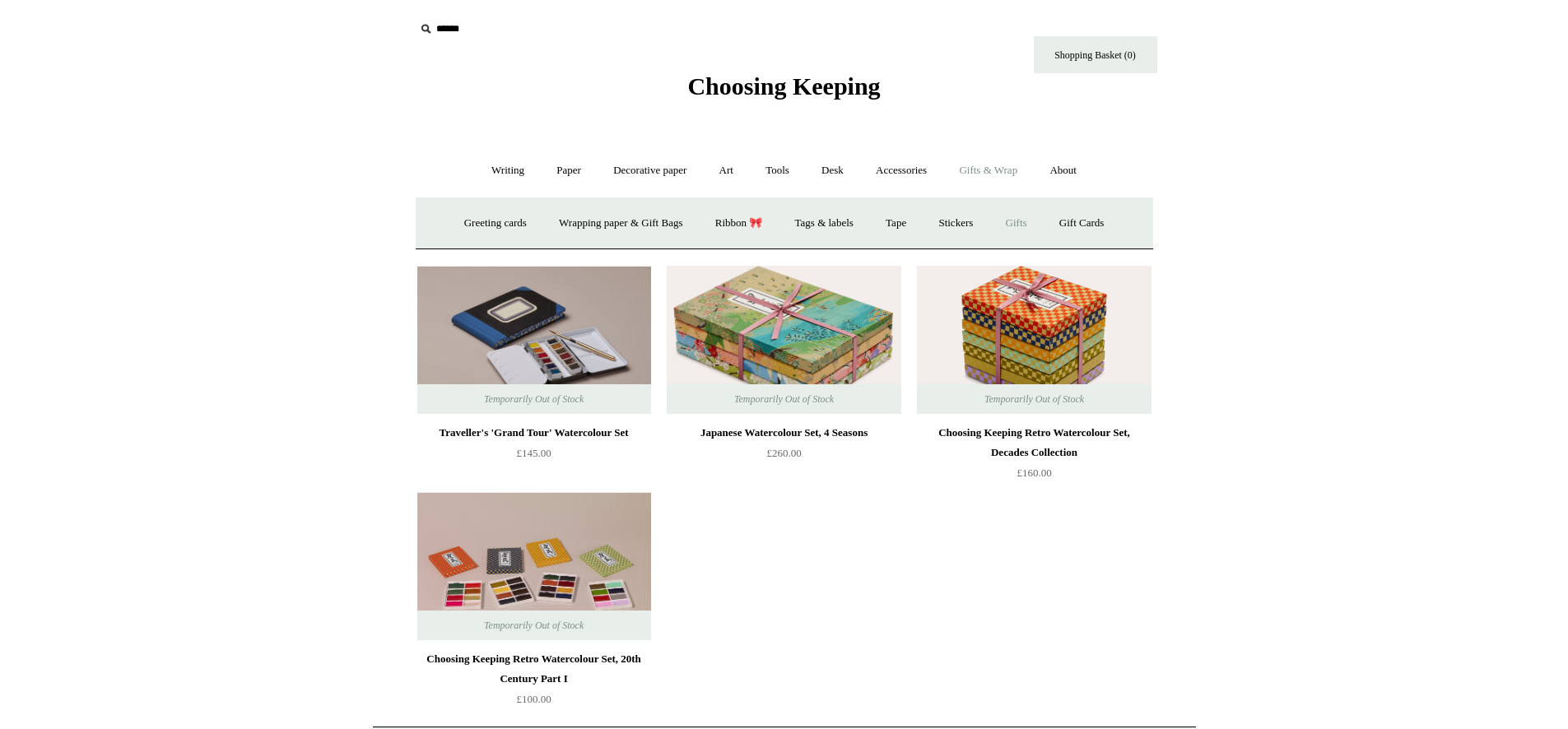
click at [1017, 228] on link "Gifts +" at bounding box center [1016, 224] width 51 height 44
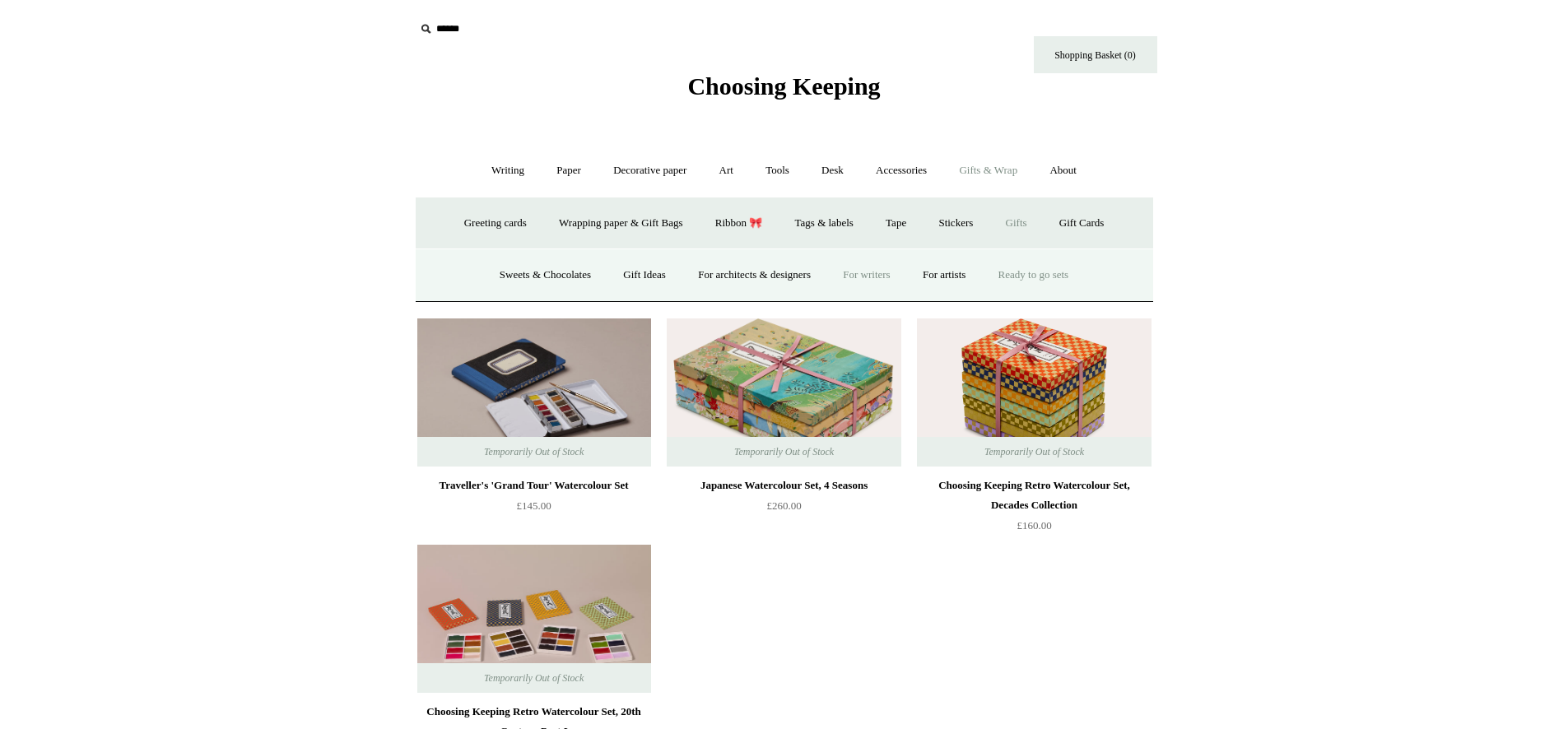
click at [866, 283] on link "For writers" at bounding box center [865, 275] width 76 height 44
